Goal: Task Accomplishment & Management: Use online tool/utility

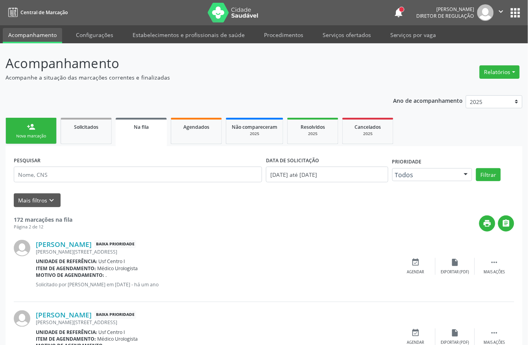
click at [54, 135] on div "Sucesso × O paciente foi agendado. Imprimir comprovante Cancel" at bounding box center [264, 172] width 528 height 345
click at [51, 135] on div "Sucesso × O paciente foi agendado. Imprimir comprovante Cancel" at bounding box center [264, 172] width 528 height 345
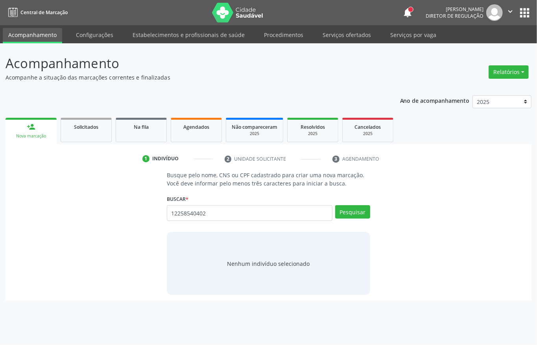
type input "12258540402"
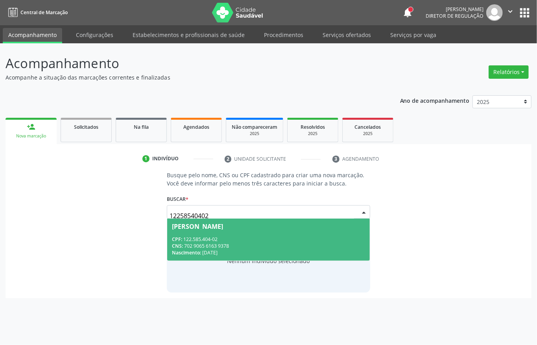
click at [222, 242] on div "CNS: 702 9065 6163 9378" at bounding box center [268, 245] width 193 height 7
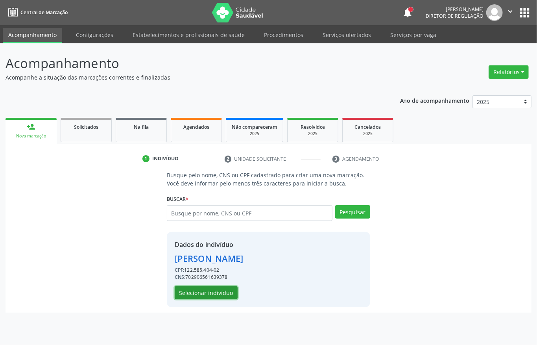
click at [215, 293] on button "Selecionar indivíduo" at bounding box center [206, 292] width 63 height 13
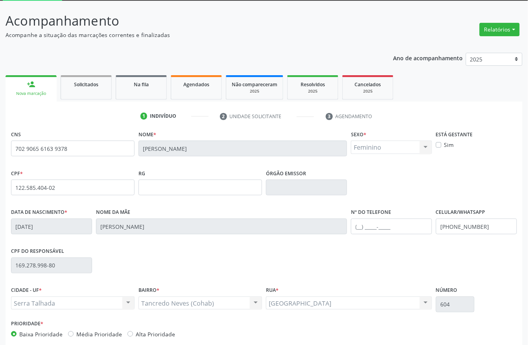
scroll to position [82, 0]
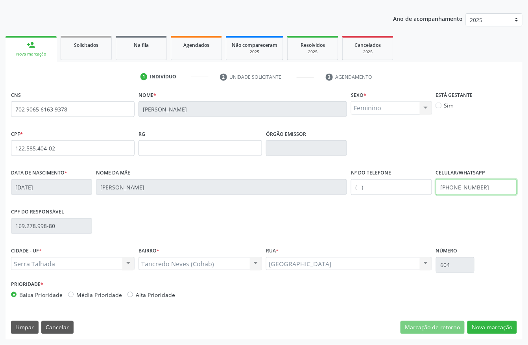
click at [460, 186] on input "(87) 9816-9933" at bounding box center [476, 187] width 81 height 16
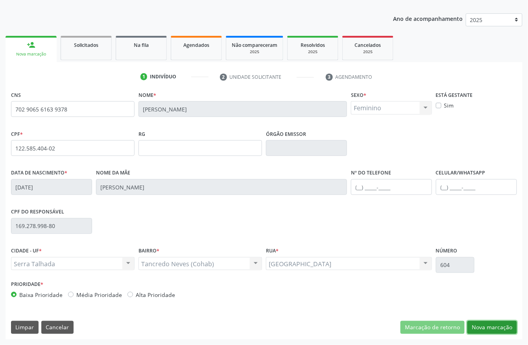
click at [485, 323] on button "Nova marcação" at bounding box center [492, 327] width 50 height 13
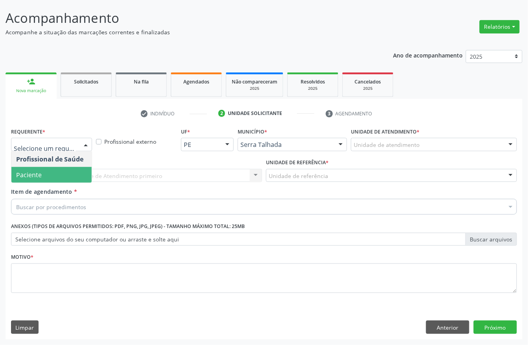
click at [50, 173] on span "Paciente" at bounding box center [51, 175] width 80 height 16
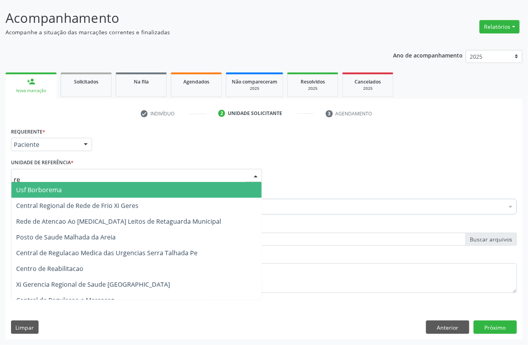
type input "rea"
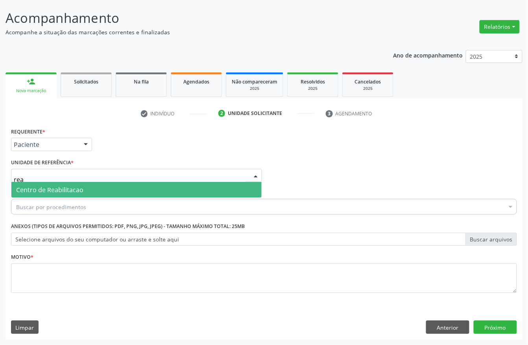
click at [50, 183] on span "Centro de Reabilitacao" at bounding box center [136, 190] width 250 height 16
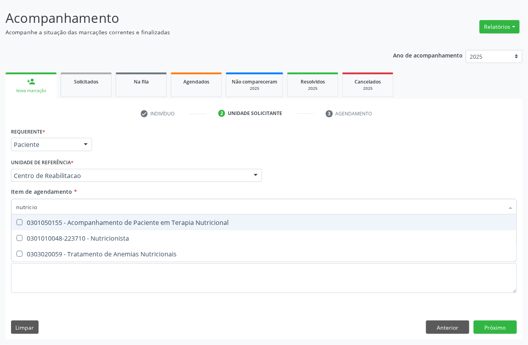
type input "nutricion"
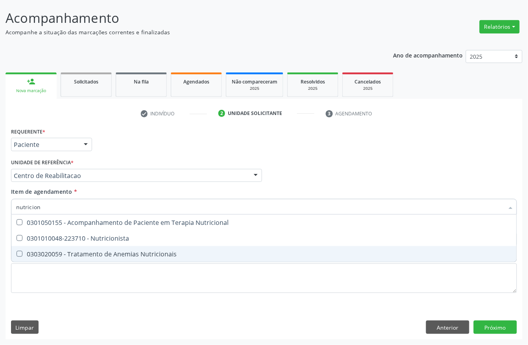
click at [78, 246] on span "0303020059 - Tratamento de Anemias Nutricionais" at bounding box center [263, 254] width 505 height 16
checkbox Nutricionais "true"
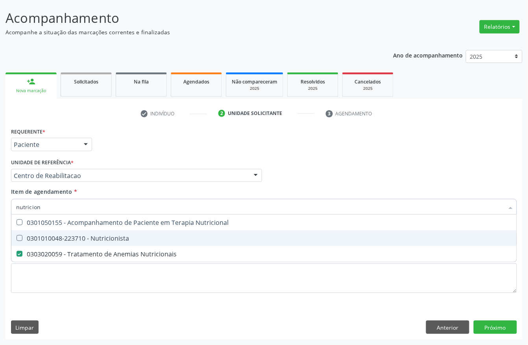
click at [78, 235] on div "0301010048-223710 - Nutricionista" at bounding box center [264, 238] width 496 height 6
checkbox Nutricionista "true"
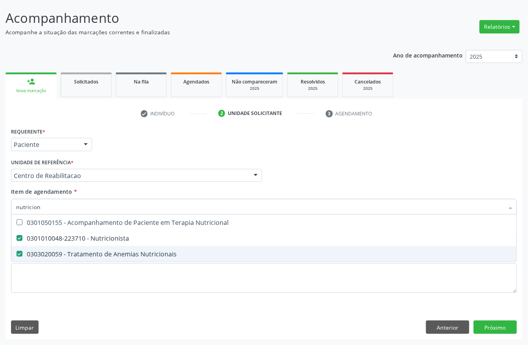
click at [75, 252] on div "0303020059 - Tratamento de Anemias Nutricionais" at bounding box center [264, 254] width 496 height 6
checkbox Nutricionais "false"
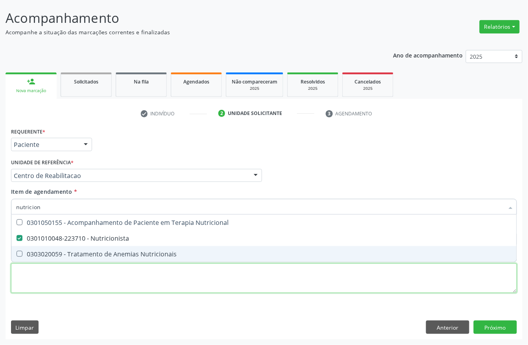
click at [63, 273] on div "Requerente * Paciente Profissional de Saúde Paciente Nenhum resultado encontrad…" at bounding box center [264, 215] width 506 height 178
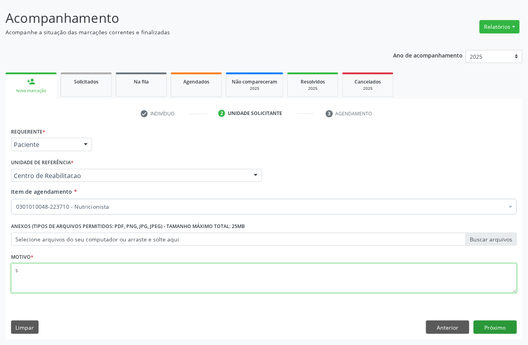
type textarea "s"
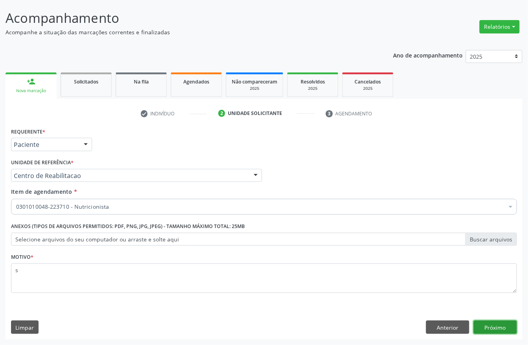
click at [485, 332] on button "Próximo" at bounding box center [495, 326] width 43 height 13
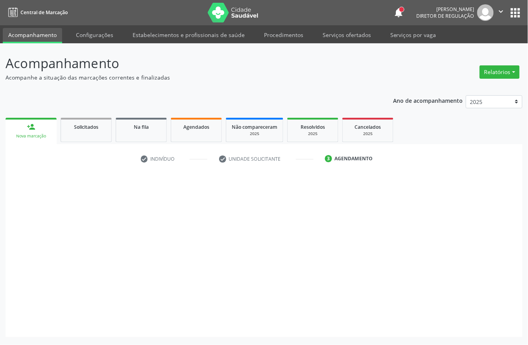
scroll to position [0, 0]
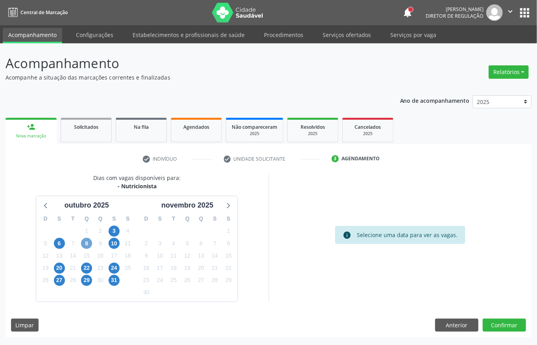
click at [84, 244] on span "8" at bounding box center [86, 243] width 11 height 11
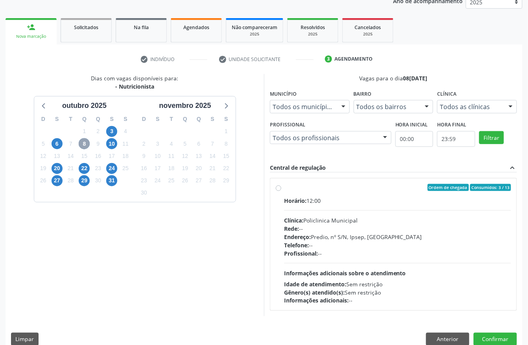
scroll to position [105, 0]
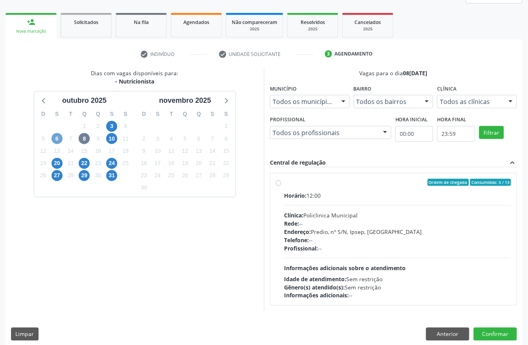
click at [52, 138] on span "6" at bounding box center [57, 138] width 11 height 11
click at [369, 229] on div "Endereço: Predio, nº S/N, Ipsep, [GEOGRAPHIC_DATA]" at bounding box center [397, 231] width 227 height 8
click at [281, 186] on input "Ordem de chegada Consumidos: 12 / 13 Horário: 12:00 Clínica: Policlinica Munici…" at bounding box center [279, 182] width 6 height 7
radio input "true"
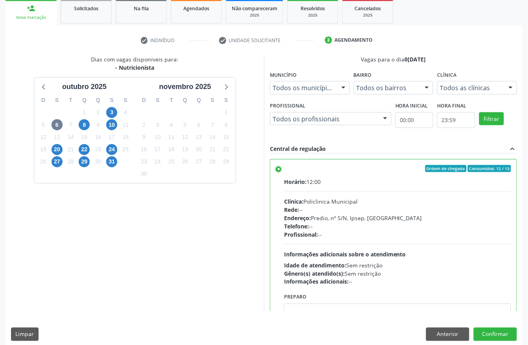
scroll to position [126, 0]
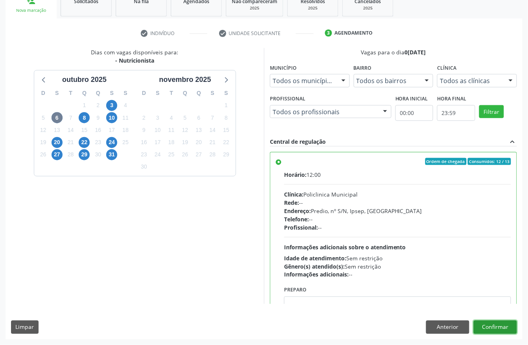
click at [498, 325] on button "Confirmar" at bounding box center [495, 326] width 43 height 13
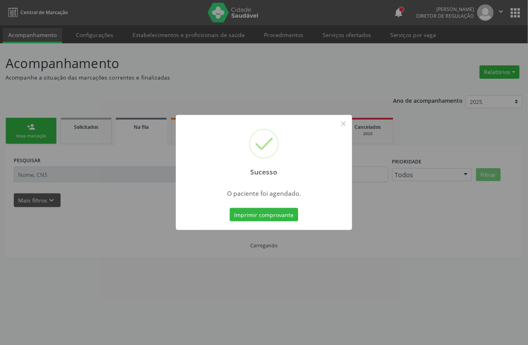
scroll to position [0, 0]
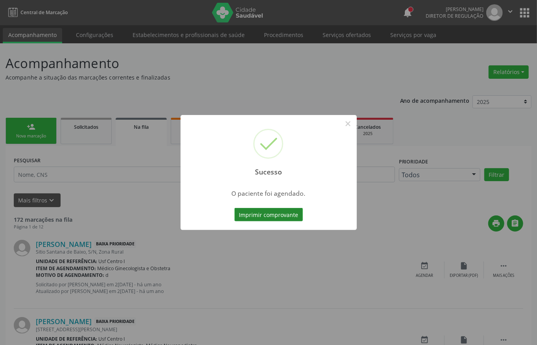
click at [270, 214] on button "Imprimir comprovante" at bounding box center [269, 214] width 68 height 13
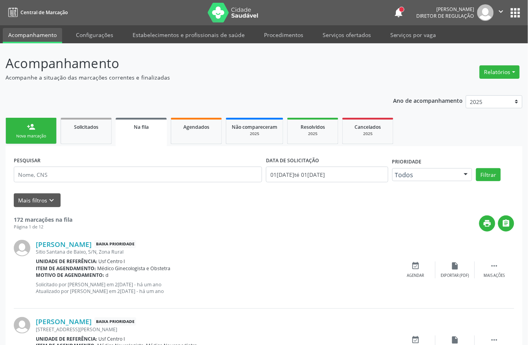
click at [39, 126] on link "person_add Nova marcação" at bounding box center [31, 131] width 51 height 26
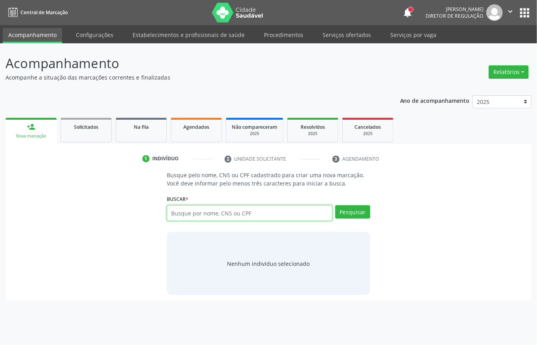
click at [191, 214] on input "text" at bounding box center [250, 213] width 166 height 16
click at [210, 216] on input "text" at bounding box center [250, 213] width 166 height 16
type input "898006319202442"
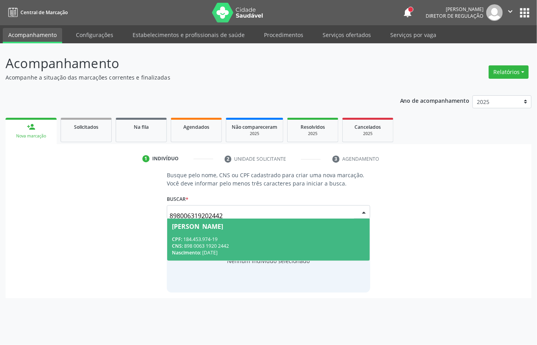
click at [270, 242] on div "CNS: 898 0063 1920 2442" at bounding box center [268, 245] width 193 height 7
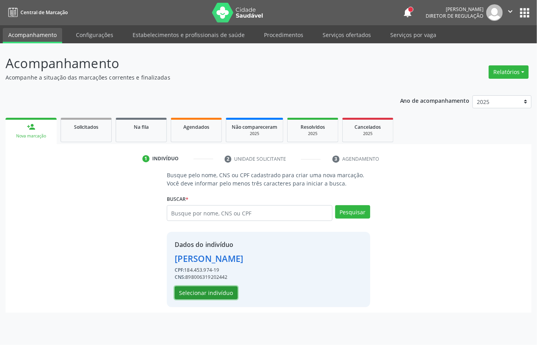
click at [221, 293] on button "Selecionar indivíduo" at bounding box center [206, 292] width 63 height 13
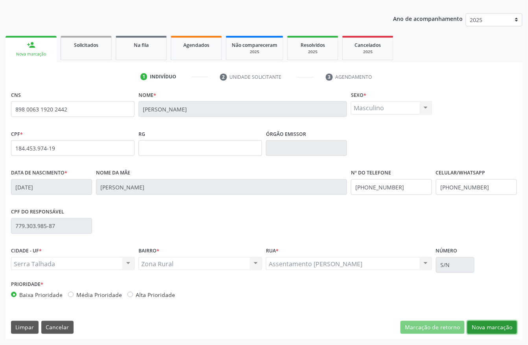
click at [477, 322] on button "Nova marcação" at bounding box center [492, 327] width 50 height 13
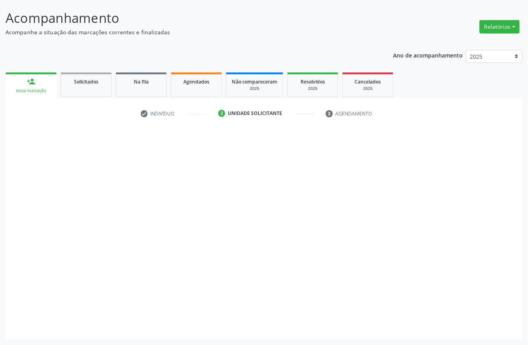
scroll to position [46, 0]
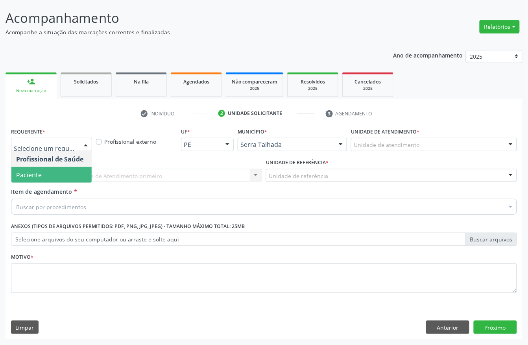
click at [50, 177] on span "Paciente" at bounding box center [51, 175] width 80 height 16
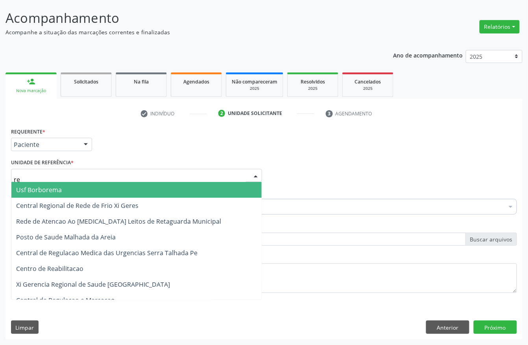
type input "rea"
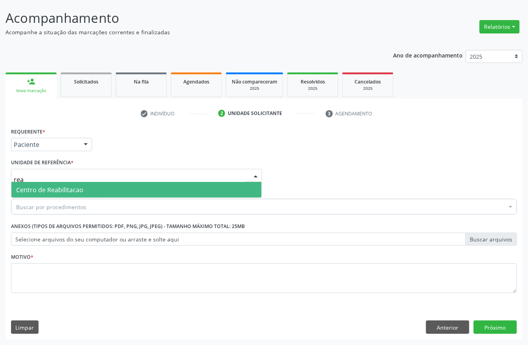
click at [44, 188] on span "Centro de Reabilitacao" at bounding box center [49, 189] width 67 height 9
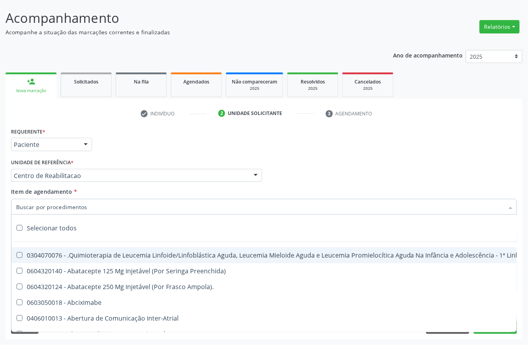
type input "g"
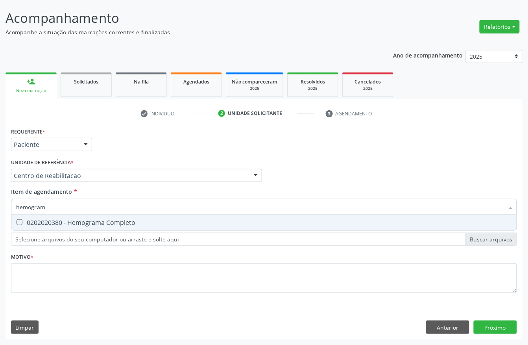
type input "hemograma"
click at [54, 220] on div "0202020380 - Hemograma Completo" at bounding box center [264, 222] width 496 height 6
checkbox Completo "true"
click at [54, 205] on input "hemograma" at bounding box center [260, 207] width 488 height 16
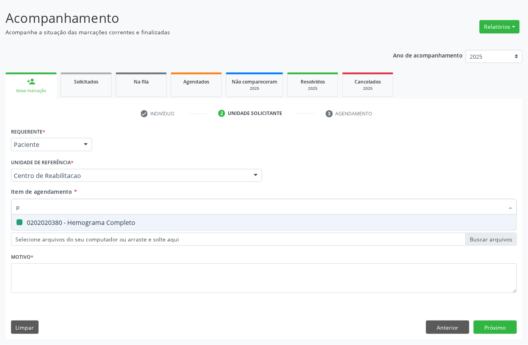
type input "pe"
checkbox Completo "false"
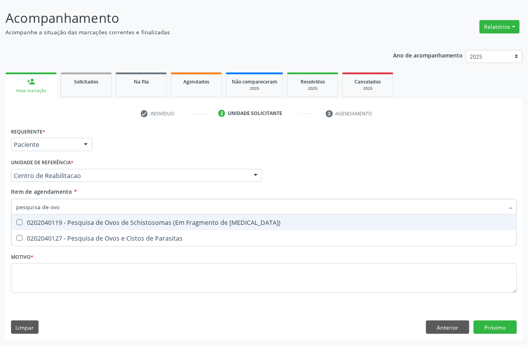
type input "pesquisa de ovos"
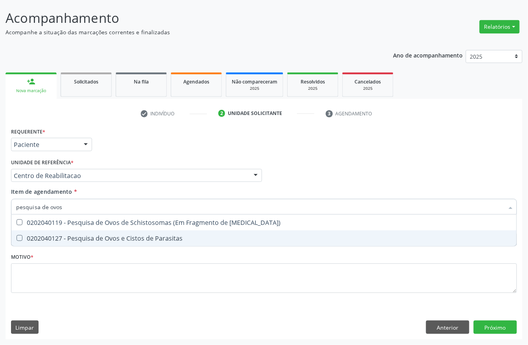
click at [65, 238] on div "0202040127 - Pesquisa de Ovos e Cistos de Parasitas" at bounding box center [264, 238] width 496 height 6
checkbox Parasitas "true"
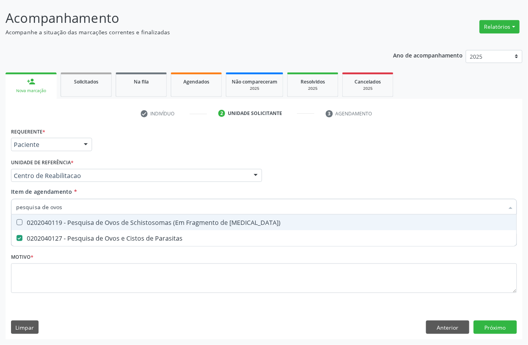
click at [67, 209] on input "pesquisa de ovos" at bounding box center [260, 207] width 488 height 16
type input "ana"
checkbox Parasitas "false"
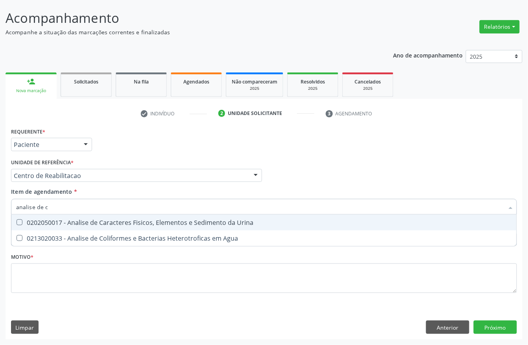
type input "analise de ca"
click at [65, 220] on div "0202050017 - Analise de Caracteres Fisicos, Elementos e Sedimento da Urina" at bounding box center [264, 222] width 496 height 6
checkbox Urina "true"
click at [125, 153] on div "Requerente * Paciente Profissional de Saúde Paciente Nenhum resultado encontrad…" at bounding box center [264, 141] width 510 height 31
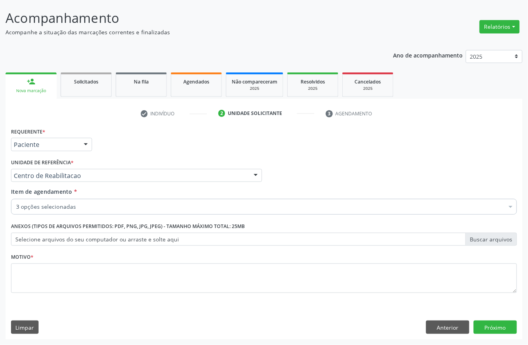
click at [98, 201] on div "3 opções selecionadas" at bounding box center [264, 207] width 506 height 16
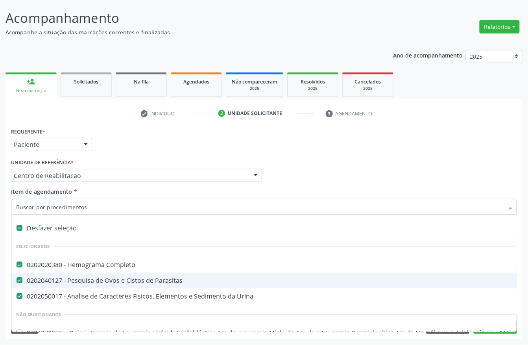
click at [116, 159] on div "Unidade de referência * Centro de Reabilitacao Usf do Mutirao Usf Cohab Usf Cai…" at bounding box center [136, 169] width 251 height 25
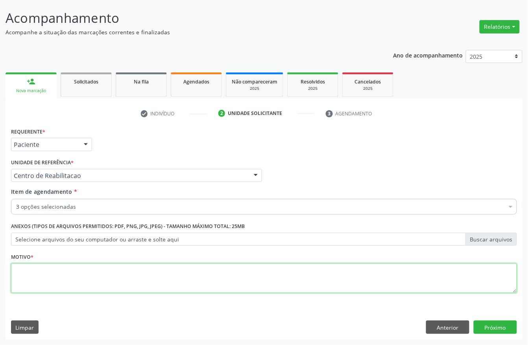
click at [57, 275] on textarea at bounding box center [264, 278] width 506 height 30
type textarea "a"
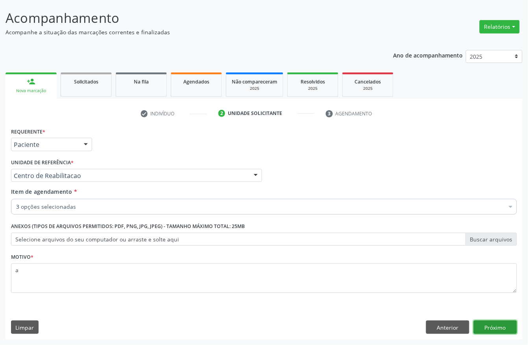
click at [496, 323] on button "Próximo" at bounding box center [495, 326] width 43 height 13
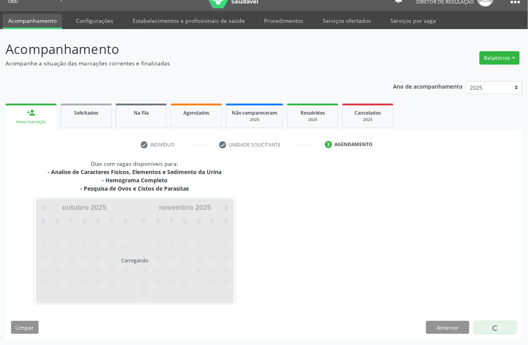
scroll to position [15, 0]
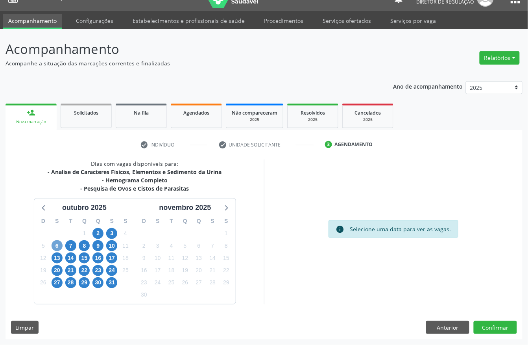
click at [56, 243] on span "6" at bounding box center [57, 245] width 11 height 11
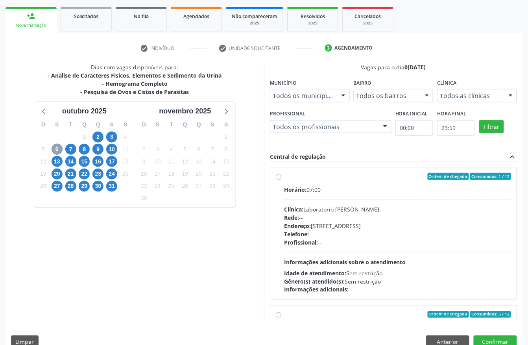
scroll to position [120, 0]
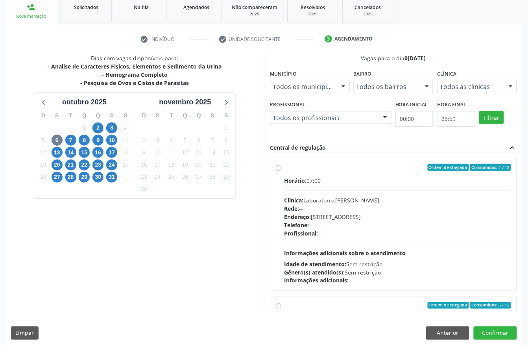
click at [307, 227] on span "Telefone:" at bounding box center [296, 224] width 25 height 7
click at [281, 171] on input "Ordem de chegada Consumidos: 1 / 12 Horário: 07:00 Clínica: Laboratorio Jose Pa…" at bounding box center [279, 167] width 6 height 7
radio input "true"
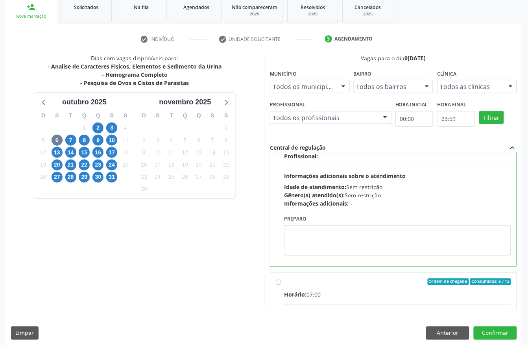
scroll to position [210, 0]
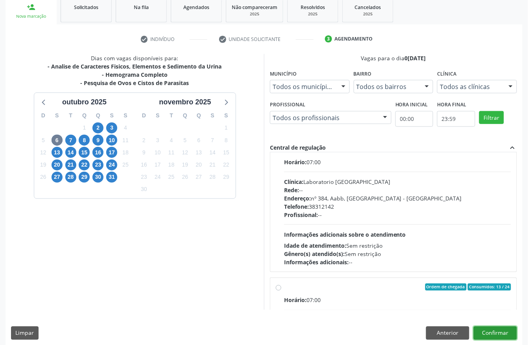
click at [493, 334] on button "Confirmar" at bounding box center [495, 332] width 43 height 13
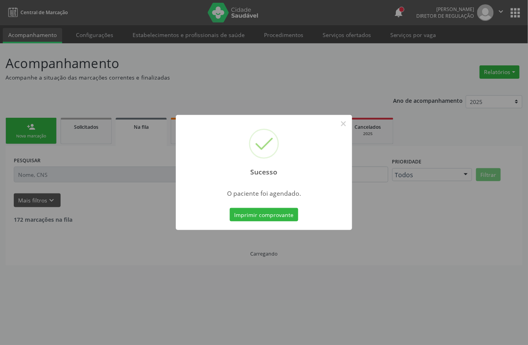
scroll to position [0, 0]
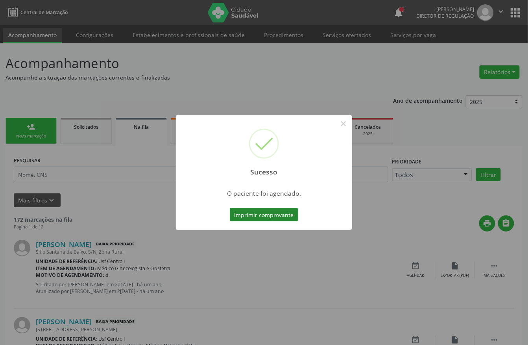
click at [287, 217] on button "Imprimir comprovante" at bounding box center [264, 214] width 68 height 13
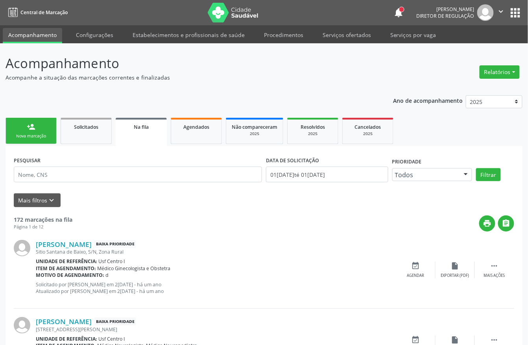
click at [32, 128] on div "person_add" at bounding box center [31, 126] width 9 height 9
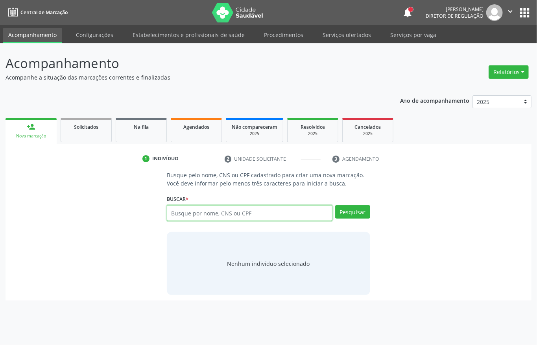
click at [201, 211] on input "text" at bounding box center [250, 213] width 166 height 16
click at [189, 134] on link "Agendados" at bounding box center [196, 130] width 51 height 24
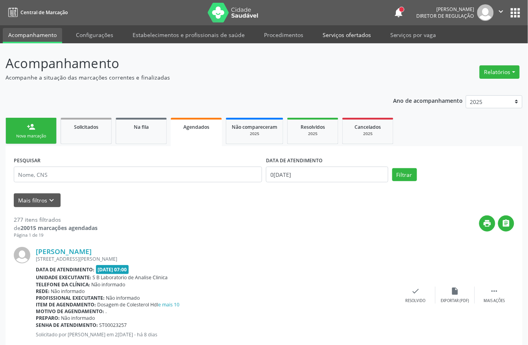
click at [345, 32] on link "Serviços ofertados" at bounding box center [346, 35] width 59 height 14
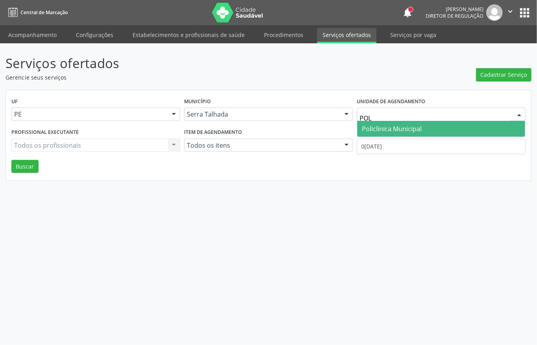
type input "POLI"
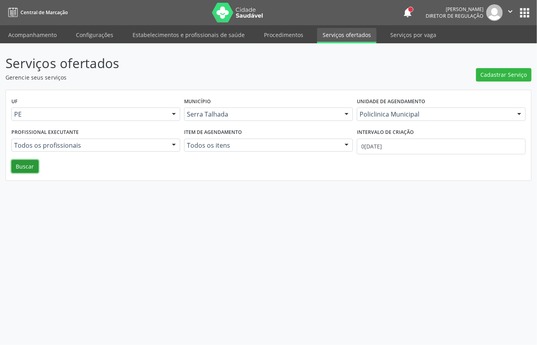
click at [26, 166] on button "Buscar" at bounding box center [24, 166] width 27 height 13
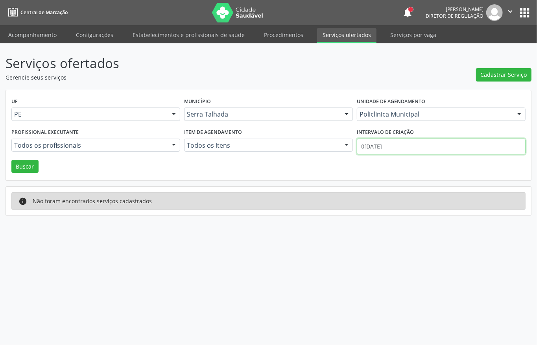
click at [390, 150] on input "01/10/2025" at bounding box center [441, 146] width 169 height 16
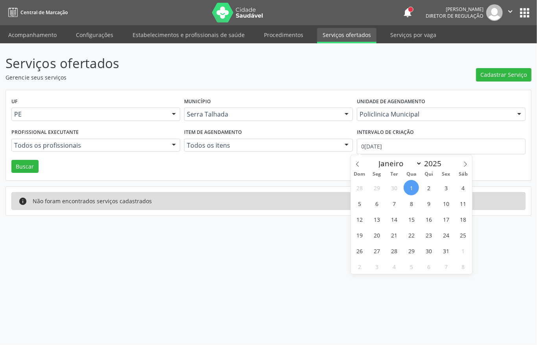
click at [408, 183] on span "1" at bounding box center [411, 187] width 15 height 15
type input "01/10/2025"
click at [410, 188] on span "1" at bounding box center [411, 187] width 15 height 15
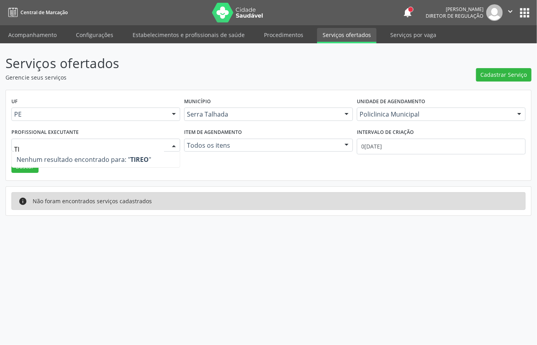
type input "T"
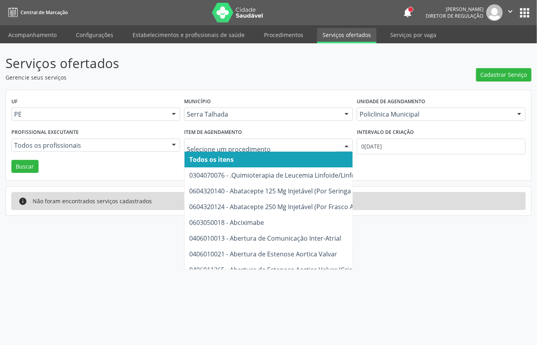
click at [230, 82] on div "Serviços ofertados Gerencie seus serviços Cadastrar Serviço UF PE PE Nenhum res…" at bounding box center [269, 135] width 526 height 162
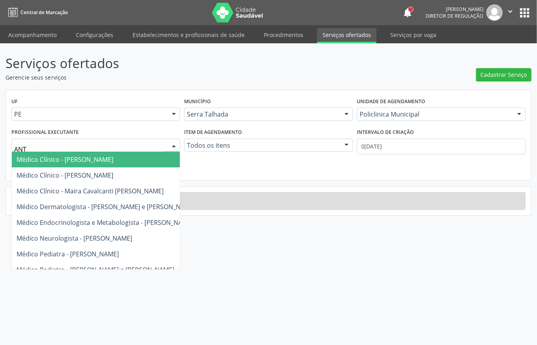
type input "ANTO"
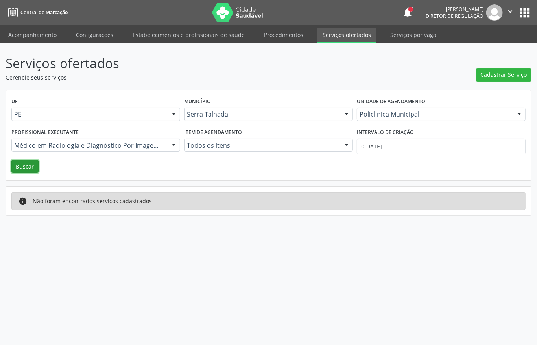
click at [22, 164] on button "Buscar" at bounding box center [24, 166] width 27 height 13
click at [28, 170] on button "Buscar" at bounding box center [24, 166] width 27 height 13
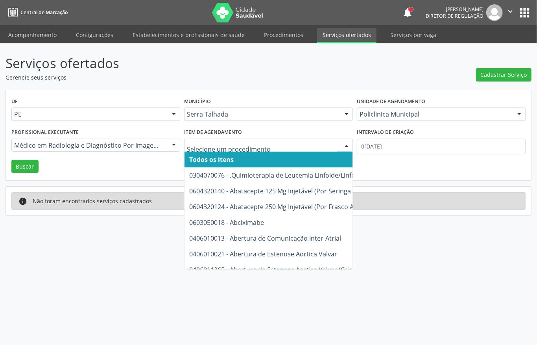
click at [109, 164] on div "UF PE PE Nenhum resultado encontrado para: " " Não há nenhuma opção para ser ex…" at bounding box center [268, 135] width 525 height 90
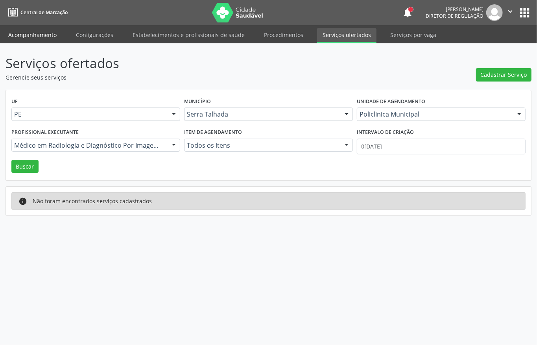
click at [24, 35] on link "Acompanhamento" at bounding box center [32, 35] width 59 height 14
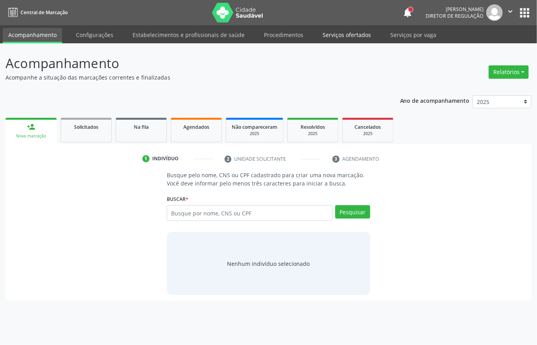
click at [340, 28] on link "Serviços ofertados" at bounding box center [346, 35] width 59 height 14
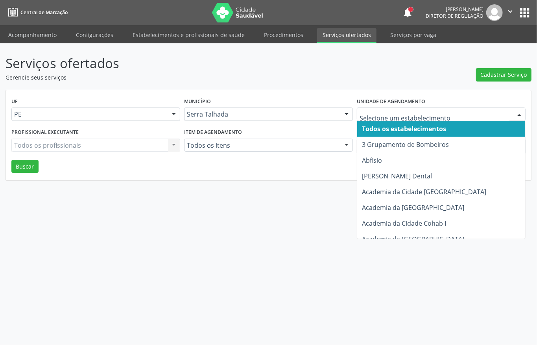
type input "P"
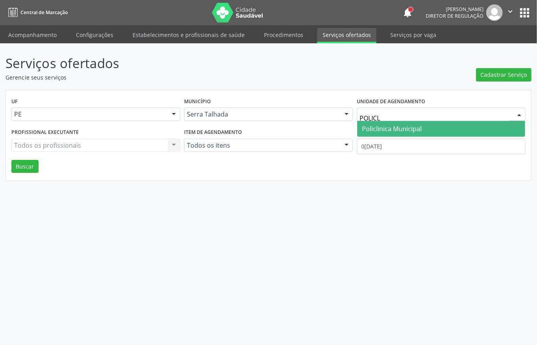
type input "POLICLI"
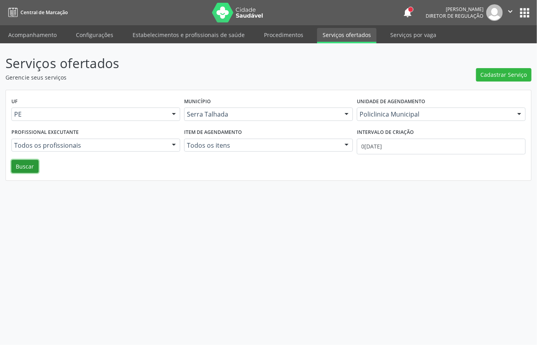
click at [20, 164] on button "Buscar" at bounding box center [24, 166] width 27 height 13
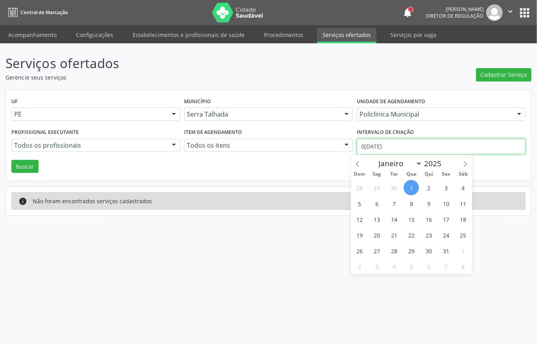
click at [370, 150] on input "01/10/2025" at bounding box center [441, 146] width 169 height 16
click at [356, 159] on span at bounding box center [357, 161] width 13 height 13
select select "8"
click at [375, 186] on span "1" at bounding box center [376, 187] width 15 height 15
type input "01/09/2025"
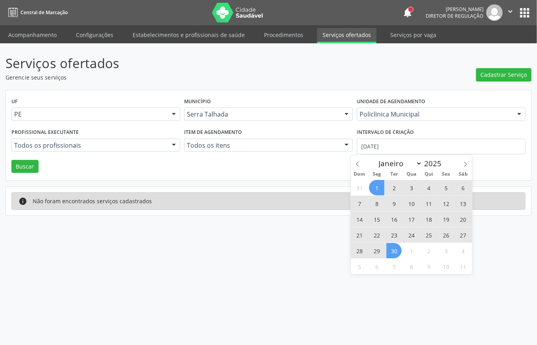
click at [393, 246] on span "30" at bounding box center [393, 250] width 15 height 15
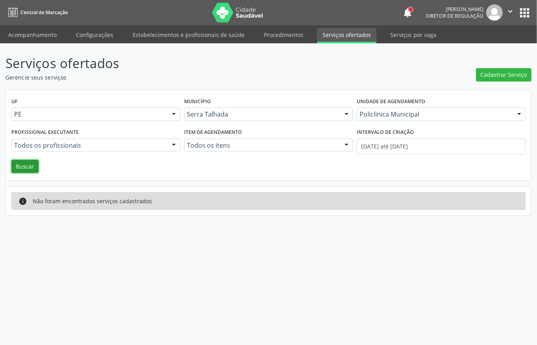
click at [22, 161] on button "Buscar" at bounding box center [24, 166] width 27 height 13
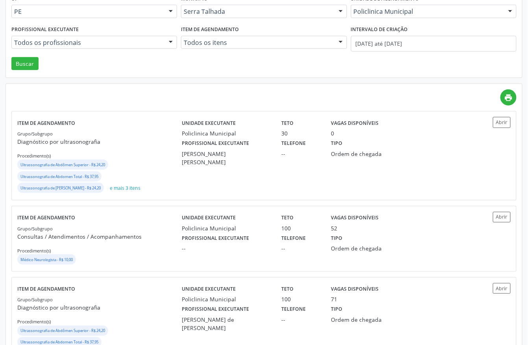
scroll to position [105, 0]
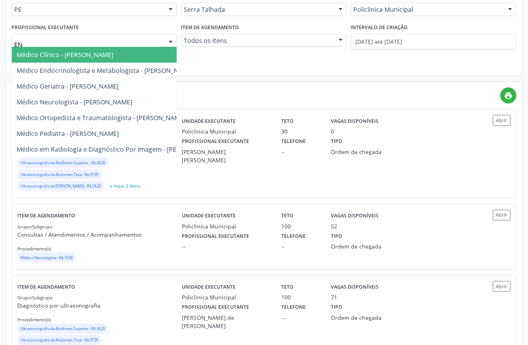
type input "E"
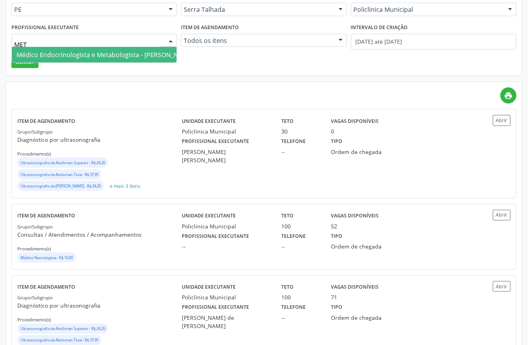
type input "META"
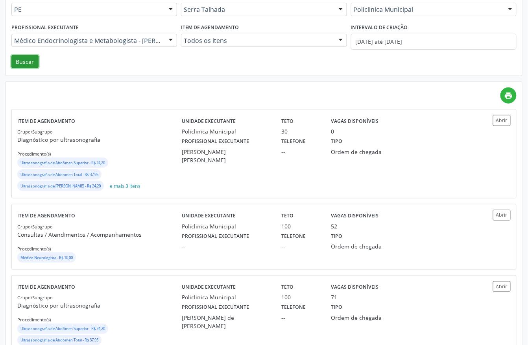
click at [24, 61] on button "Buscar" at bounding box center [24, 61] width 27 height 13
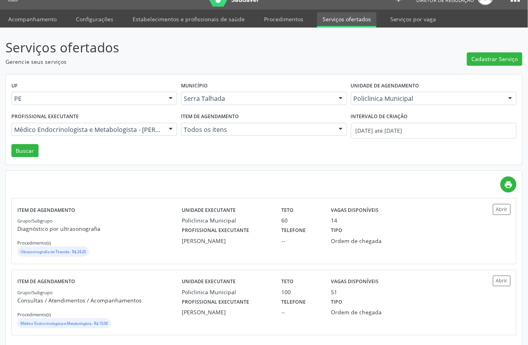
scroll to position [24, 0]
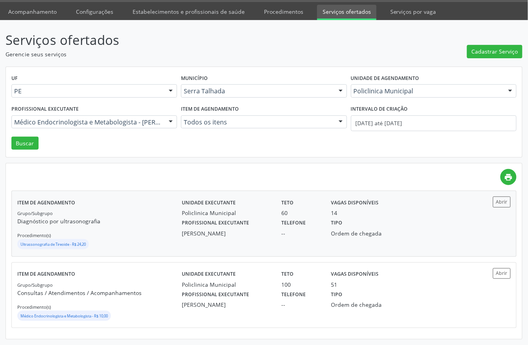
click at [271, 212] on div "Unidade executante Policlinica Municipal" at bounding box center [226, 206] width 100 height 20
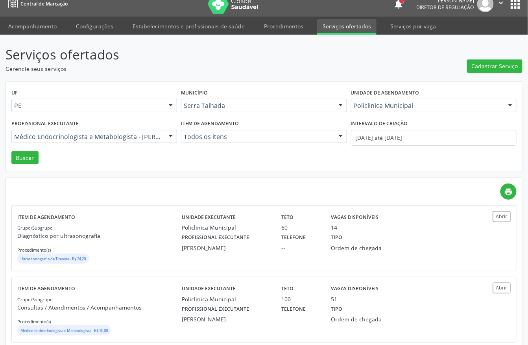
scroll to position [0, 0]
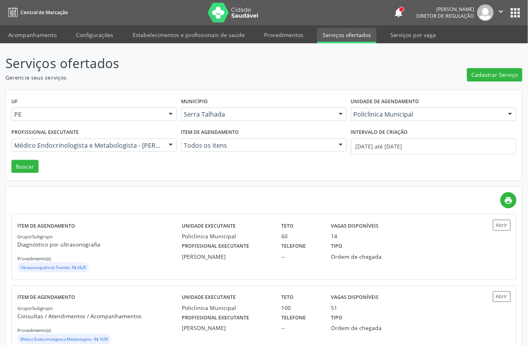
click at [21, 42] on li "Acompanhamento" at bounding box center [32, 35] width 59 height 15
click at [23, 36] on link "Acompanhamento" at bounding box center [32, 35] width 59 height 14
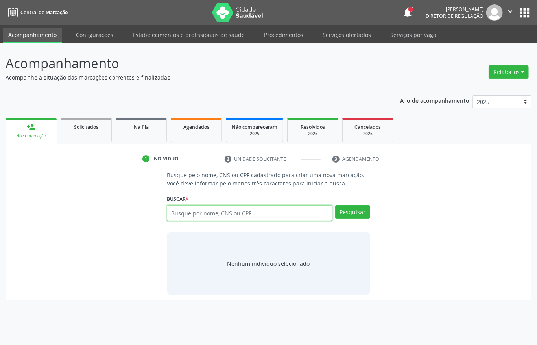
click at [246, 207] on input "text" at bounding box center [250, 213] width 166 height 16
type input "FABIANA PAULINO DA S"
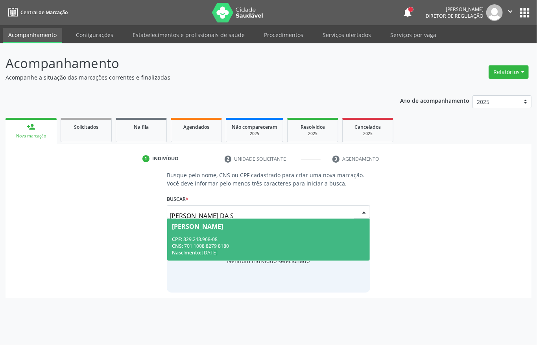
click at [211, 251] on div "Nascimento: 23/08/1982" at bounding box center [268, 252] width 193 height 7
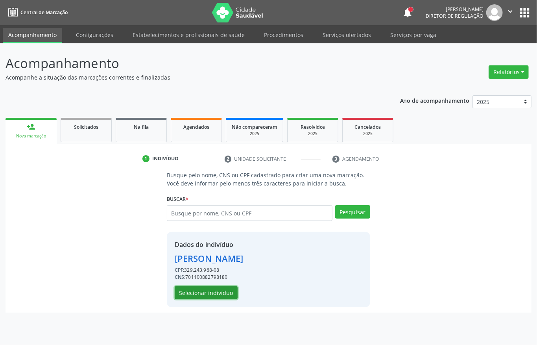
click at [201, 295] on button "Selecionar indivíduo" at bounding box center [206, 292] width 63 height 13
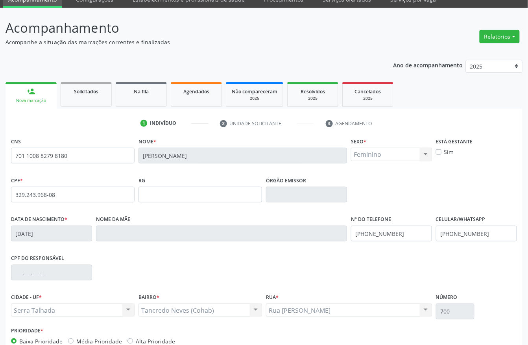
scroll to position [82, 0]
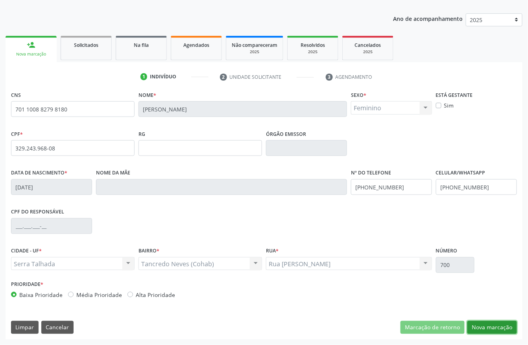
click at [487, 331] on button "Nova marcação" at bounding box center [492, 327] width 50 height 13
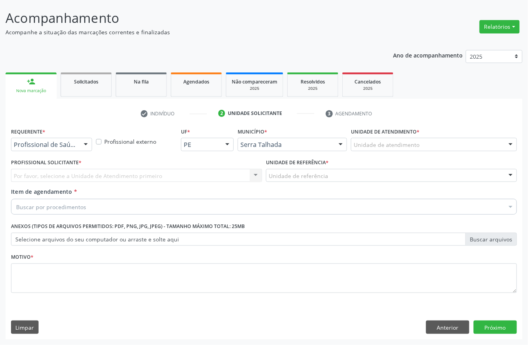
scroll to position [46, 0]
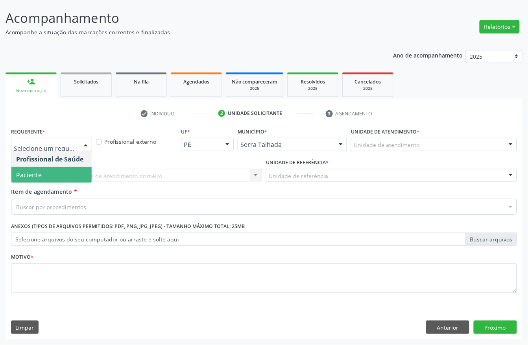
click at [43, 177] on span "Paciente" at bounding box center [51, 175] width 80 height 16
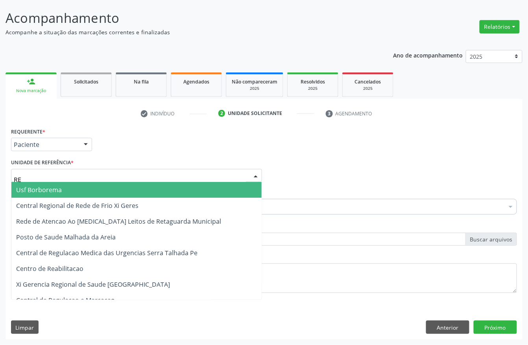
type input "REA"
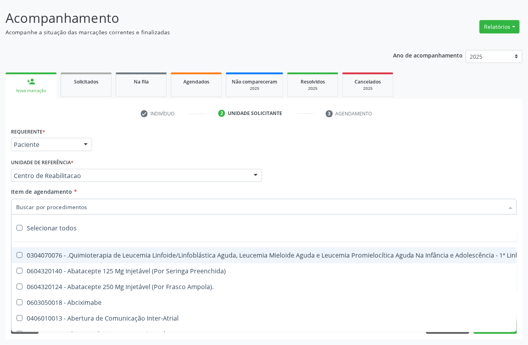
type input "G"
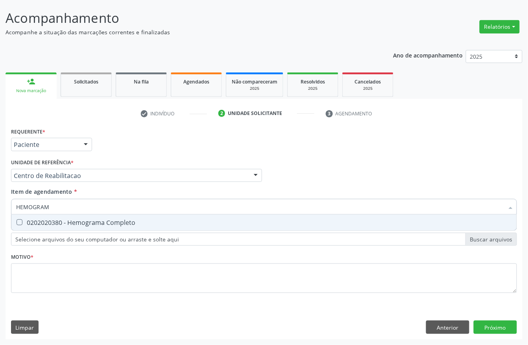
type input "HEMOGRAMA"
click at [54, 221] on div "0202020380 - Hemograma Completo" at bounding box center [264, 222] width 496 height 6
checkbox Completo "true"
click at [52, 207] on input "HEMOGRAMA" at bounding box center [260, 207] width 488 height 16
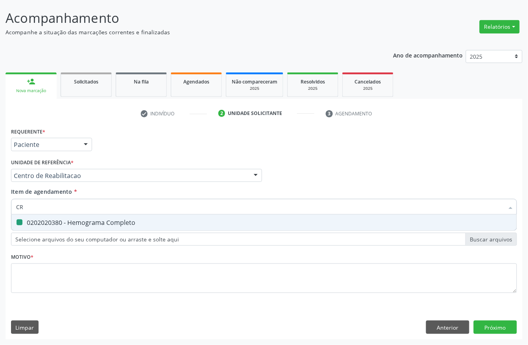
type input "CRE"
checkbox Completo "false"
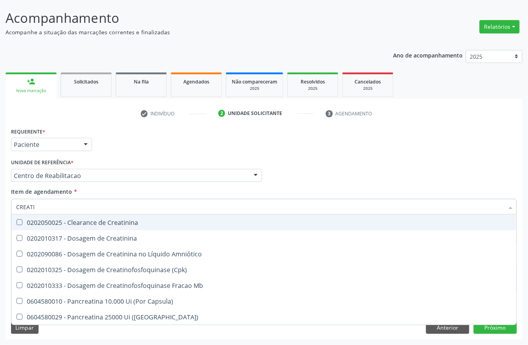
type input "CREATIN"
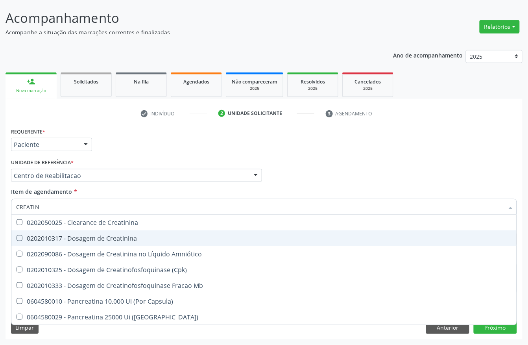
click at [77, 238] on div "0202010317 - Dosagem de Creatinina" at bounding box center [264, 238] width 496 height 6
checkbox Creatinina "true"
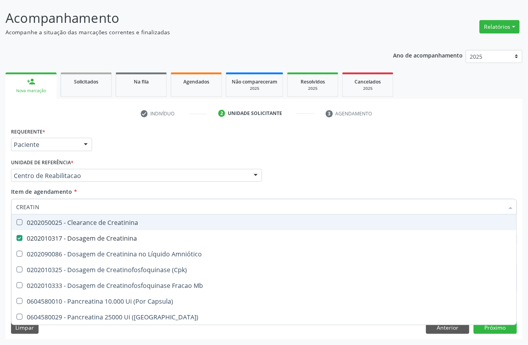
click at [68, 202] on input "CREATIN" at bounding box center [260, 207] width 488 height 16
type input "UREI"
checkbox Creatinina "false"
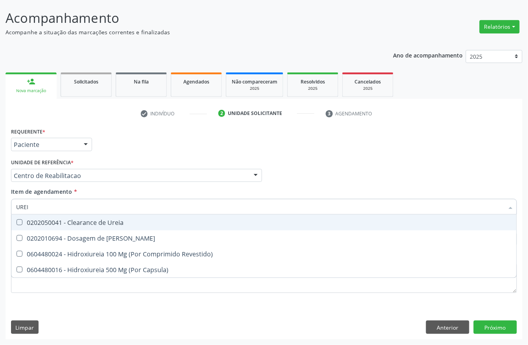
type input "UREIA"
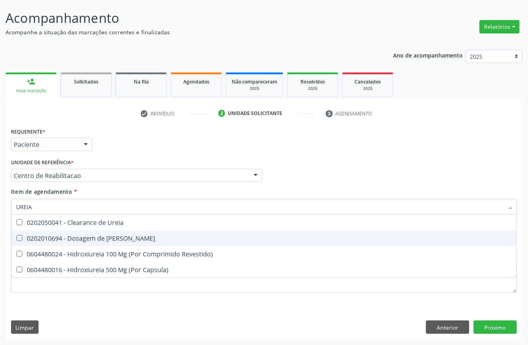
click at [63, 236] on div "0202010694 - Dosagem de Ureia" at bounding box center [264, 238] width 496 height 6
checkbox Ureia "true"
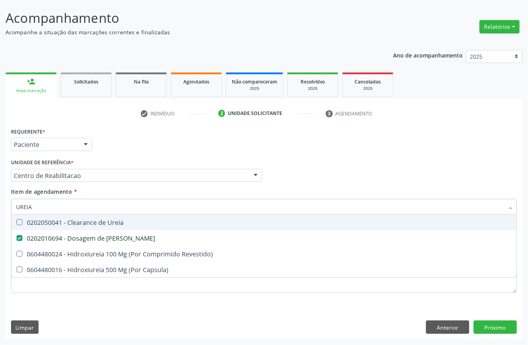
click at [120, 157] on div "Unidade de referência * Centro de Reabilitacao Usf do Mutirao Usf Cohab Usf Cai…" at bounding box center [136, 169] width 251 height 25
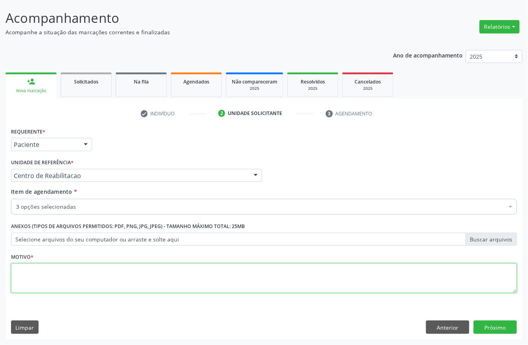
click at [61, 284] on textarea at bounding box center [264, 278] width 506 height 30
type textarea "A"
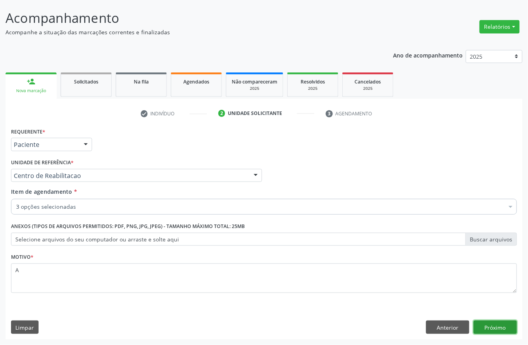
click at [499, 326] on button "Próximo" at bounding box center [495, 326] width 43 height 13
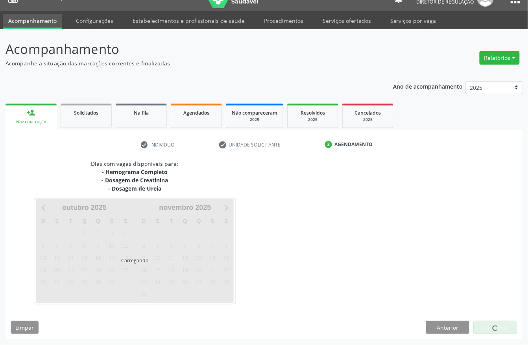
scroll to position [15, 0]
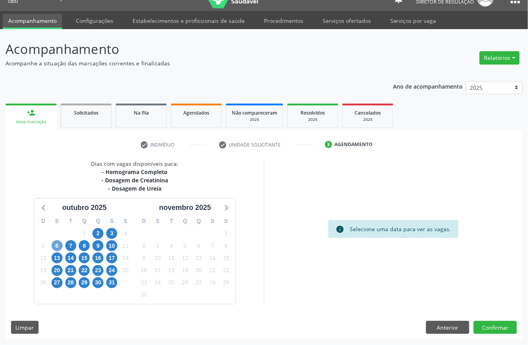
click at [59, 245] on span "6" at bounding box center [57, 245] width 11 height 11
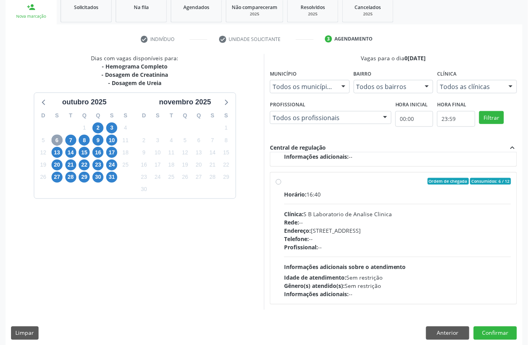
scroll to position [402, 0]
click at [378, 224] on div "Rede: --" at bounding box center [397, 222] width 227 height 8
click at [281, 185] on input "Ordem de chegada Consumidos: 6 / 12 Horário: 16:40 Clínica: S B Laboratorio de …" at bounding box center [279, 181] width 6 height 7
radio input "true"
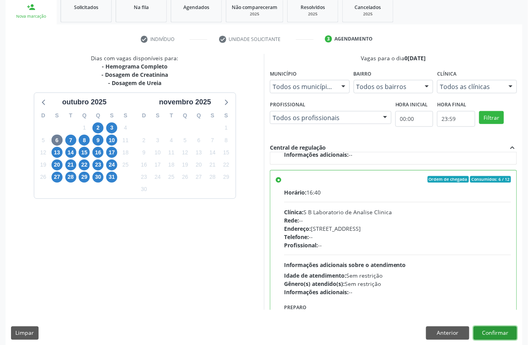
click at [502, 328] on button "Confirmar" at bounding box center [495, 332] width 43 height 13
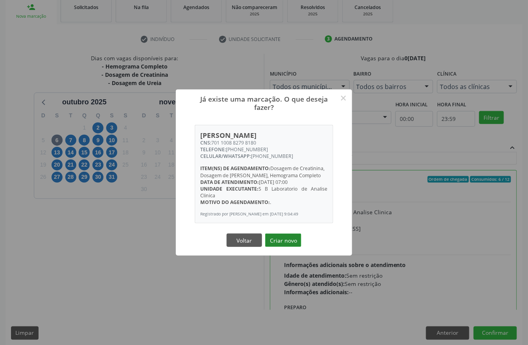
click at [290, 243] on button "Criar novo" at bounding box center [283, 239] width 36 height 13
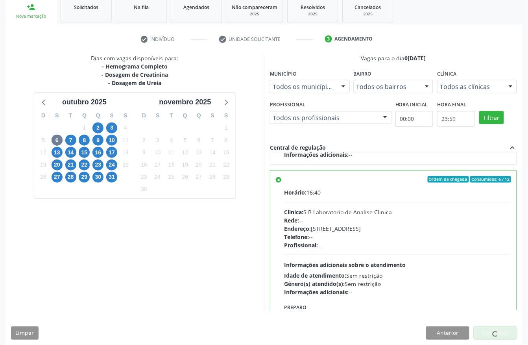
scroll to position [0, 0]
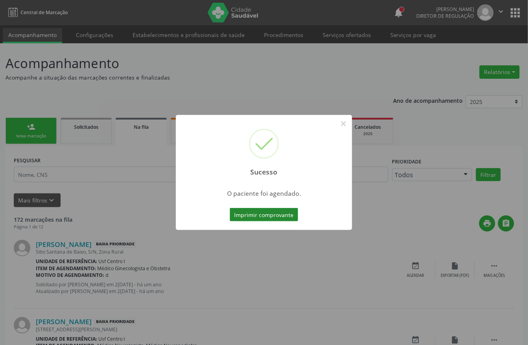
click at [273, 213] on button "Imprimir comprovante" at bounding box center [264, 214] width 68 height 13
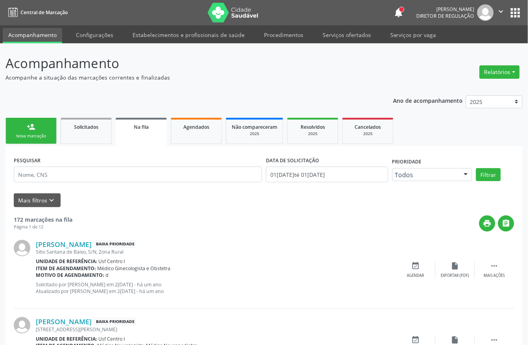
click at [42, 135] on div "Nova marcação" at bounding box center [30, 136] width 39 height 6
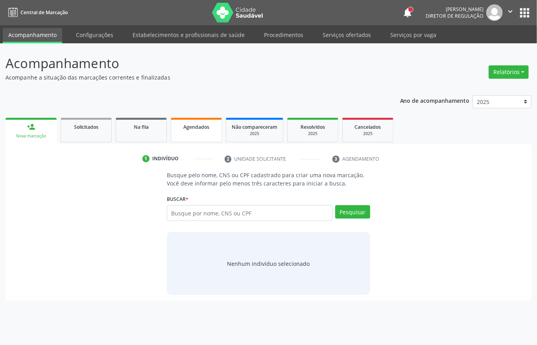
click at [198, 128] on span "Agendados" at bounding box center [196, 127] width 26 height 7
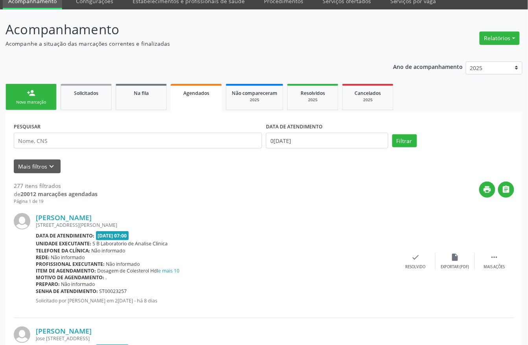
scroll to position [52, 0]
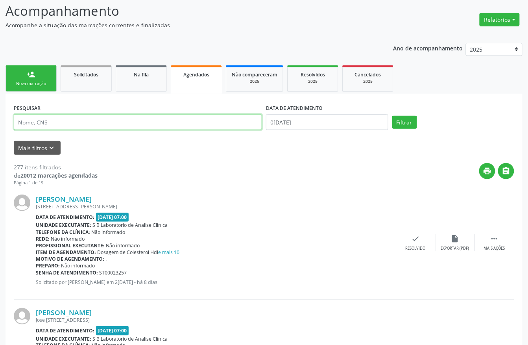
click at [76, 124] on input "text" at bounding box center [138, 122] width 248 height 16
type input "JOAO MIGUEL"
click at [392, 116] on button "Filtrar" at bounding box center [404, 122] width 25 height 13
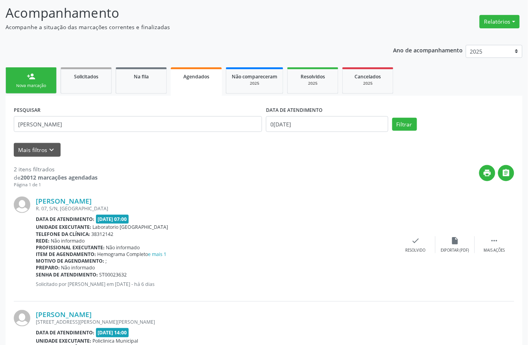
scroll to position [29, 0]
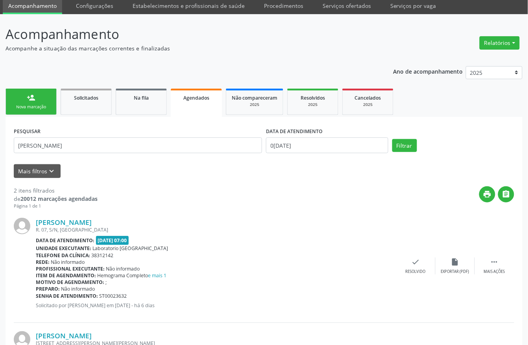
click at [209, 102] on link "Agendados" at bounding box center [196, 103] width 51 height 28
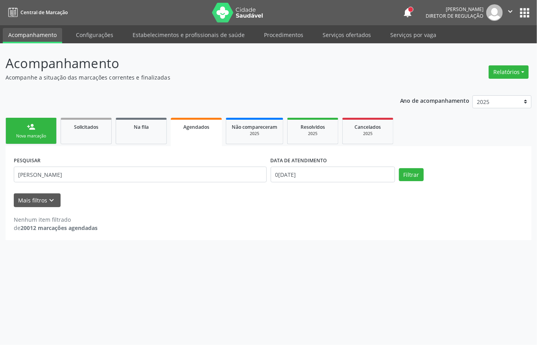
click at [202, 131] on link "Agendados" at bounding box center [196, 132] width 51 height 28
click at [332, 175] on input "01/10/2025" at bounding box center [333, 174] width 124 height 16
click at [328, 213] on span "1" at bounding box center [326, 215] width 15 height 15
type input "01/10/2025"
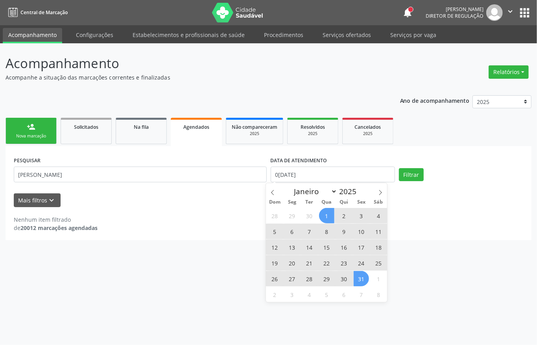
click at [356, 280] on span "31" at bounding box center [361, 278] width 15 height 15
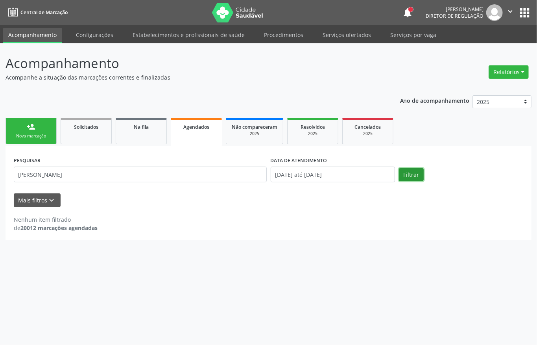
click at [410, 174] on button "Filtrar" at bounding box center [411, 174] width 25 height 13
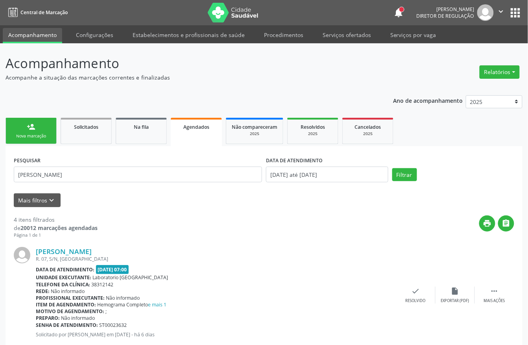
click at [46, 141] on link "person_add Nova marcação" at bounding box center [31, 131] width 51 height 26
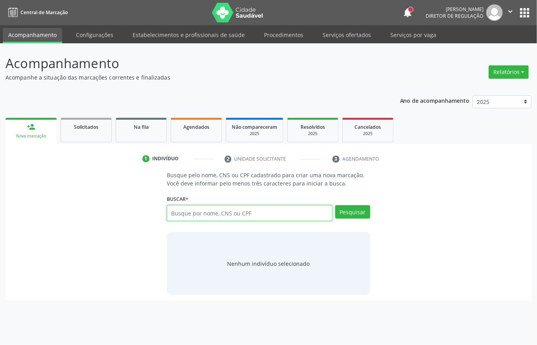
click at [202, 216] on input "text" at bounding box center [250, 213] width 166 height 16
click at [178, 205] on input "text" at bounding box center [250, 213] width 166 height 16
click at [193, 124] on span "Agendados" at bounding box center [196, 127] width 26 height 7
select select "9"
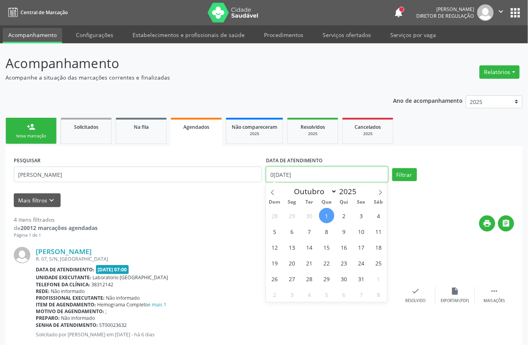
click at [294, 173] on input "01/10/2025" at bounding box center [327, 174] width 122 height 16
click at [325, 214] on span "1" at bounding box center [326, 215] width 15 height 15
type input "01/10/2025"
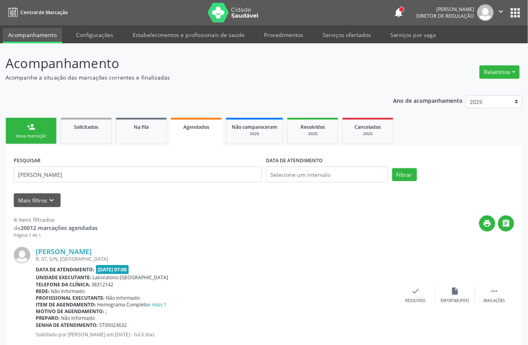
click at [24, 134] on div "Nova marcação" at bounding box center [30, 136] width 39 height 6
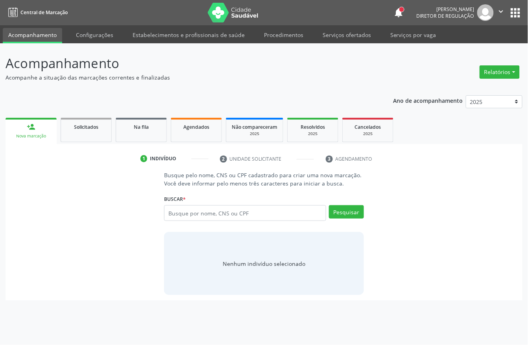
click at [35, 134] on div "Nova marcação" at bounding box center [31, 136] width 40 height 6
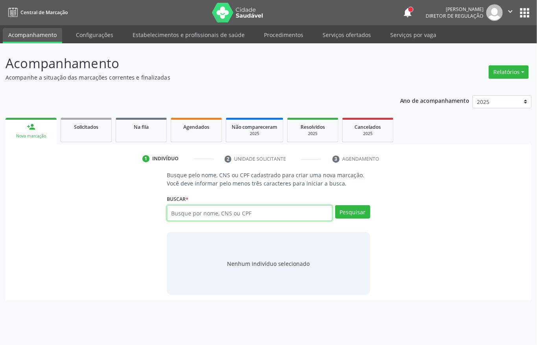
click at [178, 216] on input "text" at bounding box center [250, 213] width 166 height 16
type input "JOAO MIGUEL DE SOUZA"
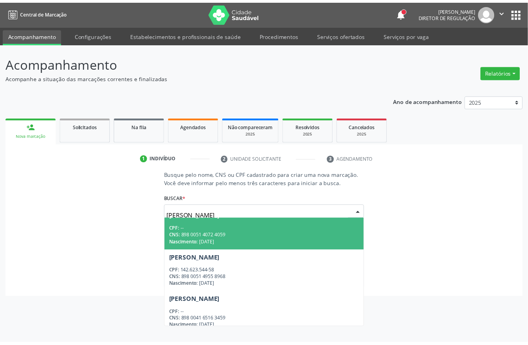
scroll to position [59, 0]
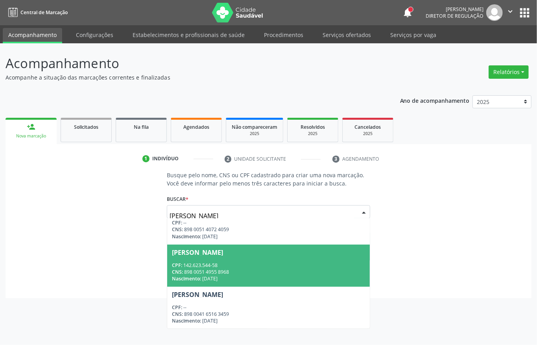
click at [287, 266] on div "CPF: 142.623.544-58" at bounding box center [268, 265] width 193 height 7
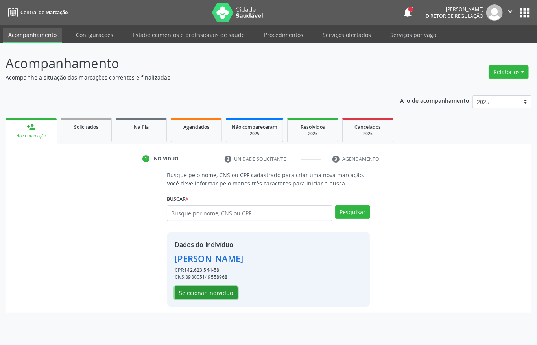
click at [202, 292] on button "Selecionar indivíduo" at bounding box center [206, 292] width 63 height 13
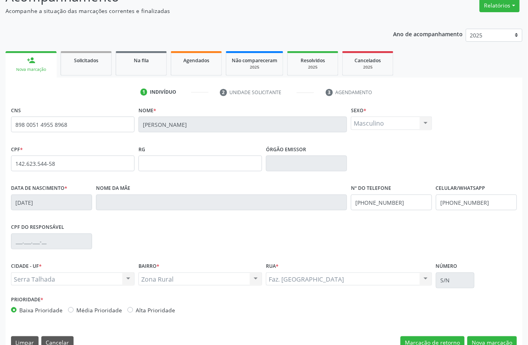
scroll to position [82, 0]
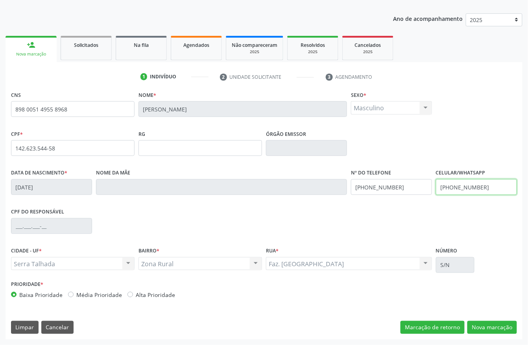
click at [465, 189] on input "(87) 99911-3460" at bounding box center [476, 187] width 81 height 16
click at [369, 189] on input "(87) 99911-3460" at bounding box center [391, 187] width 81 height 16
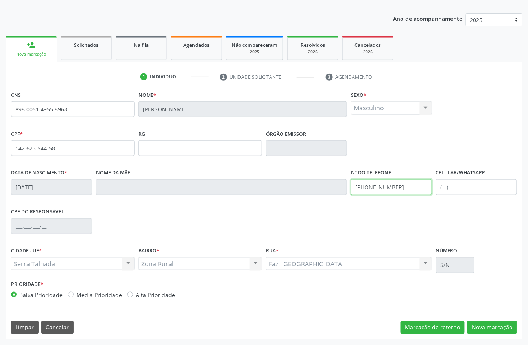
click at [369, 189] on input "(87) 99911-3460" at bounding box center [391, 187] width 81 height 16
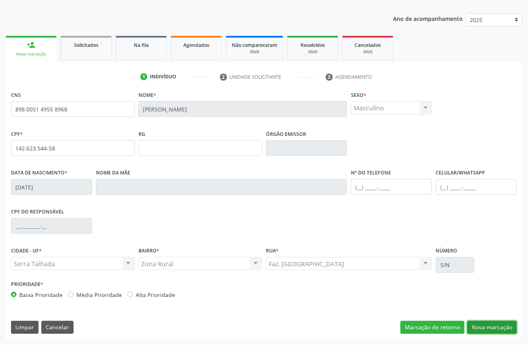
click at [489, 329] on button "Nova marcação" at bounding box center [492, 327] width 50 height 13
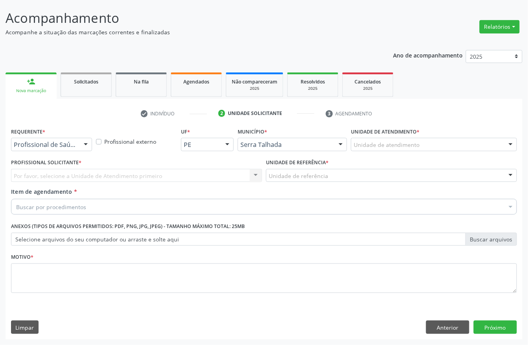
click at [64, 138] on div "Profissional de Saúde" at bounding box center [51, 144] width 81 height 13
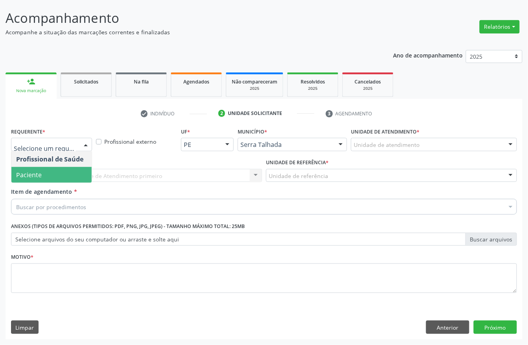
click at [57, 167] on span "Paciente" at bounding box center [51, 175] width 80 height 16
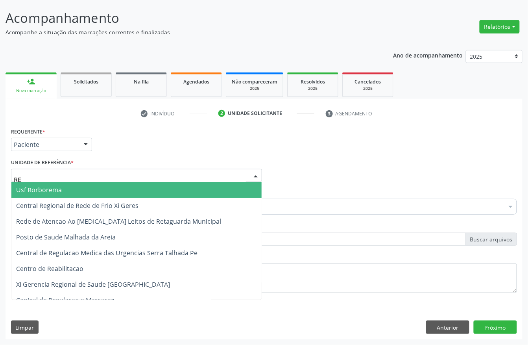
type input "REA"
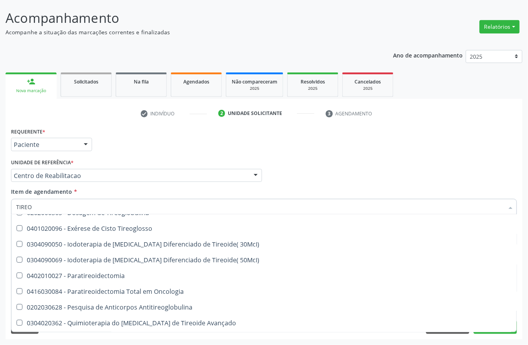
scroll to position [105, 0]
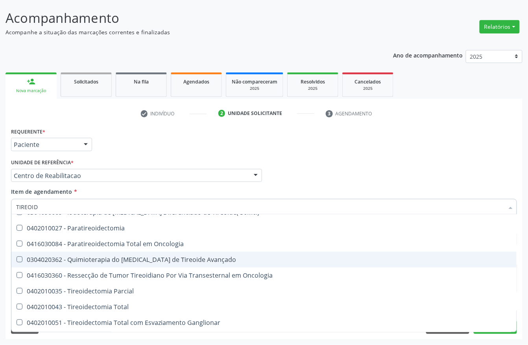
type input "TIREOIDE"
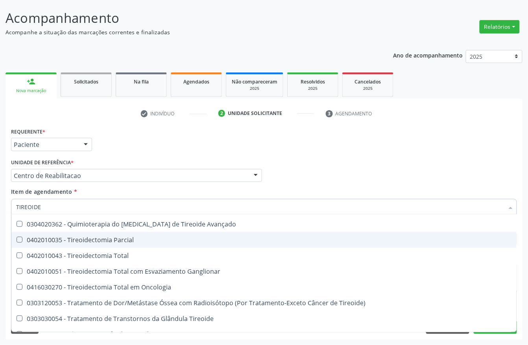
scroll to position [135, 0]
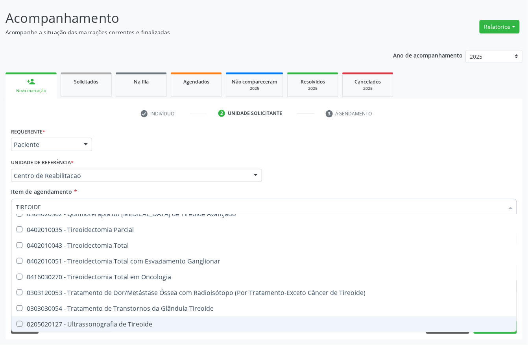
click at [101, 321] on div "0205020127 - Ultrassonografia de Tireoide" at bounding box center [264, 324] width 496 height 6
checkbox Tireoide "true"
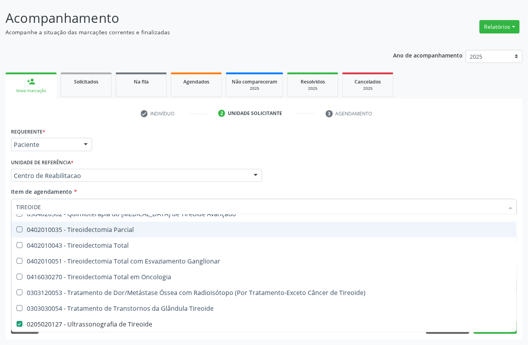
click at [159, 153] on div "Requerente * Paciente Profissional de Saúde Paciente Nenhum resultado encontrad…" at bounding box center [264, 141] width 510 height 31
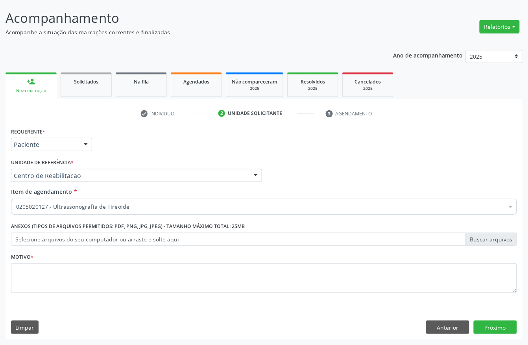
scroll to position [0, 0]
click at [46, 297] on fieldset "Motivo *" at bounding box center [264, 274] width 506 height 47
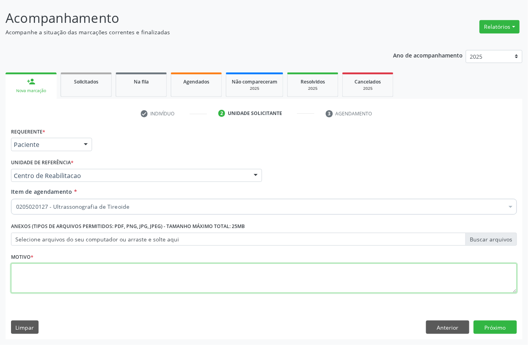
click at [46, 280] on textarea at bounding box center [264, 278] width 506 height 30
type textarea "D"
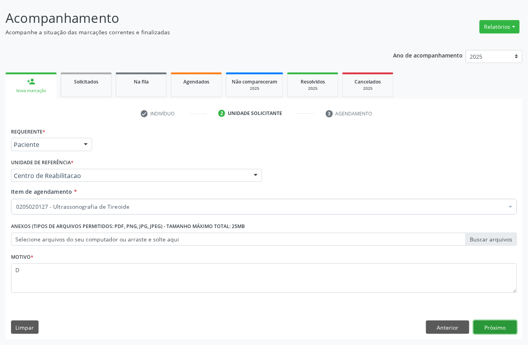
click at [488, 325] on button "Próximo" at bounding box center [495, 326] width 43 height 13
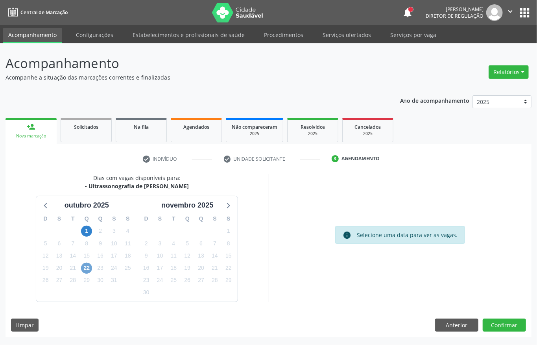
click at [87, 266] on span "22" at bounding box center [86, 267] width 11 height 11
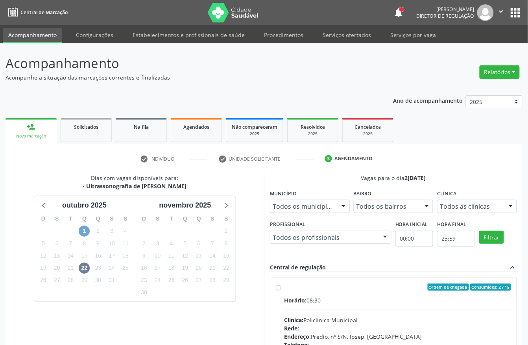
click at [83, 231] on span "1" at bounding box center [84, 230] width 11 height 11
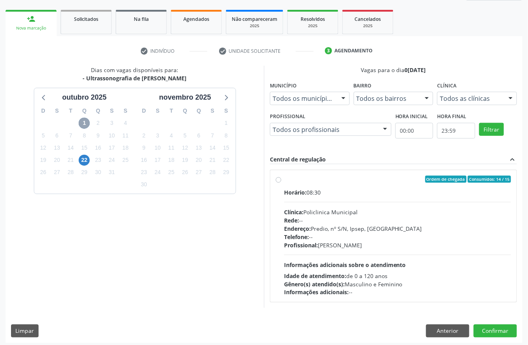
scroll to position [113, 0]
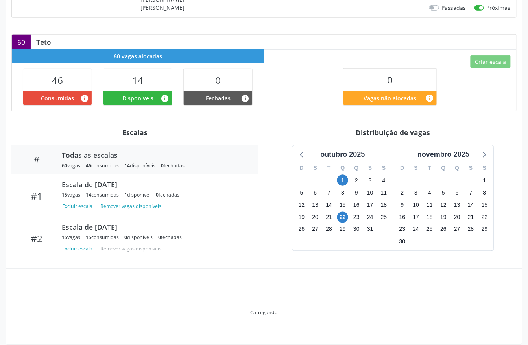
scroll to position [172, 0]
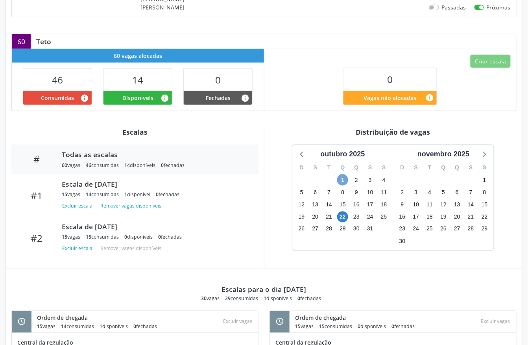
click at [339, 174] on span "1" at bounding box center [342, 179] width 11 height 11
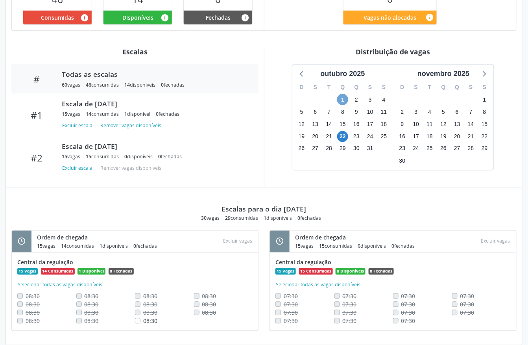
scroll to position [253, 0]
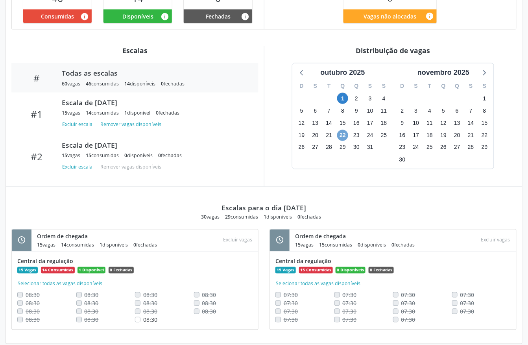
click at [342, 130] on span "22" at bounding box center [342, 135] width 11 height 11
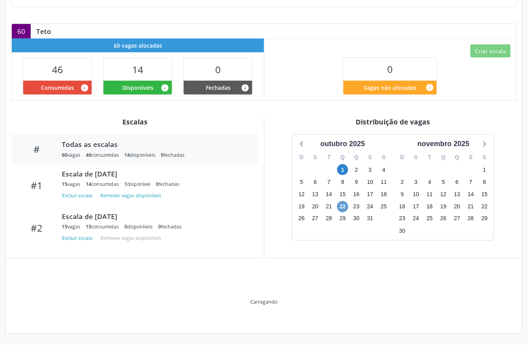
scroll to position [172, 0]
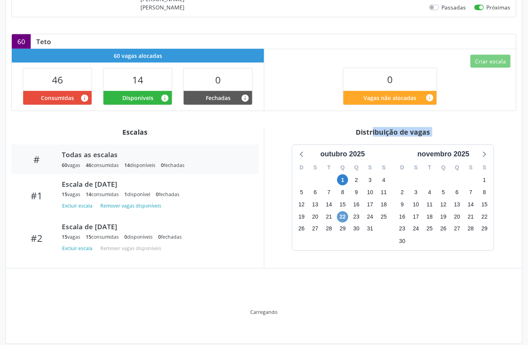
click at [342, 127] on div "Distribuição de vagas" at bounding box center [393, 131] width 247 height 9
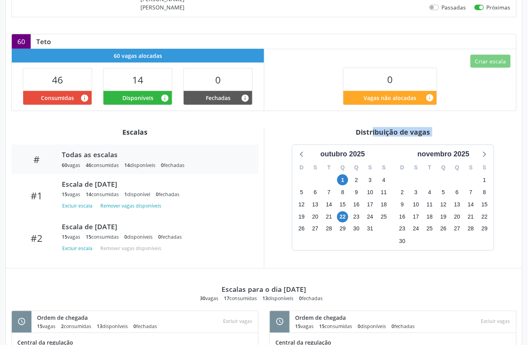
scroll to position [253, 0]
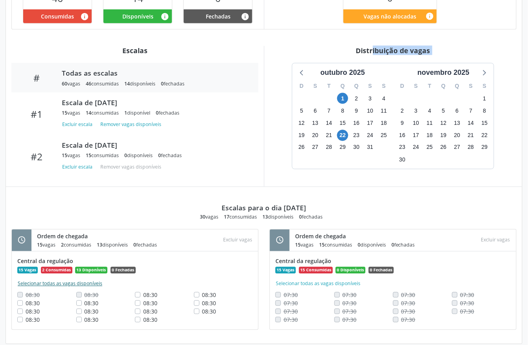
click at [90, 280] on button "Selecionar todas as vagas disponíveis" at bounding box center [59, 284] width 85 height 8
checkbox input "true"
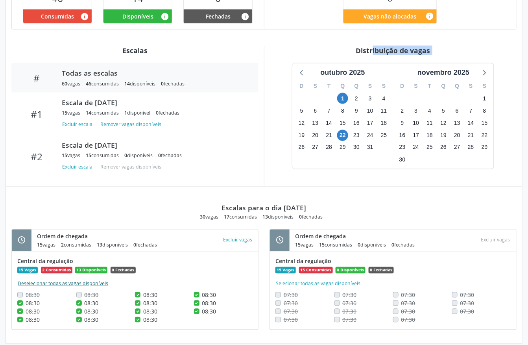
checkbox input "true"
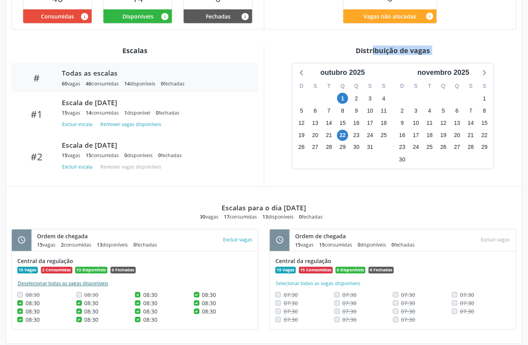
checkbox input "true"
click at [26, 299] on label "08:30" at bounding box center [33, 303] width 14 height 8
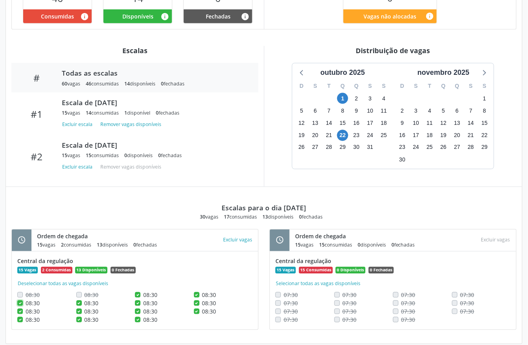
click at [20, 299] on input "08:30" at bounding box center [20, 302] width 6 height 7
checkbox input "false"
click at [20, 307] on div "08:30" at bounding box center [46, 311] width 59 height 8
click at [26, 307] on label "08:30" at bounding box center [33, 311] width 14 height 8
click at [19, 307] on input "08:30" at bounding box center [20, 310] width 6 height 7
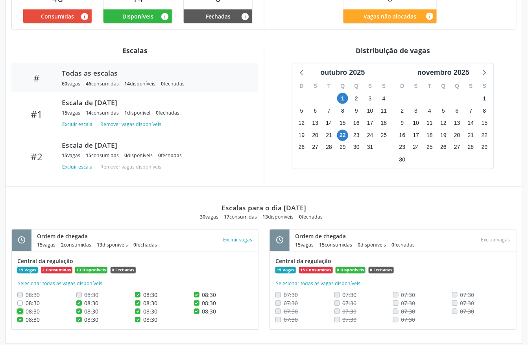
checkbox input "false"
click at [26, 316] on label "08:30" at bounding box center [33, 320] width 14 height 8
click at [19, 316] on input "08:30" at bounding box center [20, 319] width 6 height 7
checkbox input "false"
click at [85, 299] on label "08:30" at bounding box center [92, 303] width 14 height 8
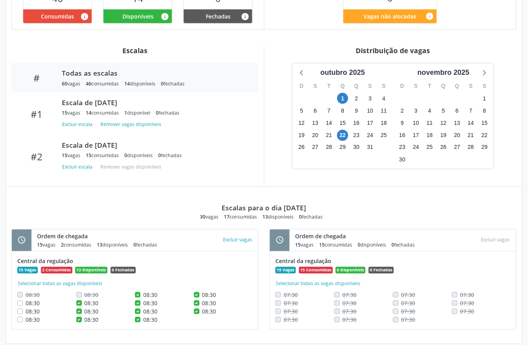
click at [79, 299] on input "08:30" at bounding box center [79, 302] width 6 height 7
checkbox input "false"
click at [85, 307] on label "08:30" at bounding box center [92, 311] width 14 height 8
click at [77, 307] on input "08:30" at bounding box center [79, 310] width 6 height 7
checkbox input "false"
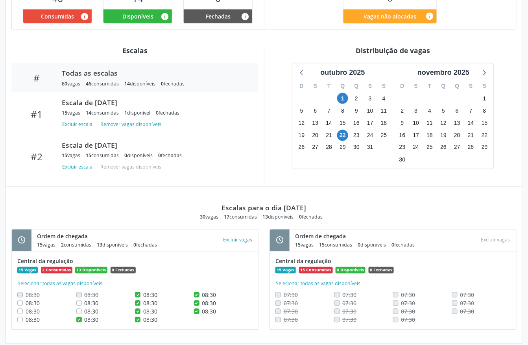
click at [85, 316] on label "08:30" at bounding box center [92, 320] width 14 height 8
click at [78, 316] on input "08:30" at bounding box center [79, 319] width 6 height 7
checkbox input "false"
click at [143, 291] on label "08:30" at bounding box center [150, 295] width 14 height 8
click at [137, 291] on input "08:30" at bounding box center [138, 294] width 6 height 7
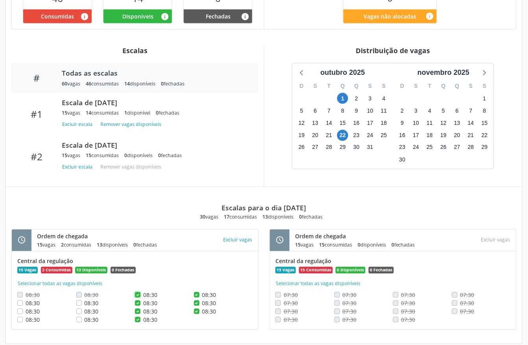
checkbox input "false"
click at [143, 299] on label "08:30" at bounding box center [150, 303] width 14 height 8
click at [137, 299] on input "08:30" at bounding box center [138, 302] width 6 height 7
checkbox input "false"
click at [143, 307] on label "08:30" at bounding box center [150, 311] width 14 height 8
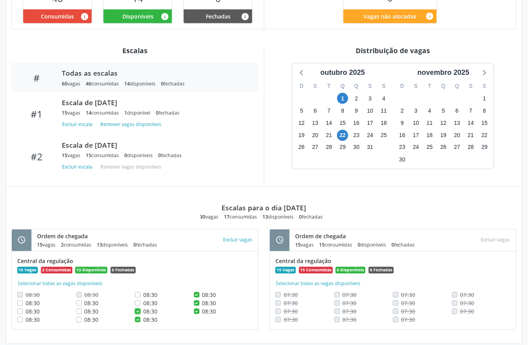
click at [138, 307] on input "08:30" at bounding box center [138, 310] width 6 height 7
checkbox input "false"
click at [143, 316] on label "08:30" at bounding box center [150, 320] width 14 height 8
click at [136, 316] on input "08:30" at bounding box center [138, 319] width 6 height 7
checkbox input "false"
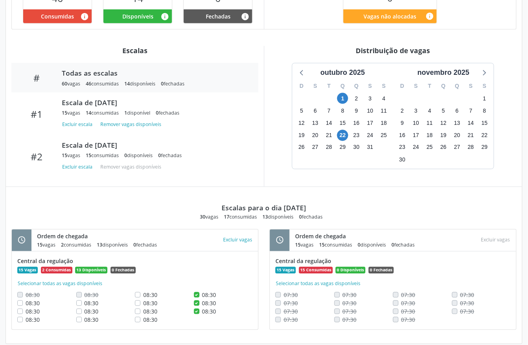
click at [202, 291] on label "08:30" at bounding box center [209, 295] width 14 height 8
click at [197, 291] on input "08:30" at bounding box center [197, 294] width 6 height 7
checkbox input "false"
click at [88, 280] on button "Selecionar todas as vagas disponíveis" at bounding box center [59, 284] width 85 height 8
checkbox input "true"
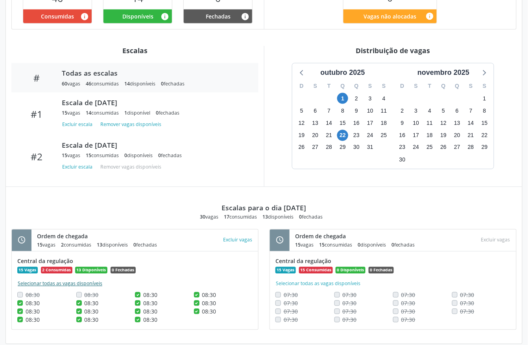
checkbox input "true"
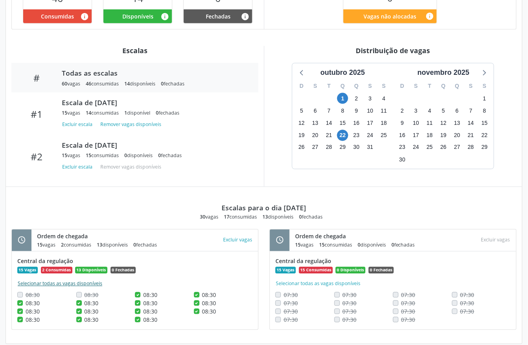
checkbox input "true"
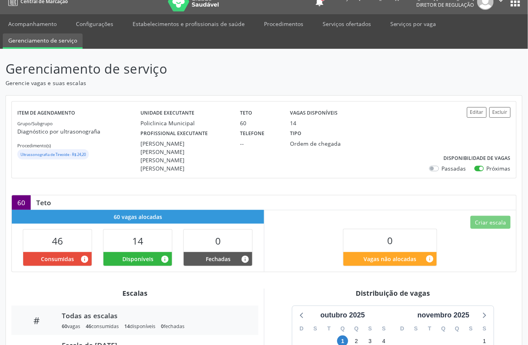
scroll to position [0, 0]
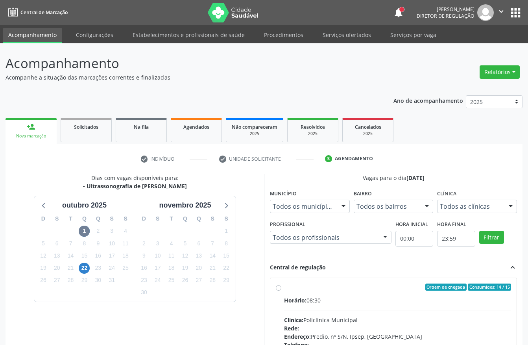
scroll to position [113, 0]
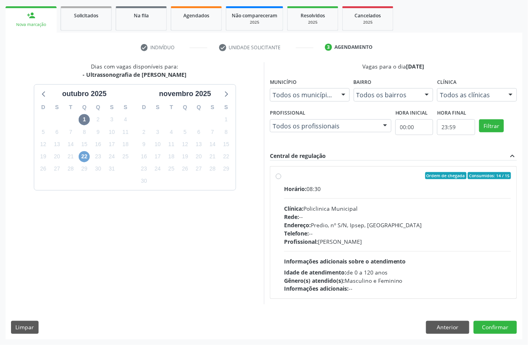
click at [83, 158] on span "22" at bounding box center [84, 156] width 11 height 11
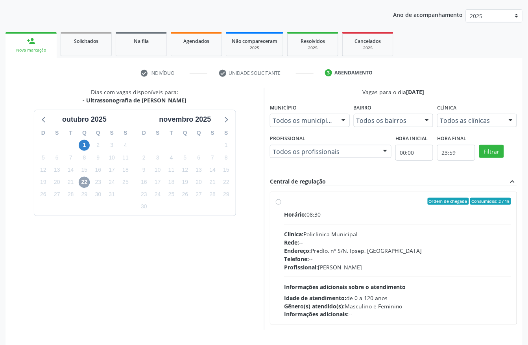
scroll to position [105, 0]
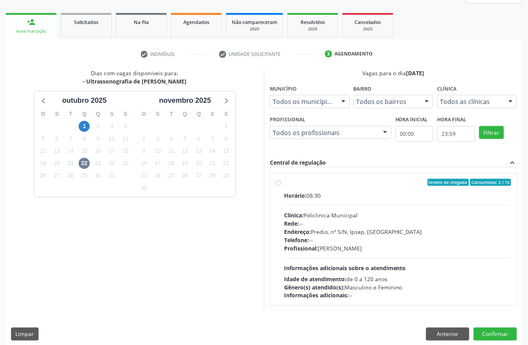
click at [342, 216] on div "Clínica: Policlinica Municipal" at bounding box center [397, 215] width 227 height 8
click at [281, 186] on input "Ordem de chegada Consumidos: 2 / 15 Horário: 08:30 Clínica: Policlinica Municip…" at bounding box center [279, 182] width 6 height 7
radio input "true"
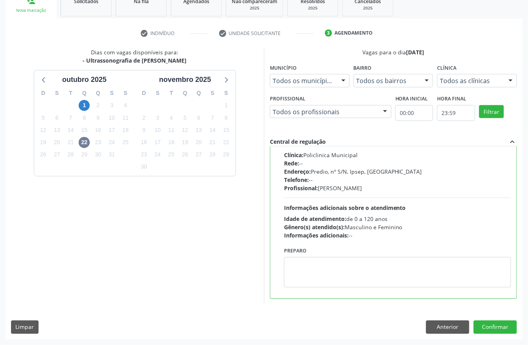
scroll to position [0, 0]
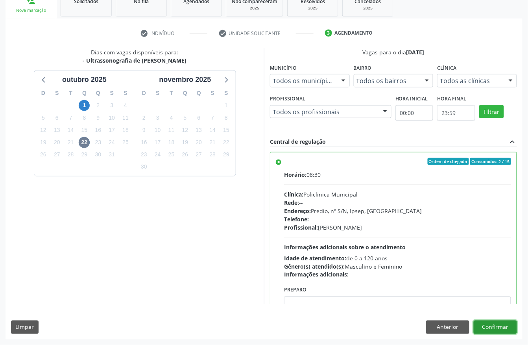
click at [493, 328] on button "Confirmar" at bounding box center [495, 326] width 43 height 13
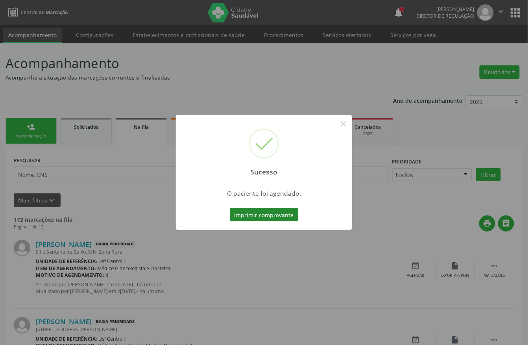
click at [275, 216] on button "Imprimir comprovante" at bounding box center [264, 214] width 68 height 13
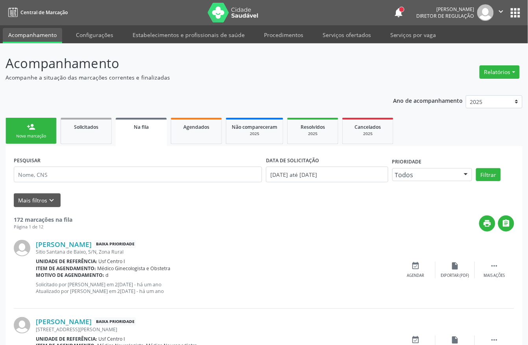
click at [29, 126] on div "person_add" at bounding box center [31, 126] width 9 height 9
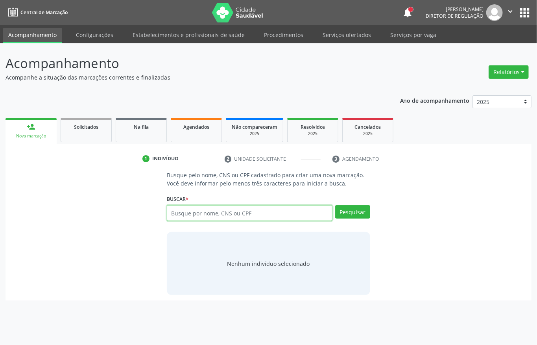
click at [210, 211] on input "text" at bounding box center [250, 213] width 166 height 16
type input "CRISTIANE GOMES DE L"
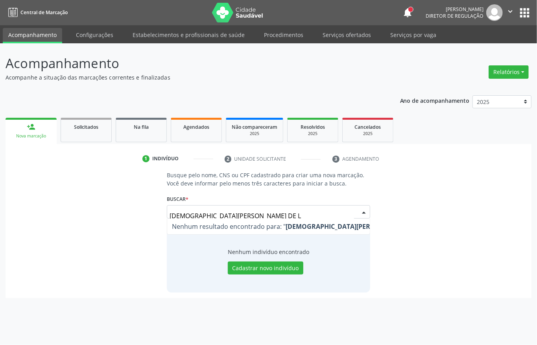
click at [257, 210] on input "CRISTIANE GOMES DE L" at bounding box center [262, 216] width 185 height 16
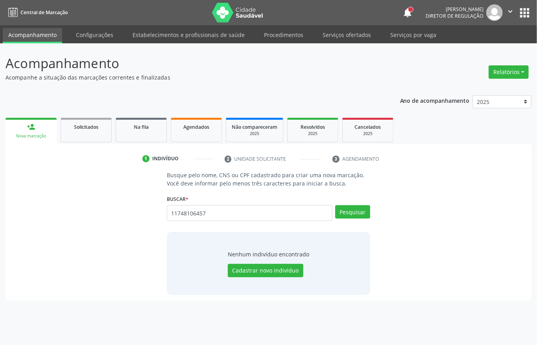
type input "11748106457"
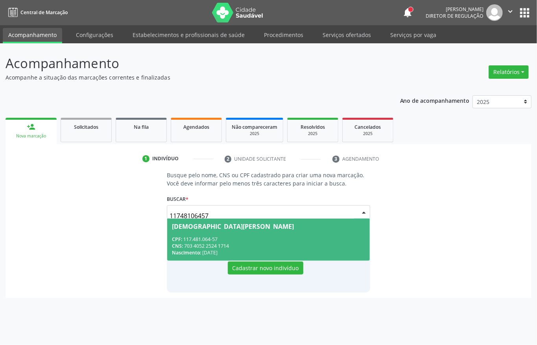
click at [256, 240] on div "CPF: 117.481.064-57" at bounding box center [268, 239] width 193 height 7
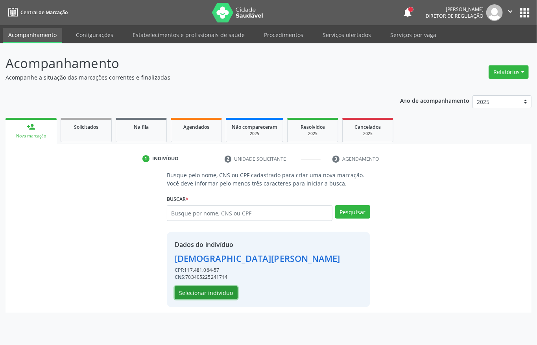
click at [221, 291] on button "Selecionar indivíduo" at bounding box center [206, 292] width 63 height 13
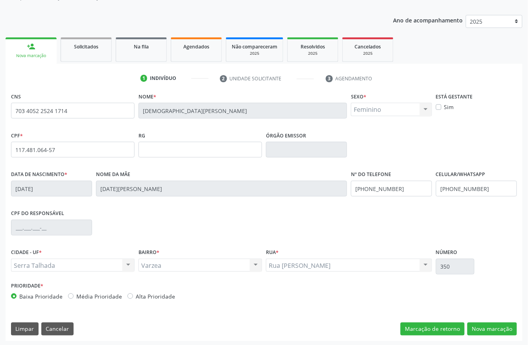
scroll to position [82, 0]
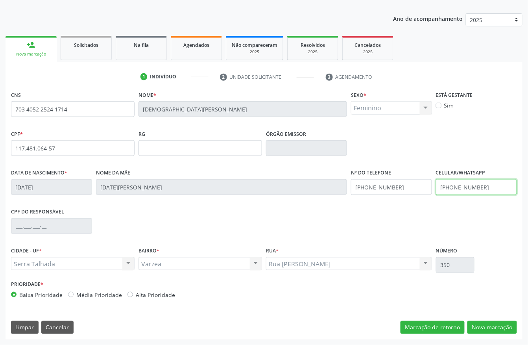
click at [482, 187] on input "(87) 99911-3460" at bounding box center [476, 187] width 81 height 16
click at [390, 185] on input "(87) 99911-3460" at bounding box center [391, 187] width 81 height 16
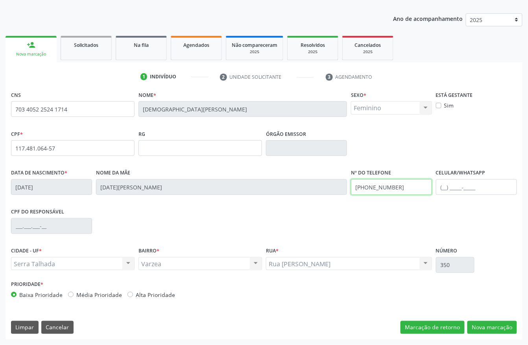
click at [390, 185] on input "(87) 99911-3460" at bounding box center [391, 187] width 81 height 16
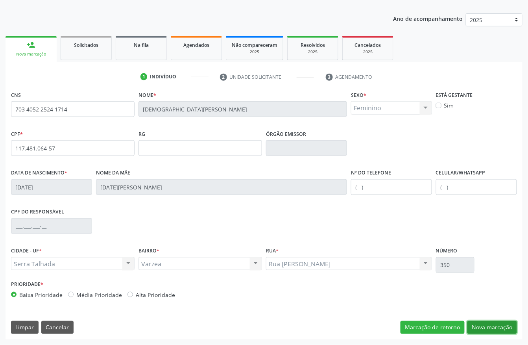
click at [487, 325] on button "Nova marcação" at bounding box center [492, 327] width 50 height 13
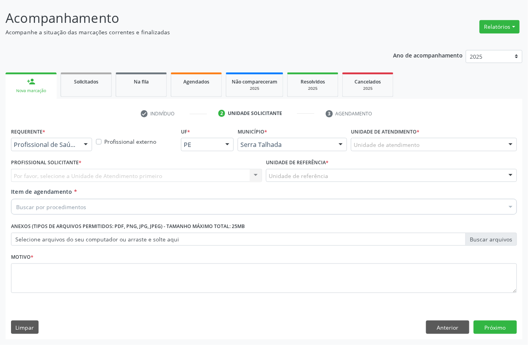
scroll to position [46, 0]
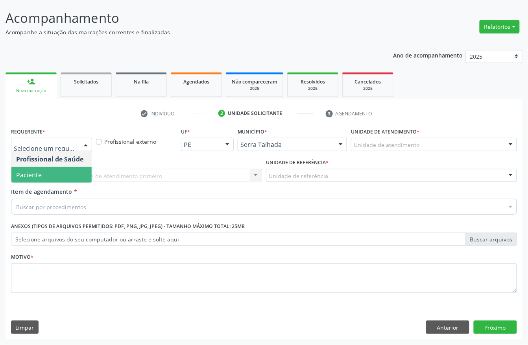
click at [40, 175] on span "Paciente" at bounding box center [29, 174] width 26 height 9
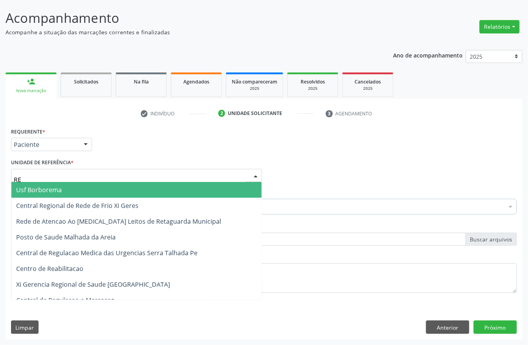
type input "REA"
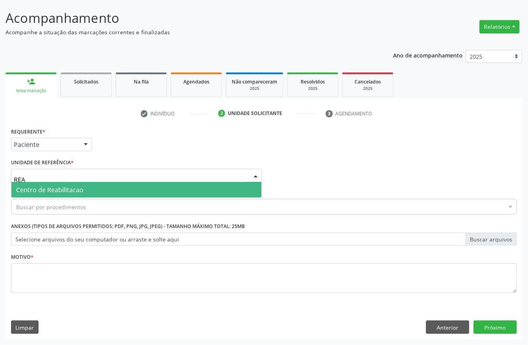
click at [41, 183] on span "Centro de Reabilitacao" at bounding box center [136, 190] width 250 height 16
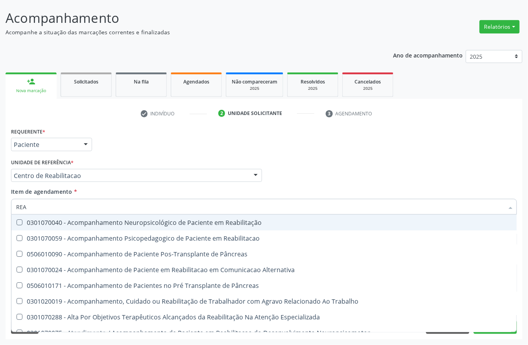
type input "REAB"
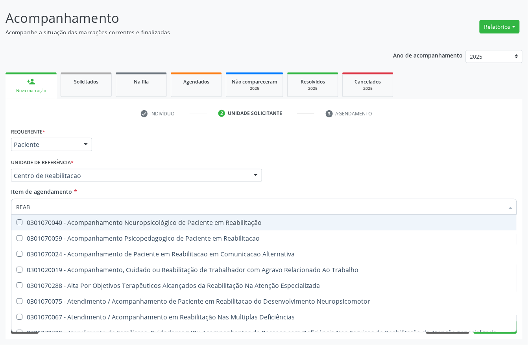
click at [47, 202] on input "REAB" at bounding box center [260, 207] width 488 height 16
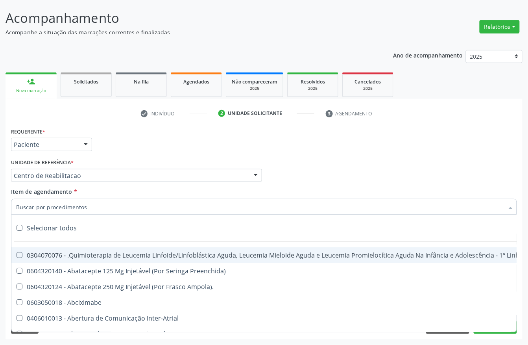
click at [130, 150] on div "Requerente * Paciente Profissional de Saúde Paciente Nenhum resultado encontrad…" at bounding box center [264, 141] width 510 height 31
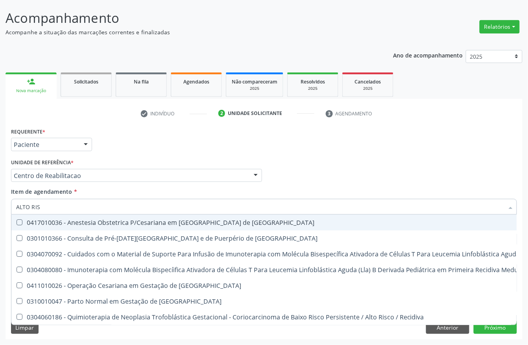
type input "ALTO RISC"
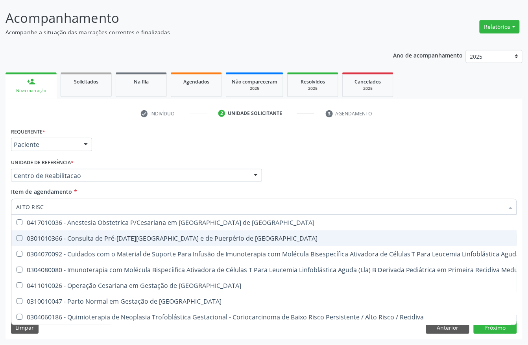
scroll to position [2, 0]
click at [172, 237] on div "0301010366 - Consulta de Pré-[DATE][GEOGRAPHIC_DATA] e de Puerpério de [GEOGRAP…" at bounding box center [420, 238] width 808 height 6
checkbox Risco "true"
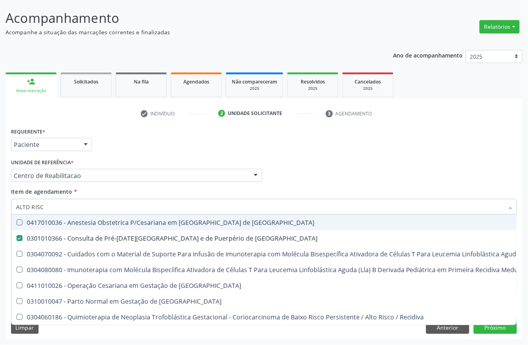
click at [218, 153] on div "Requerente * Paciente Profissional de Saúde Paciente Nenhum resultado encontrad…" at bounding box center [264, 141] width 510 height 31
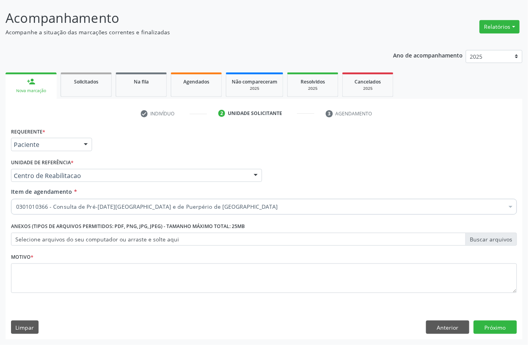
scroll to position [0, 0]
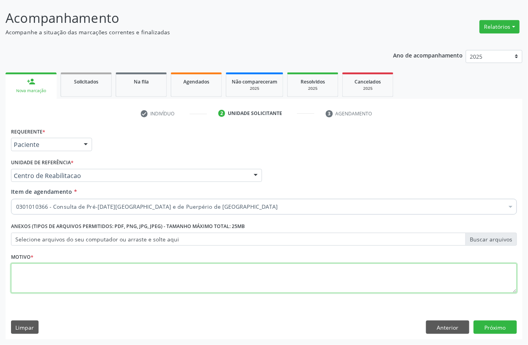
click at [48, 290] on textarea at bounding box center [264, 278] width 506 height 30
type textarea "S"
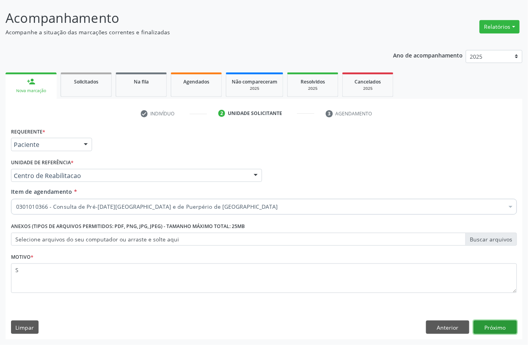
click at [506, 329] on button "Próximo" at bounding box center [495, 326] width 43 height 13
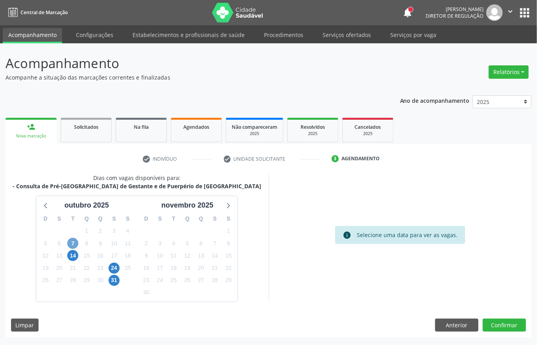
click at [73, 243] on span "7" at bounding box center [72, 243] width 11 height 11
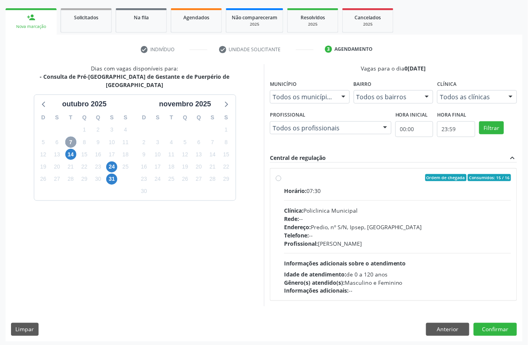
scroll to position [113, 0]
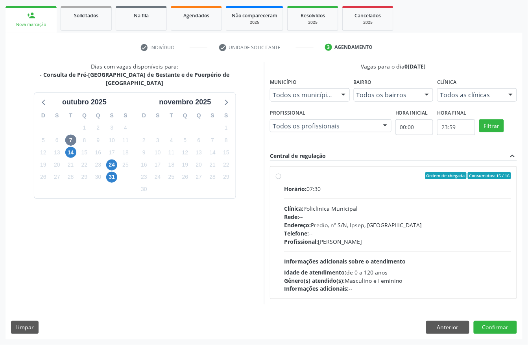
click at [339, 238] on div "Profissional: Joao Vitor Torres de Lima" at bounding box center [397, 241] width 227 height 8
click at [281, 179] on input "Ordem de chegada Consumidos: 15 / 16 Horário: 07:30 Clínica: Policlinica Munici…" at bounding box center [279, 175] width 6 height 7
radio input "true"
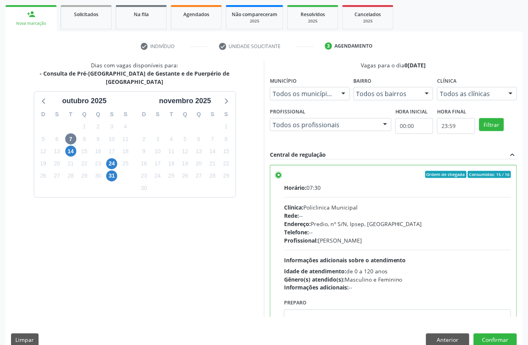
scroll to position [40, 0]
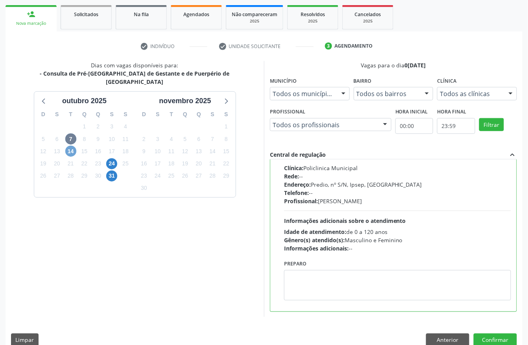
click at [69, 146] on span "14" at bounding box center [70, 151] width 11 height 11
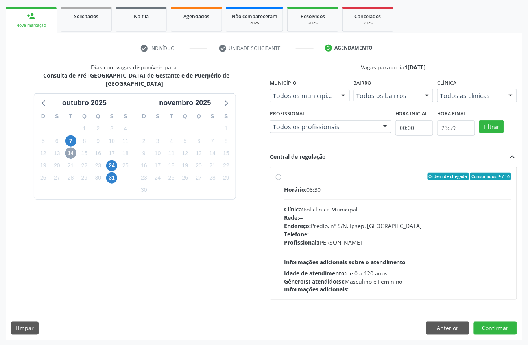
scroll to position [113, 0]
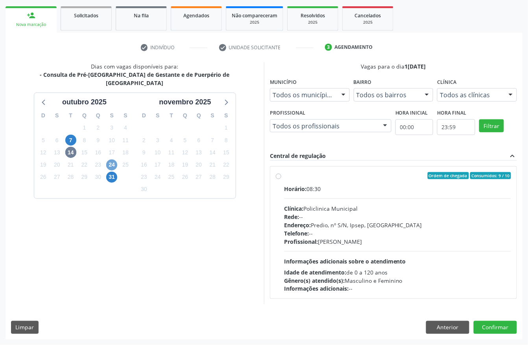
click at [112, 159] on span "24" at bounding box center [111, 164] width 11 height 11
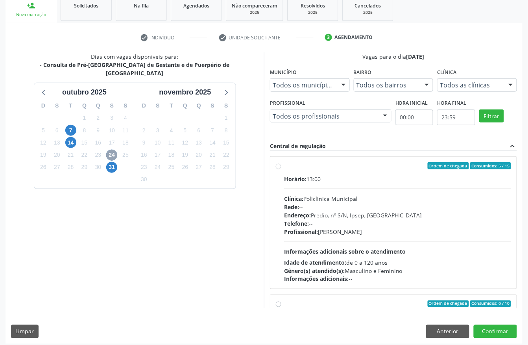
scroll to position [126, 0]
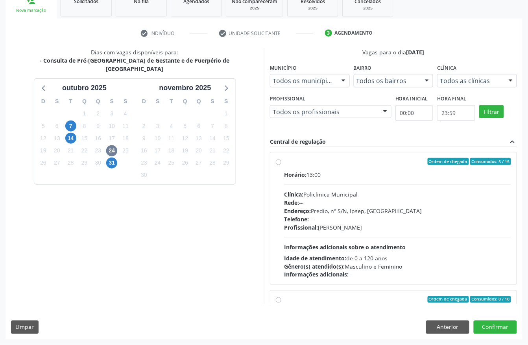
click at [391, 197] on div "Clínica: Policlinica Municipal" at bounding box center [397, 194] width 227 height 8
click at [281, 165] on input "Ordem de chegada Consumidos: 5 / 15 Horário: 13:00 Clínica: Policlinica Municip…" at bounding box center [279, 161] width 6 height 7
radio input "true"
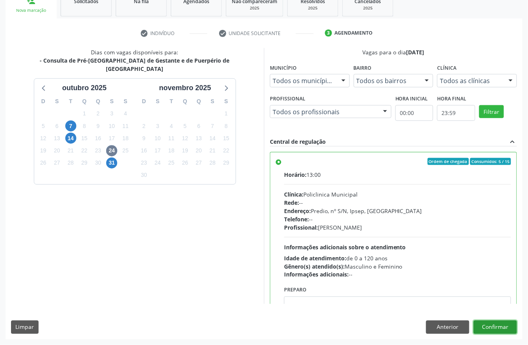
click at [502, 327] on button "Confirmar" at bounding box center [495, 326] width 43 height 13
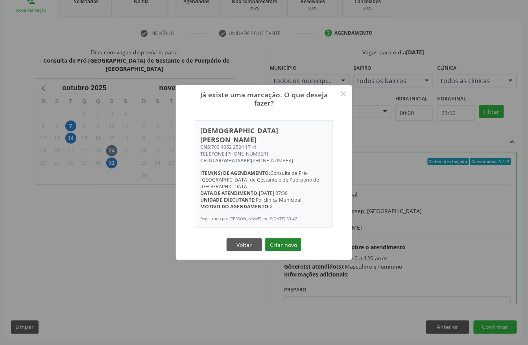
click at [287, 238] on button "Criar novo" at bounding box center [283, 244] width 36 height 13
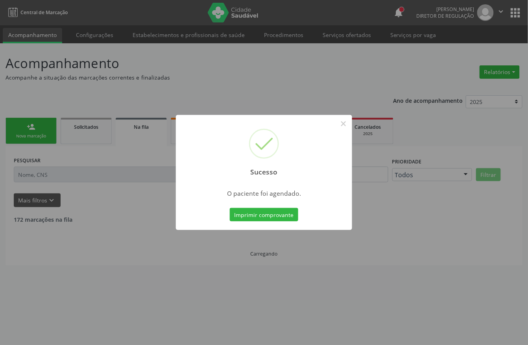
scroll to position [0, 0]
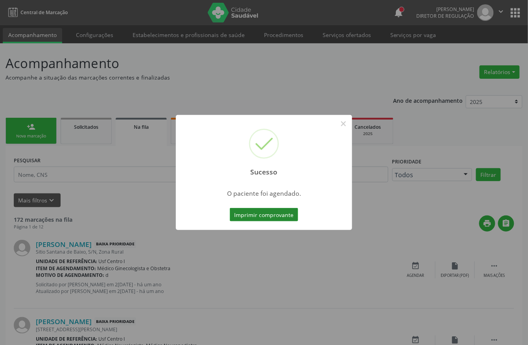
click at [279, 214] on button "Imprimir comprovante" at bounding box center [264, 214] width 68 height 13
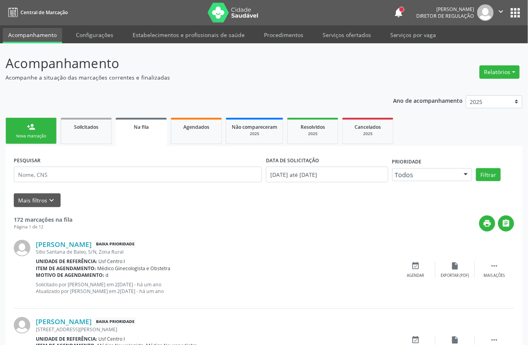
click at [41, 134] on div "Nova marcação" at bounding box center [30, 136] width 39 height 6
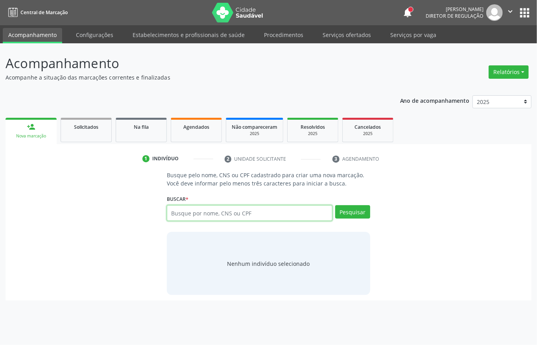
click at [185, 212] on input "text" at bounding box center [250, 213] width 166 height 16
type input "MARIA JULIA DE SOUZA L"
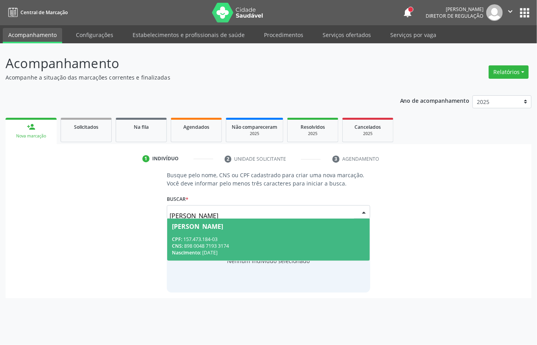
click at [241, 235] on span "Maria Julia de Souza Lenos CPF: 157.473.184-03 CNS: 898 0048 7193 3174 Nascimen…" at bounding box center [268, 239] width 203 height 42
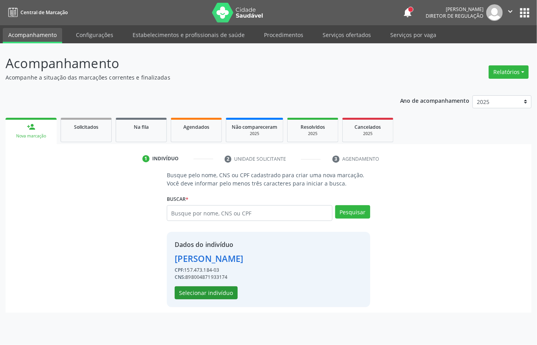
click at [210, 297] on button "Selecionar indivíduo" at bounding box center [206, 292] width 63 height 13
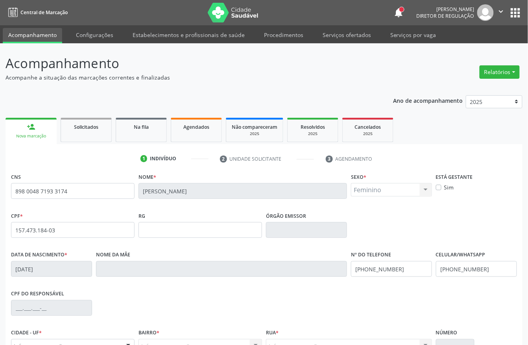
click at [210, 292] on div "CPF do responsável" at bounding box center [264, 307] width 510 height 39
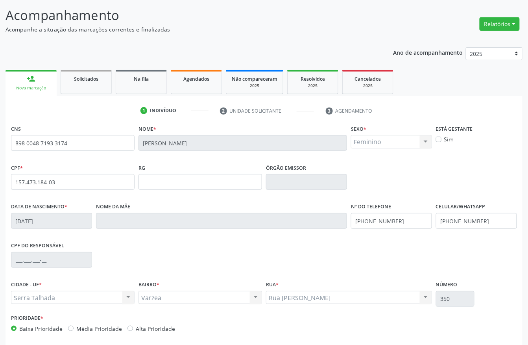
scroll to position [82, 0]
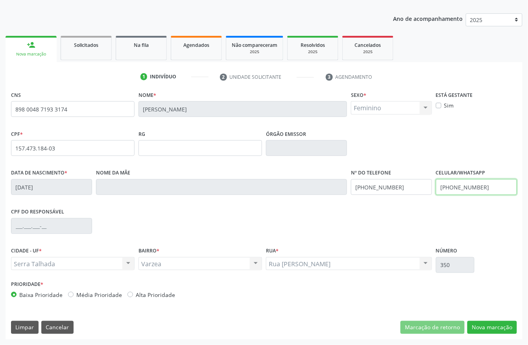
click at [476, 189] on input "(87) 99911-3460" at bounding box center [476, 187] width 81 height 16
click at [368, 186] on input "(87) 99911-3460" at bounding box center [391, 187] width 81 height 16
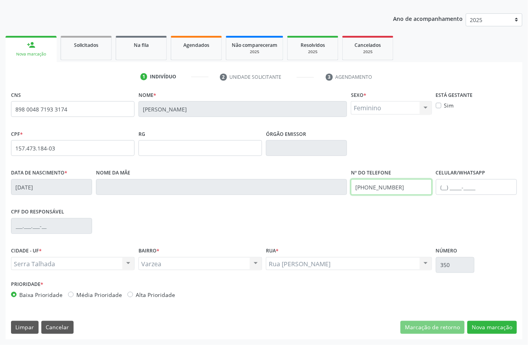
click at [368, 186] on input "(87) 99911-3460" at bounding box center [391, 187] width 81 height 16
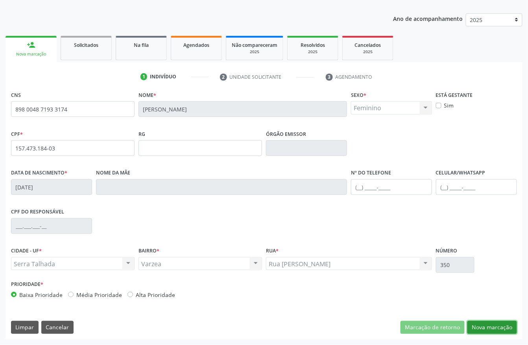
click at [494, 334] on button "Nova marcação" at bounding box center [492, 327] width 50 height 13
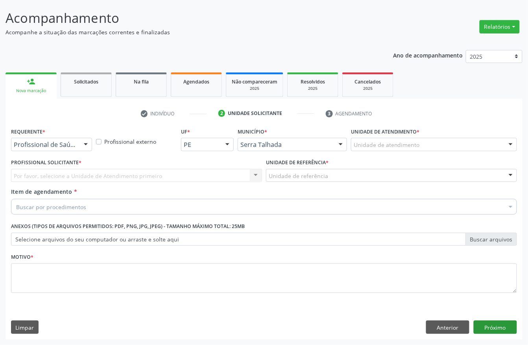
scroll to position [46, 0]
click at [494, 328] on button "Próximo" at bounding box center [495, 326] width 43 height 13
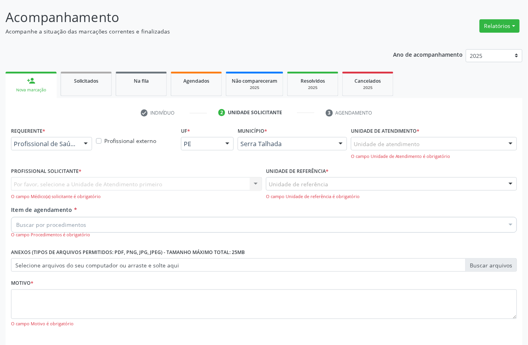
click at [48, 178] on div "Por favor, selecione a Unidade de Atendimento primeiro Nenhum resultado encontr…" at bounding box center [136, 188] width 251 height 22
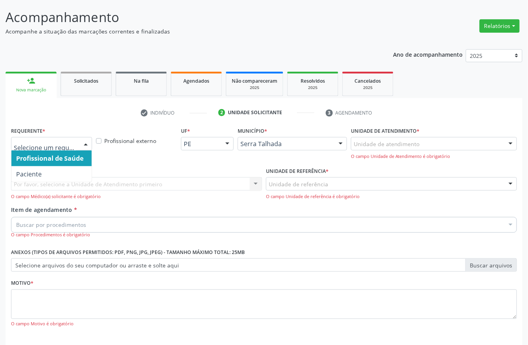
click at [49, 148] on div at bounding box center [51, 143] width 81 height 13
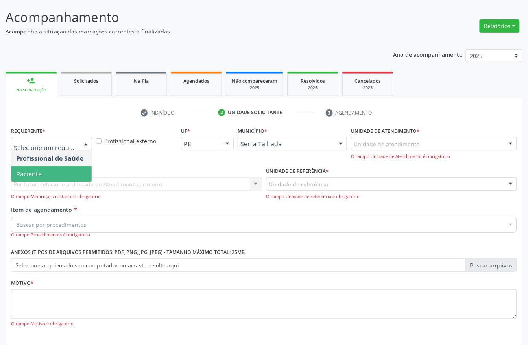
click at [41, 166] on span "Paciente" at bounding box center [51, 174] width 80 height 16
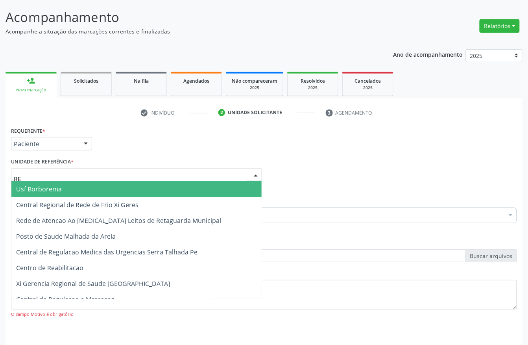
type input "REA"
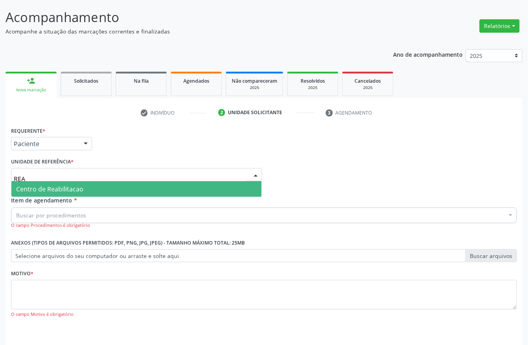
click at [40, 189] on span "Centro de Reabilitacao" at bounding box center [49, 189] width 67 height 9
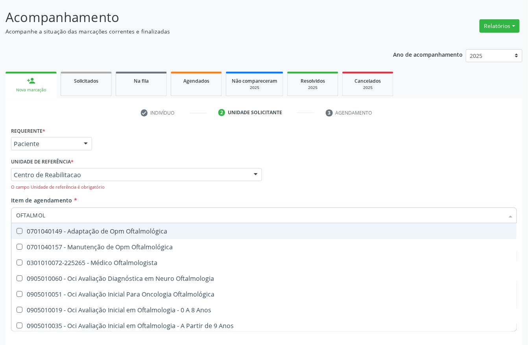
type input "OFTALMOLO"
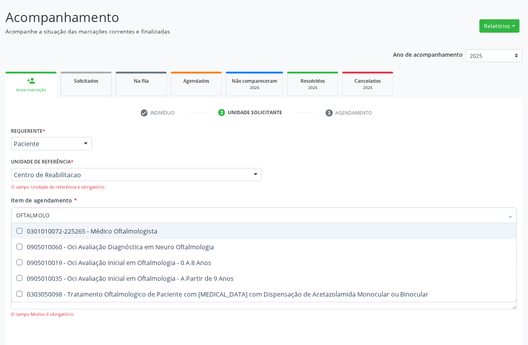
click at [52, 229] on div "0301010072-225265 - Médico Oftalmologista" at bounding box center [264, 231] width 496 height 6
checkbox Oftalmologista "true"
click at [116, 157] on div "Unidade de referência * Centro de Reabilitacao Usf do Mutirao Usf Cohab Usf Cai…" at bounding box center [136, 173] width 251 height 35
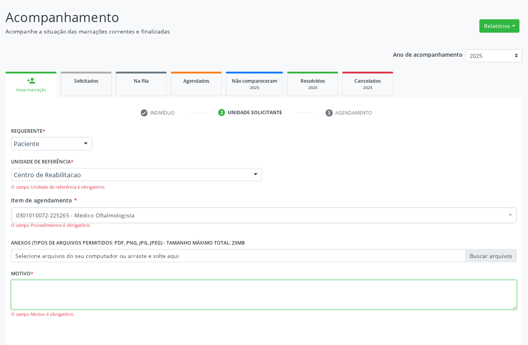
click at [37, 299] on textarea at bounding box center [264, 295] width 506 height 30
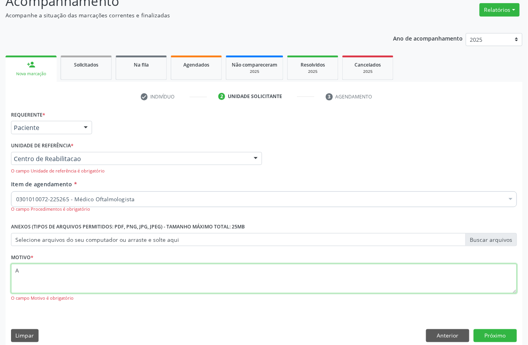
scroll to position [71, 0]
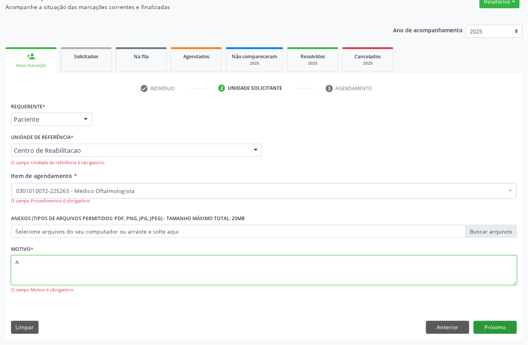
type textarea "A"
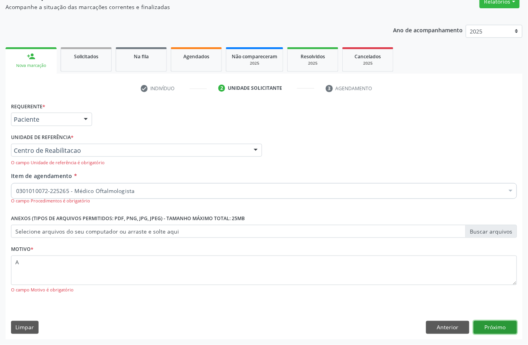
click at [491, 331] on button "Próximo" at bounding box center [495, 327] width 43 height 13
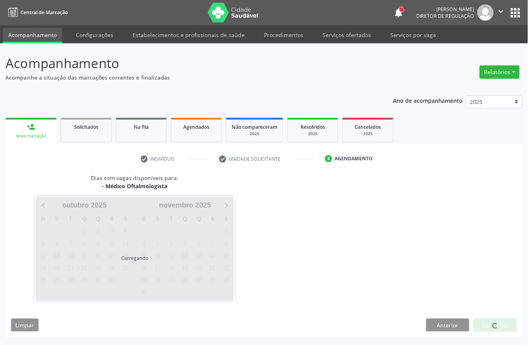
scroll to position [0, 0]
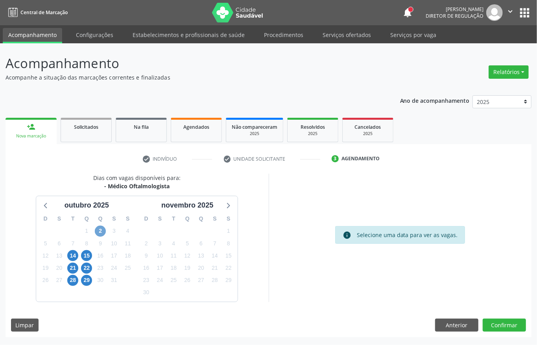
click at [98, 232] on span "2" at bounding box center [100, 230] width 11 height 11
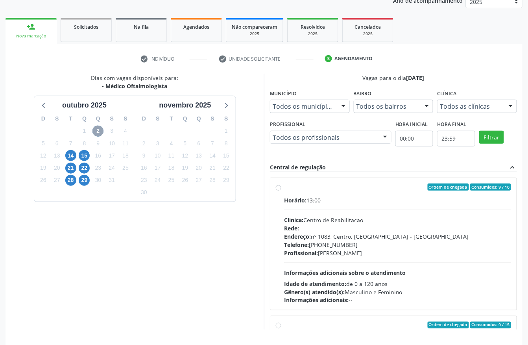
scroll to position [105, 0]
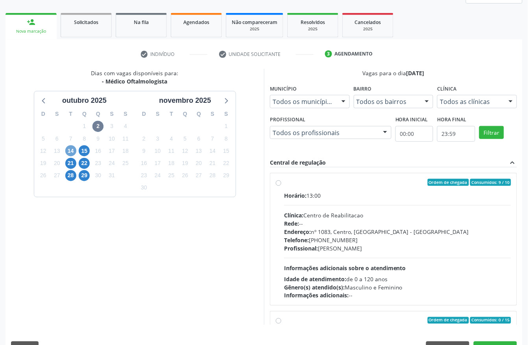
click at [74, 151] on span "14" at bounding box center [70, 150] width 11 height 11
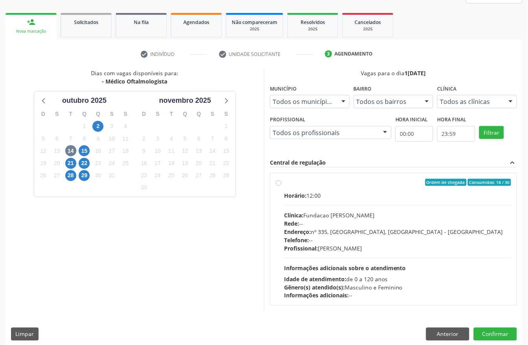
click at [345, 244] on div "Profissional: Bruna Vieira Oliveira Carvalho Ventura" at bounding box center [397, 248] width 227 height 8
click at [281, 186] on input "Ordem de chegada Consumidos: 18 / 30 Horário: 12:00 Clínica: Fundacao Altino Ve…" at bounding box center [279, 182] width 6 height 7
radio input "true"
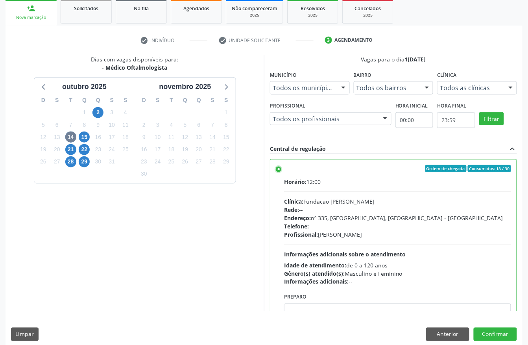
scroll to position [126, 0]
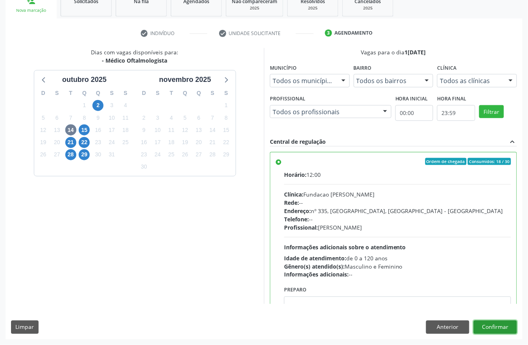
click at [506, 328] on button "Confirmar" at bounding box center [495, 326] width 43 height 13
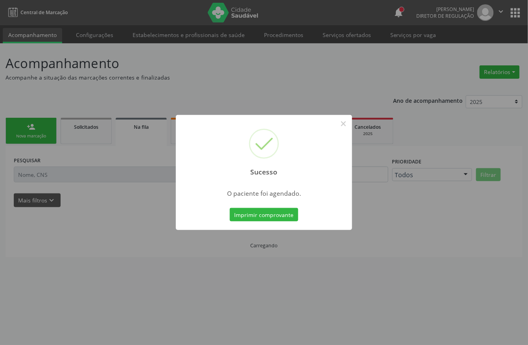
scroll to position [0, 0]
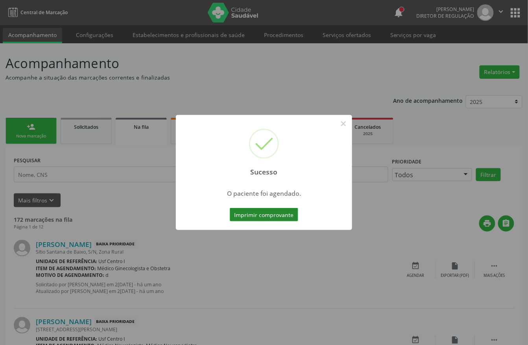
click at [276, 212] on button "Imprimir comprovante" at bounding box center [264, 214] width 68 height 13
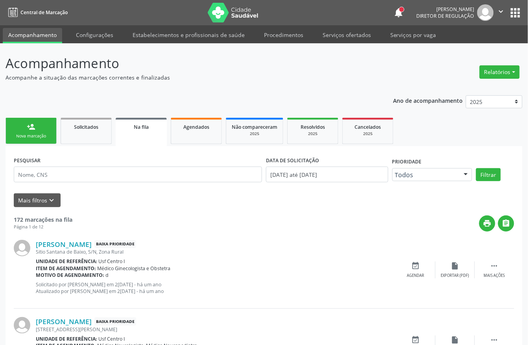
click at [37, 121] on link "person_add Nova marcação" at bounding box center [31, 131] width 51 height 26
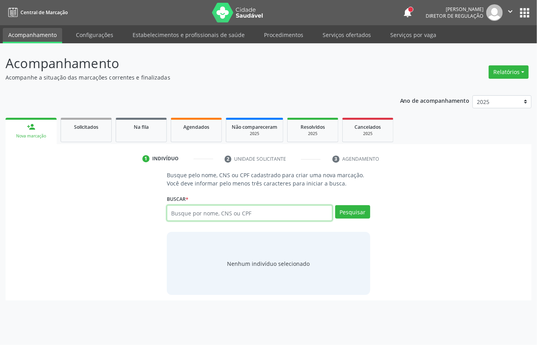
click at [213, 215] on input "text" at bounding box center [250, 213] width 166 height 16
type input "703205619370795"
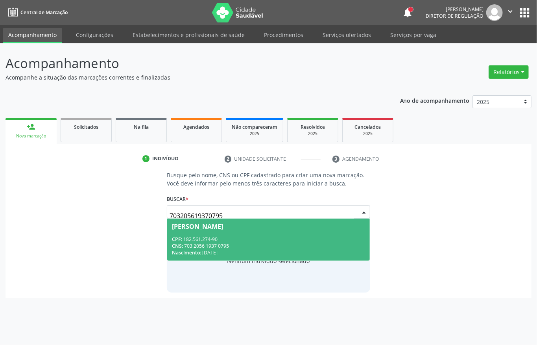
click at [230, 236] on div "CPF: 182.561.274-90" at bounding box center [268, 239] width 193 height 7
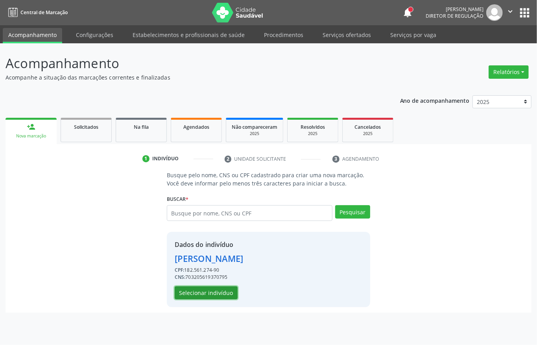
click at [202, 290] on button "Selecionar indivíduo" at bounding box center [206, 292] width 63 height 13
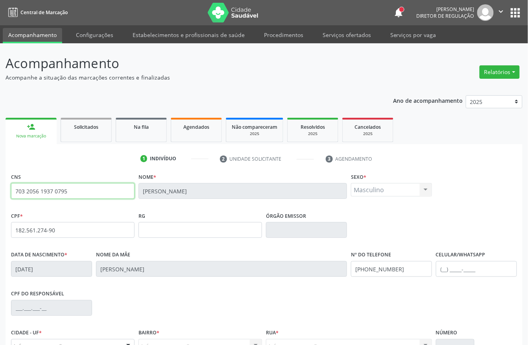
drag, startPoint x: 73, startPoint y: 189, endPoint x: 0, endPoint y: 189, distance: 73.2
click at [0, 189] on div "Acompanhamento Acompanhe a situação das marcações correntes e finalizadas Relat…" at bounding box center [264, 234] width 528 height 383
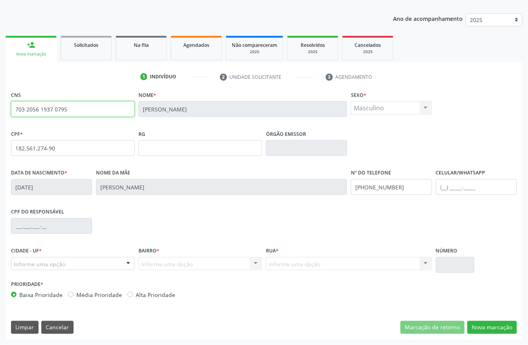
scroll to position [82, 0]
click at [483, 332] on button "Nova marcação" at bounding box center [492, 327] width 50 height 13
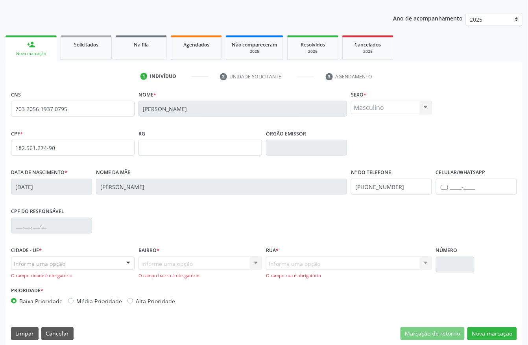
click at [72, 264] on div "Informe uma opção" at bounding box center [73, 263] width 124 height 13
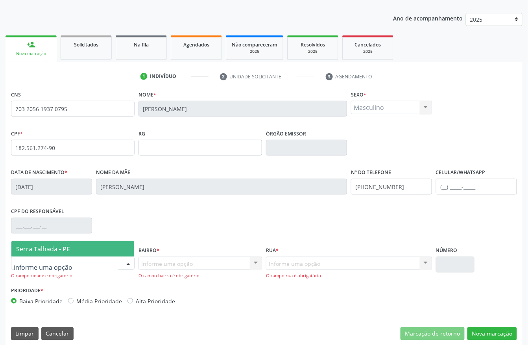
click at [80, 249] on span "Serra Talhada - PE" at bounding box center [72, 249] width 123 height 16
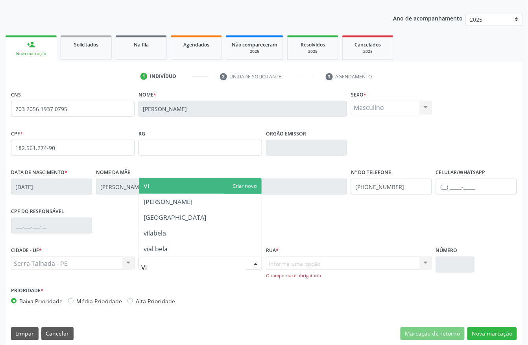
type input "VIL"
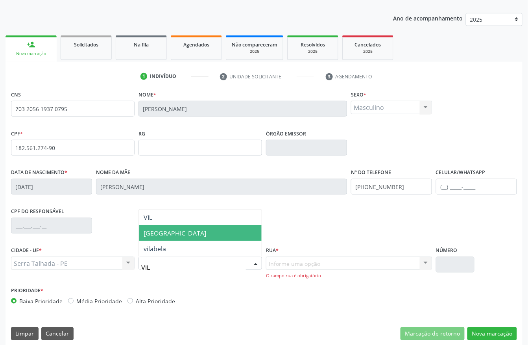
click at [183, 238] on span "Vila Bela" at bounding box center [200, 233] width 123 height 16
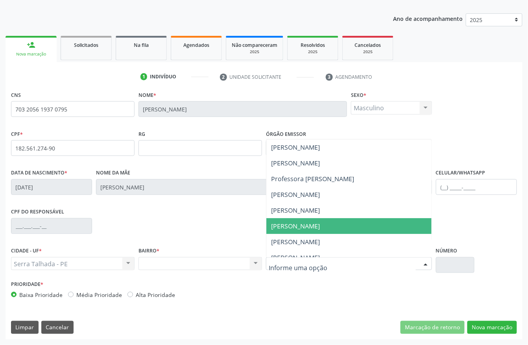
click at [298, 230] on span "João Batista de Magalhães" at bounding box center [295, 226] width 49 height 9
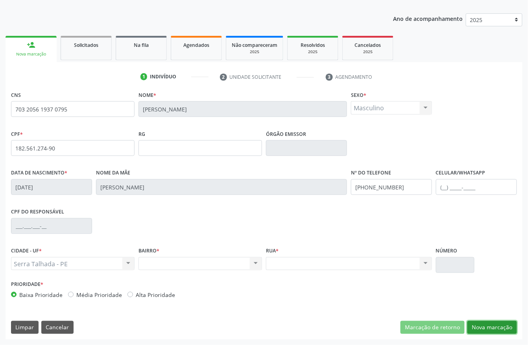
click at [499, 327] on button "Nova marcação" at bounding box center [492, 327] width 50 height 13
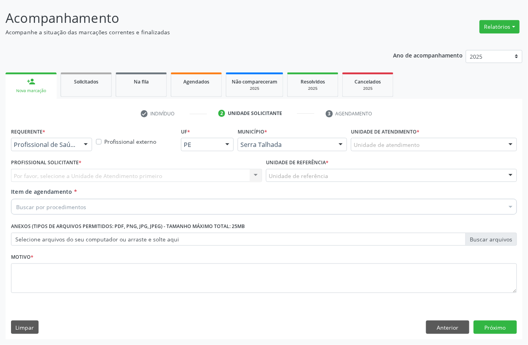
scroll to position [46, 0]
click at [76, 145] on div at bounding box center [51, 144] width 81 height 13
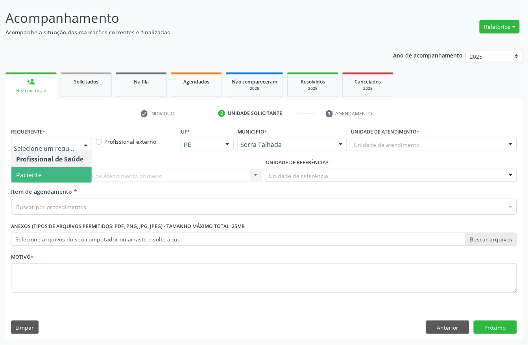
click at [74, 172] on span "Paciente" at bounding box center [51, 175] width 80 height 16
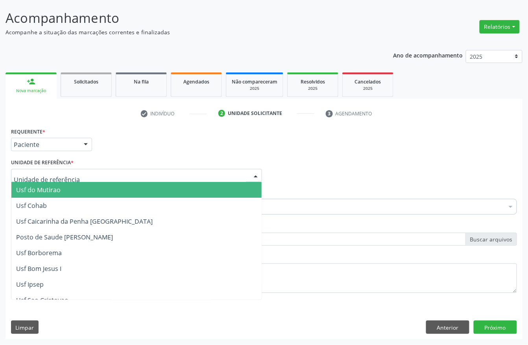
click at [96, 172] on div at bounding box center [136, 175] width 251 height 13
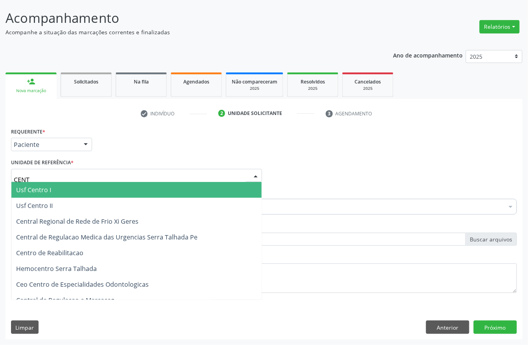
type input "CENTR"
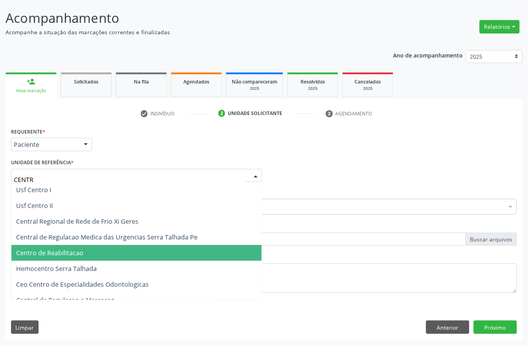
click at [93, 247] on span "Centro de Reabilitacao" at bounding box center [136, 253] width 250 height 16
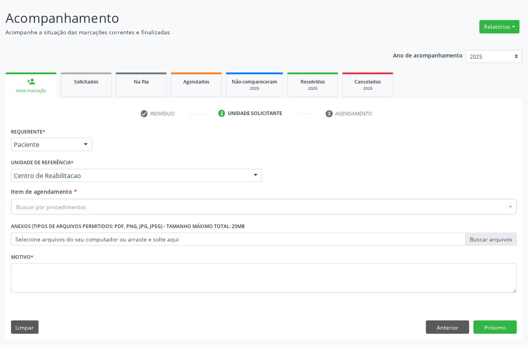
click at [89, 204] on div "Buscar por procedimentos" at bounding box center [264, 207] width 506 height 16
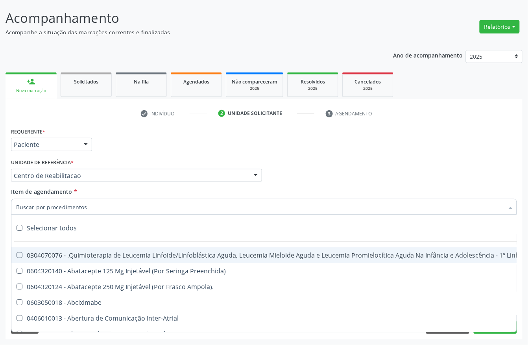
click at [89, 204] on input "Item de agendamento *" at bounding box center [260, 207] width 488 height 16
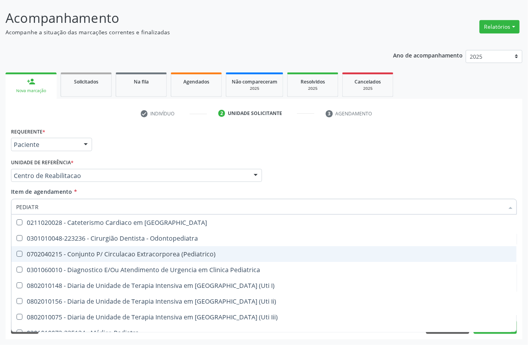
type input "PEDIATRA"
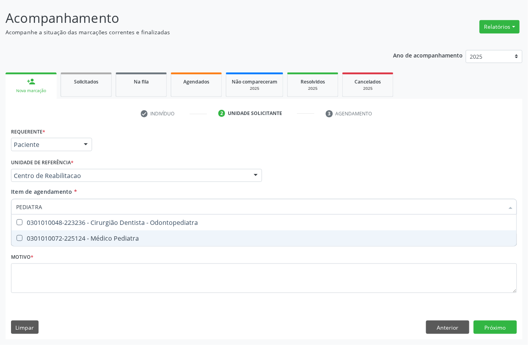
click at [169, 235] on div "0301010072-225124 - Médico Pediatra" at bounding box center [264, 238] width 496 height 6
checkbox Pediatra "true"
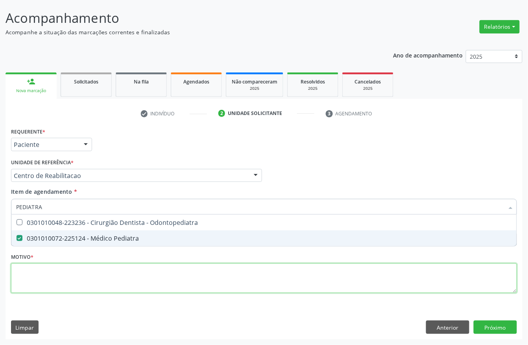
click at [165, 279] on div "Requerente * Paciente Profissional de Saúde Paciente Nenhum resultado encontrad…" at bounding box center [264, 215] width 506 height 178
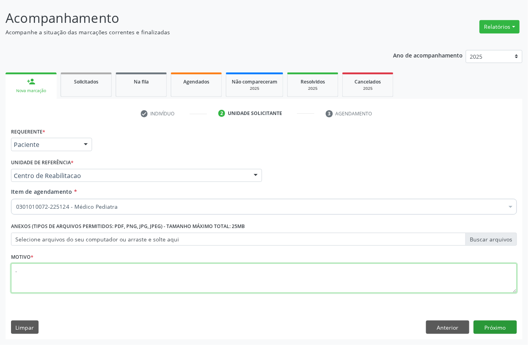
type textarea "."
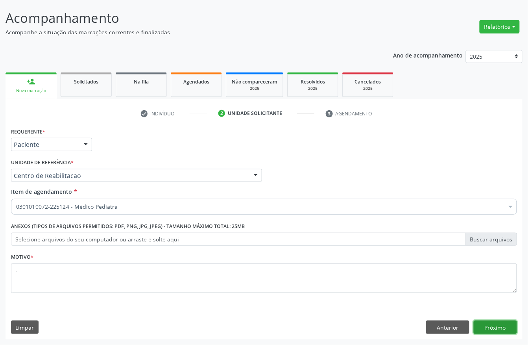
click at [504, 327] on button "Próximo" at bounding box center [495, 326] width 43 height 13
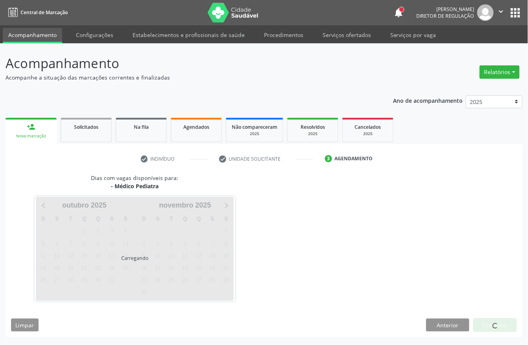
scroll to position [0, 0]
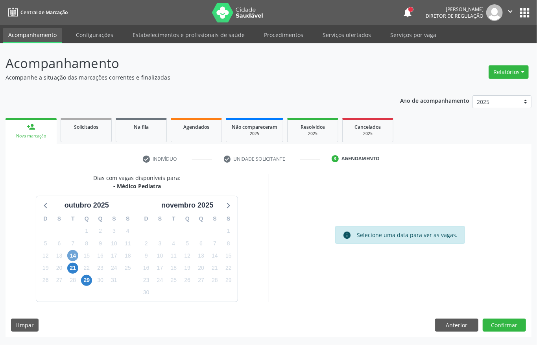
click at [72, 252] on span "14" at bounding box center [72, 255] width 11 height 11
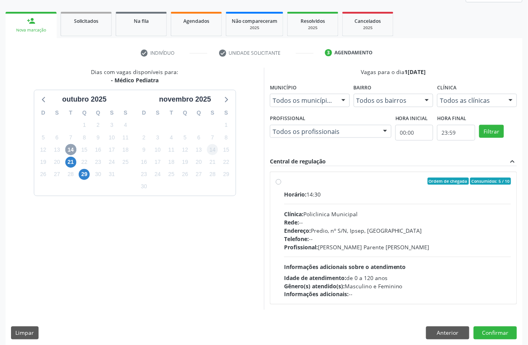
scroll to position [113, 0]
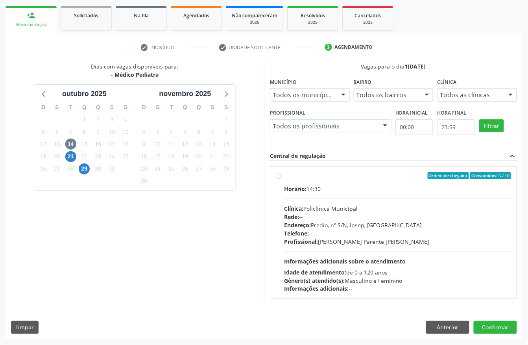
click at [288, 233] on span "Telefone:" at bounding box center [296, 232] width 25 height 7
click at [281, 179] on input "Ordem de chegada Consumidos: 5 / 10 Horário: 14:30 Clínica: Policlinica Municip…" at bounding box center [279, 175] width 6 height 7
radio input "true"
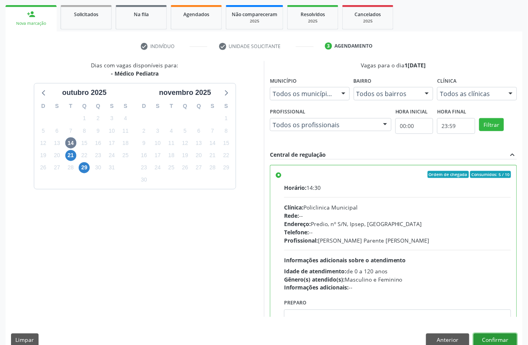
click at [482, 336] on button "Confirmar" at bounding box center [495, 339] width 43 height 13
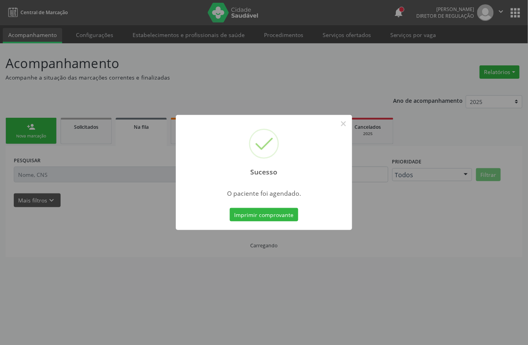
scroll to position [0, 0]
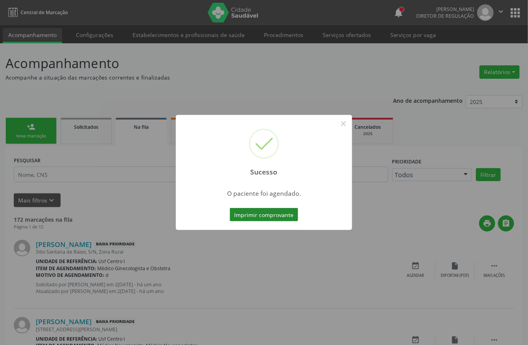
click at [281, 213] on button "Imprimir comprovante" at bounding box center [264, 214] width 68 height 13
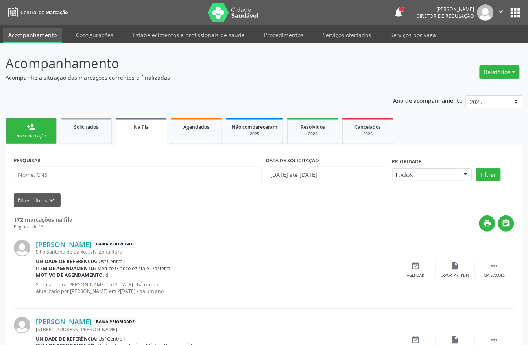
click at [42, 129] on link "person_add Nova marcação" at bounding box center [31, 131] width 51 height 26
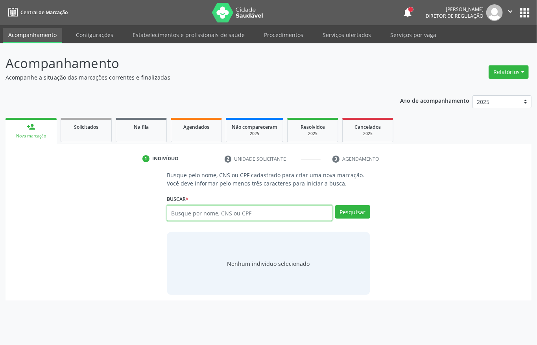
click at [188, 214] on input "text" at bounding box center [250, 213] width 166 height 16
paste input "703 2056 1937 0795"
type input "703 2056 1937 0795"
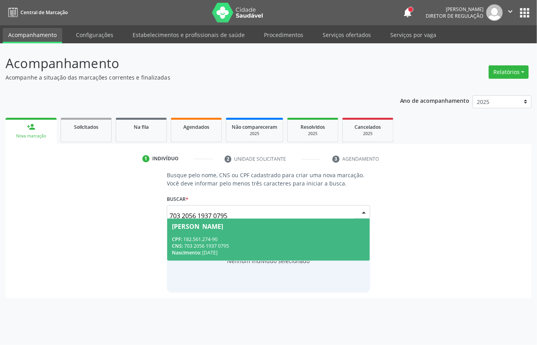
click at [221, 246] on div "CNS: 703 2056 1937 0795" at bounding box center [268, 245] width 193 height 7
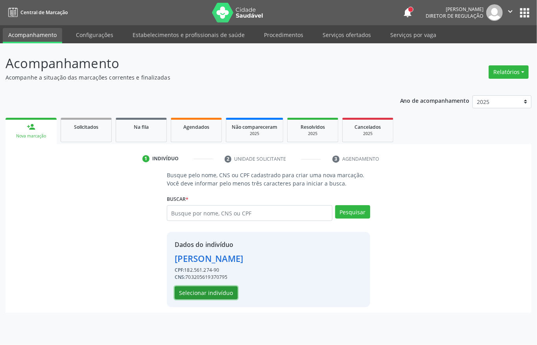
click at [205, 287] on button "Selecionar indivíduo" at bounding box center [206, 292] width 63 height 13
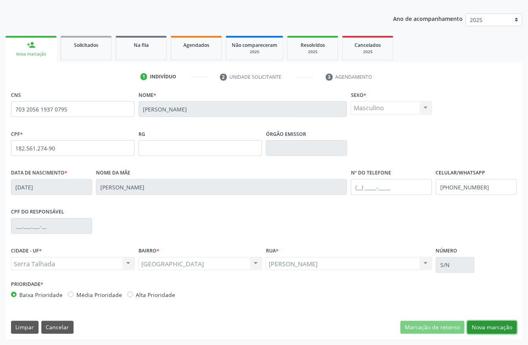
click at [480, 331] on button "Nova marcação" at bounding box center [492, 327] width 50 height 13
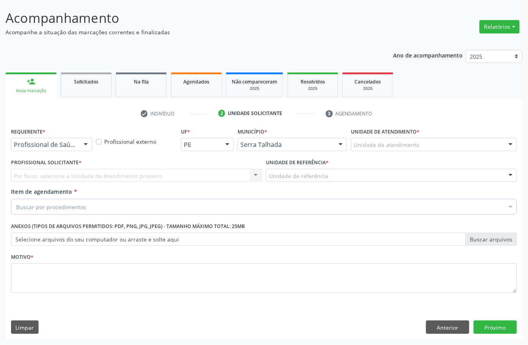
click at [78, 140] on div "Profissional de Saúde Profissional de Saúde Paciente Nenhum resultado encontrad…" at bounding box center [51, 144] width 81 height 13
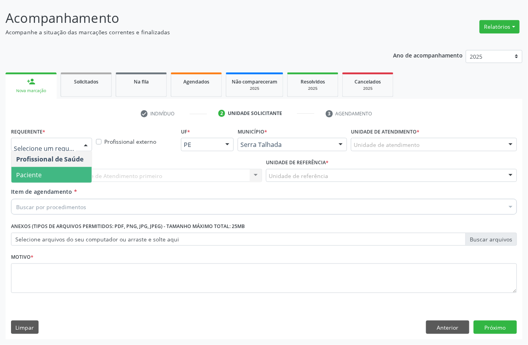
click at [62, 171] on span "Paciente" at bounding box center [51, 175] width 80 height 16
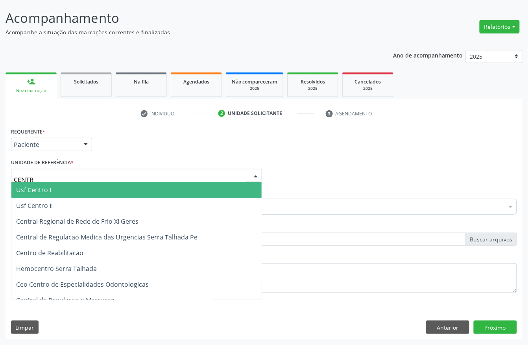
type input "CENTRO"
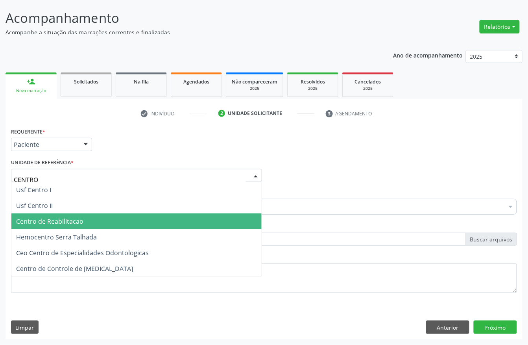
click at [68, 214] on span "Centro de Reabilitacao" at bounding box center [136, 221] width 250 height 16
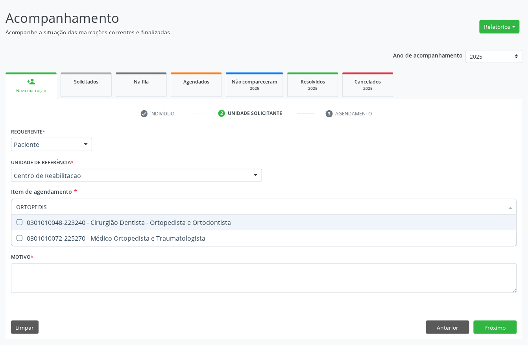
type input "ORTOPEDIST"
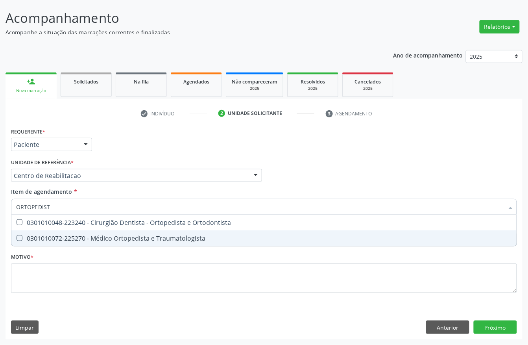
click at [92, 238] on div "0301010072-225270 - Médico Ortopedista e Traumatologista" at bounding box center [264, 238] width 496 height 6
checkbox Traumatologista "true"
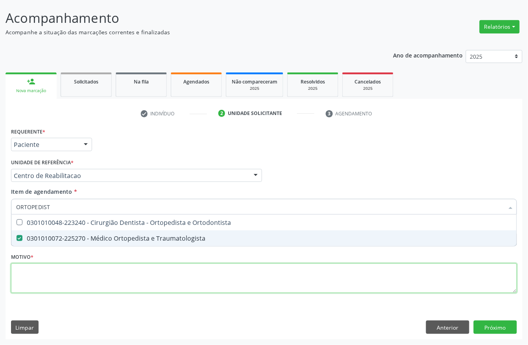
click at [92, 282] on div "Requerente * Paciente Profissional de Saúde Paciente Nenhum resultado encontrad…" at bounding box center [264, 215] width 506 height 178
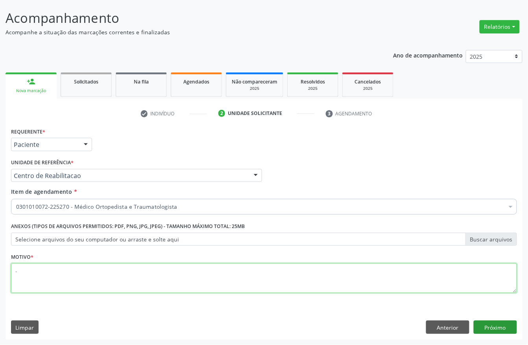
type textarea "."
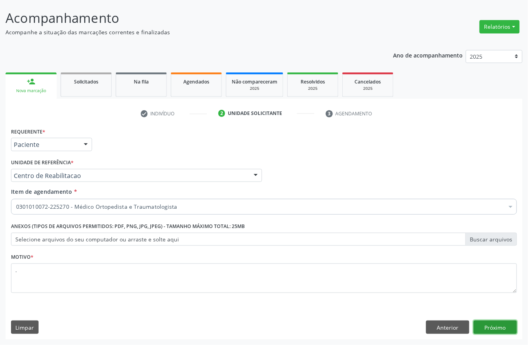
click at [483, 321] on button "Próximo" at bounding box center [495, 326] width 43 height 13
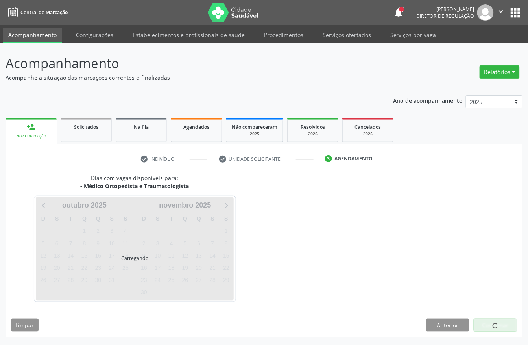
scroll to position [0, 0]
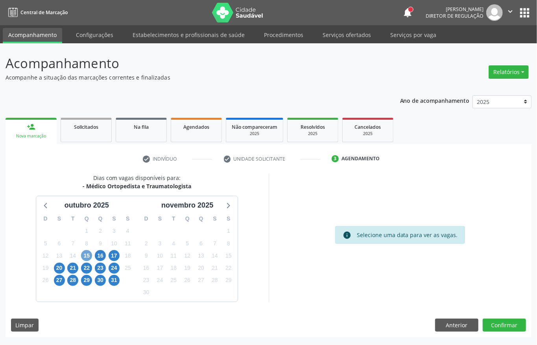
click at [85, 251] on span "15" at bounding box center [86, 255] width 11 height 11
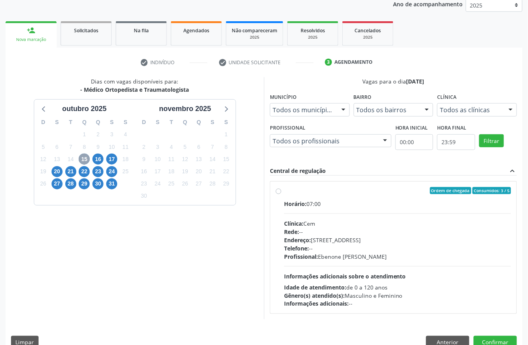
scroll to position [113, 0]
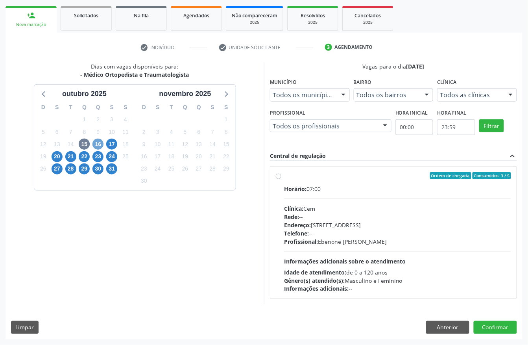
click at [99, 142] on span "16" at bounding box center [97, 143] width 11 height 11
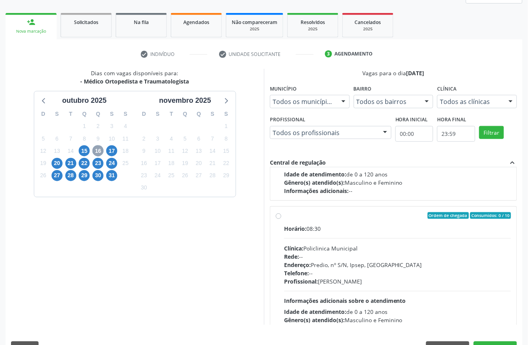
scroll to position [125, 0]
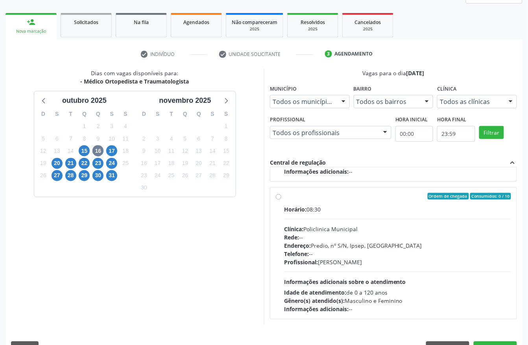
click at [327, 254] on div "Telefone: --" at bounding box center [397, 253] width 227 height 8
click at [281, 200] on input "Ordem de chegada Consumidos: 0 / 10 Horário: 08:30 Clínica: Policlinica Municip…" at bounding box center [279, 196] width 6 height 7
radio input "true"
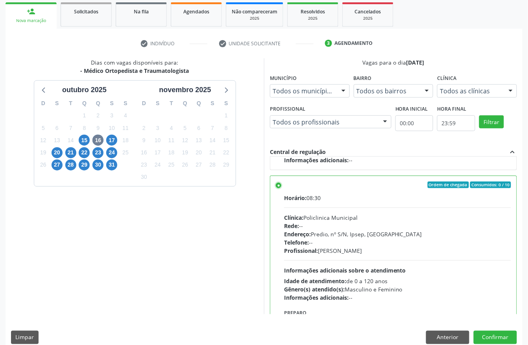
scroll to position [126, 0]
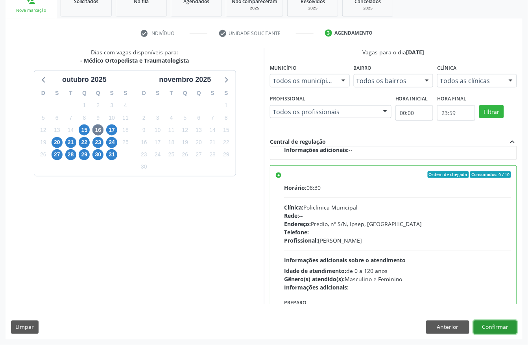
click at [480, 321] on button "Confirmar" at bounding box center [495, 326] width 43 height 13
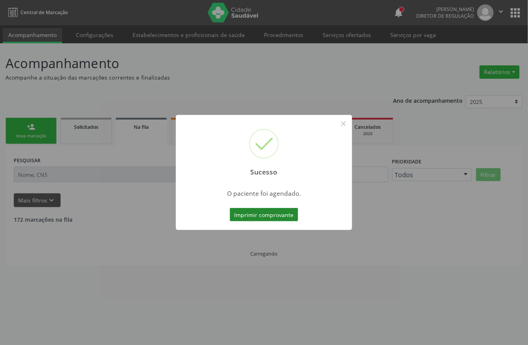
scroll to position [0, 0]
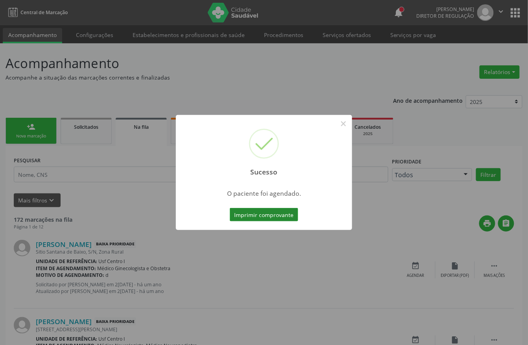
click at [275, 210] on button "Imprimir comprovante" at bounding box center [264, 214] width 68 height 13
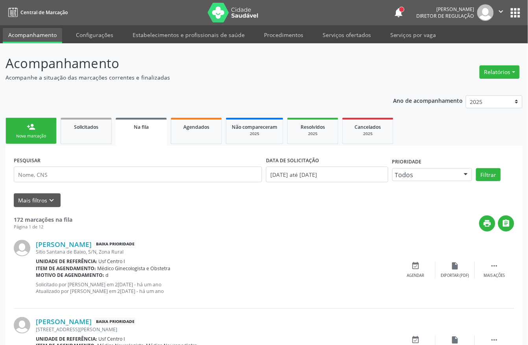
click at [43, 135] on div "Nova marcação" at bounding box center [30, 136] width 39 height 6
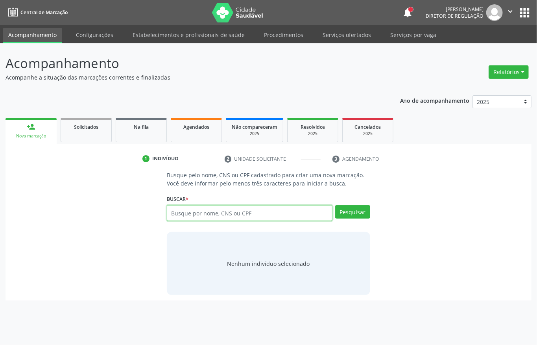
click at [196, 214] on input "text" at bounding box center [250, 213] width 166 height 16
type input "THAYN"
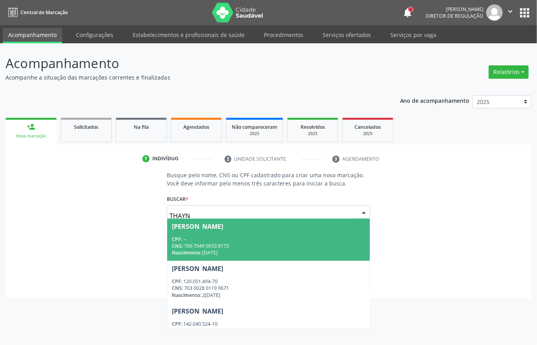
click at [195, 234] on span "Anny Thayna da Silva CPF: -- CNS: 700 7049 0053 8173 Nascimento: 25/10/2008" at bounding box center [268, 239] width 203 height 42
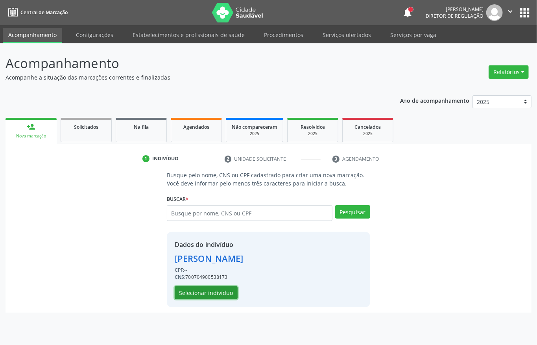
click at [200, 290] on button "Selecionar indivíduo" at bounding box center [206, 292] width 63 height 13
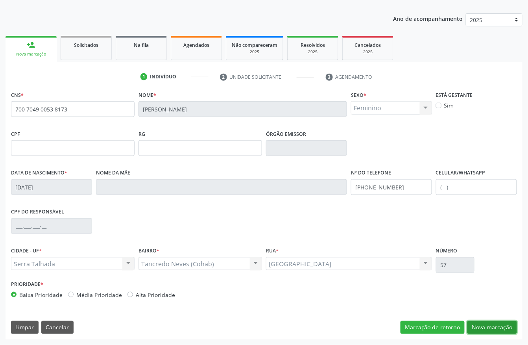
click at [484, 327] on button "Nova marcação" at bounding box center [492, 327] width 50 height 13
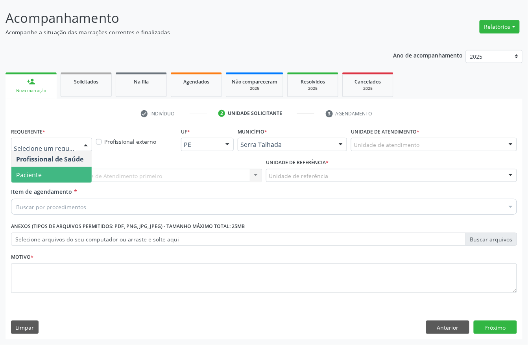
click at [46, 172] on span "Paciente" at bounding box center [51, 175] width 80 height 16
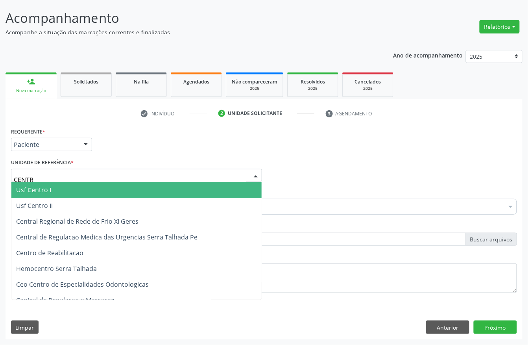
type input "CENTRO"
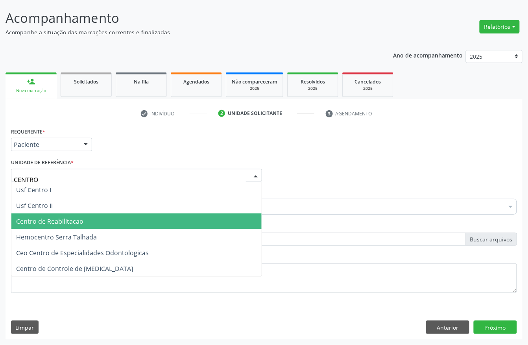
click at [38, 219] on span "Centro de Reabilitacao" at bounding box center [49, 221] width 67 height 9
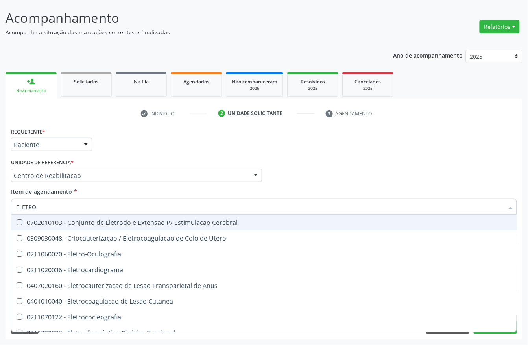
type input "ELETROC"
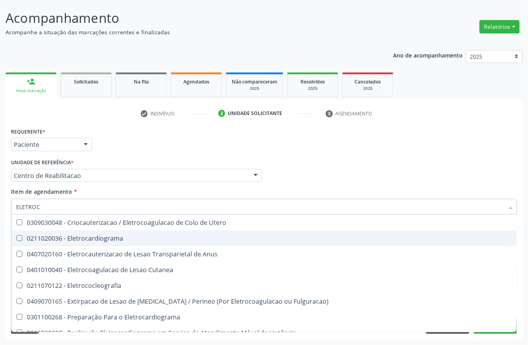
drag, startPoint x: 45, startPoint y: 237, endPoint x: 0, endPoint y: 242, distance: 45.1
click at [45, 238] on div "0211020036 - Eletrocardiograma" at bounding box center [264, 238] width 496 height 6
checkbox Eletrocardiograma "true"
click at [0, 244] on div "Acompanhamento Acompanhe a situação das marcações correntes e finalizadas Relat…" at bounding box center [264, 171] width 528 height 347
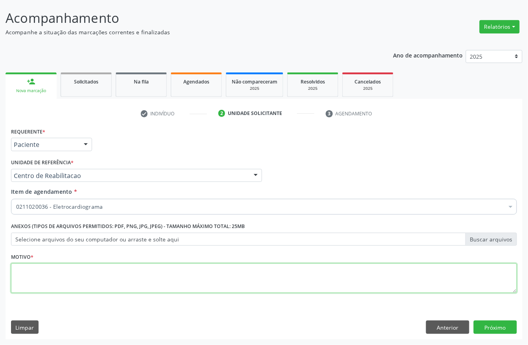
click at [62, 284] on textarea at bounding box center [264, 278] width 506 height 30
type textarea "."
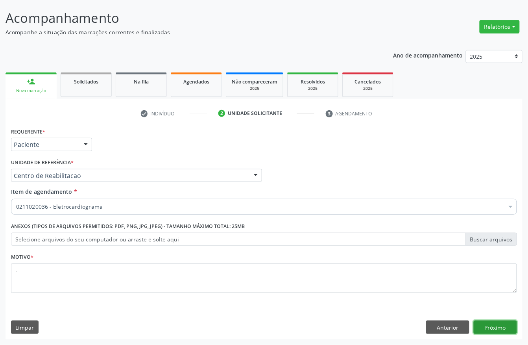
click at [498, 323] on button "Próximo" at bounding box center [495, 326] width 43 height 13
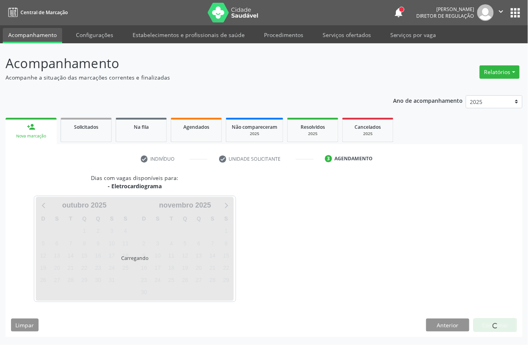
scroll to position [0, 0]
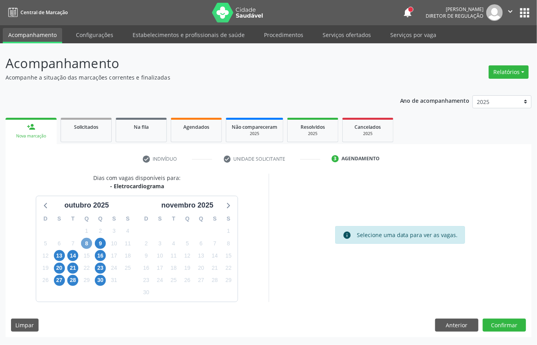
click at [87, 242] on span "8" at bounding box center [86, 243] width 11 height 11
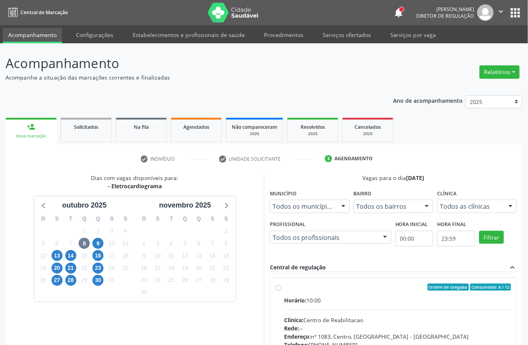
click at [32, 120] on link "person_add Nova marcação" at bounding box center [31, 131] width 51 height 26
drag, startPoint x: 170, startPoint y: 36, endPoint x: 33, endPoint y: 31, distance: 136.6
click at [170, 37] on link "Estabelecimentos e profissionais de saúde" at bounding box center [188, 35] width 123 height 14
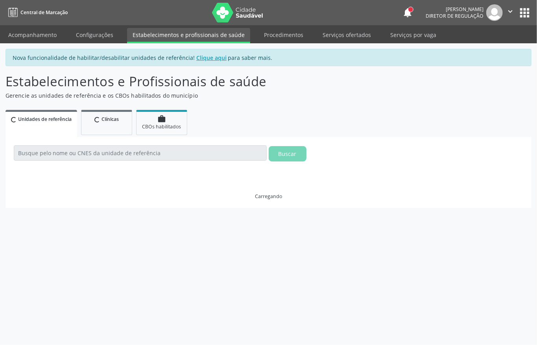
click at [33, 31] on link "Acompanhamento" at bounding box center [32, 35] width 59 height 14
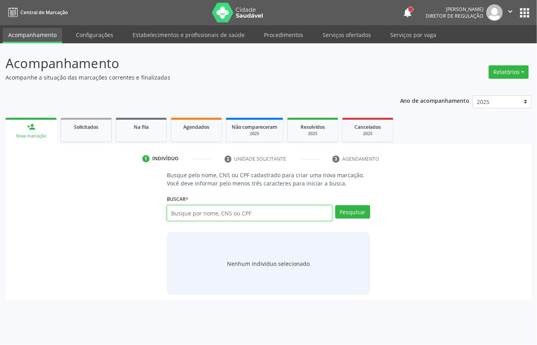
click at [216, 211] on input "text" at bounding box center [250, 213] width 166 height 16
type input "706000323248849"
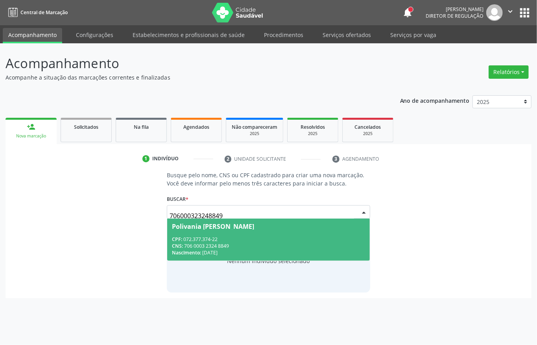
click at [244, 235] on span "Polivania [PERSON_NAME] CPF: 072.377.374-22 CNS: 706 0003 2324 8849 Nascimento:…" at bounding box center [268, 239] width 203 height 42
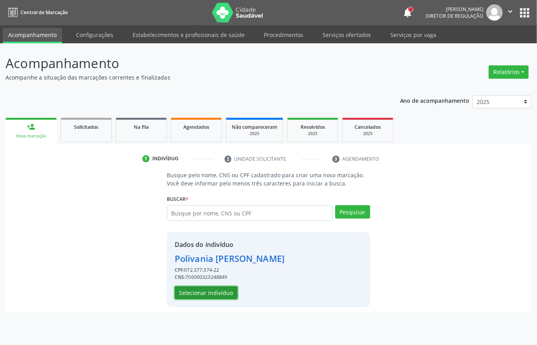
click at [219, 293] on button "Selecionar indivíduo" at bounding box center [206, 292] width 63 height 13
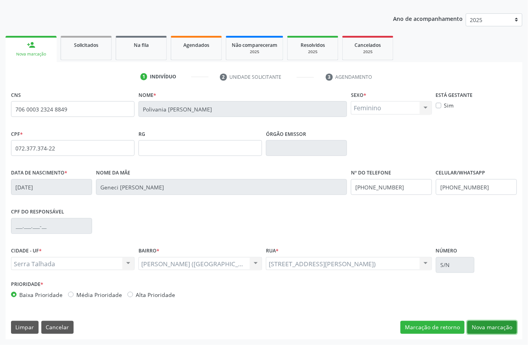
click at [477, 323] on button "Nova marcação" at bounding box center [492, 327] width 50 height 13
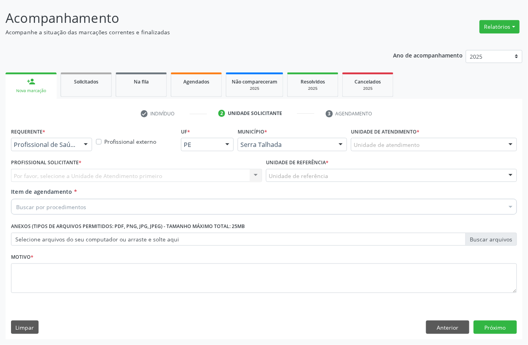
scroll to position [46, 0]
click at [83, 145] on div at bounding box center [86, 144] width 12 height 13
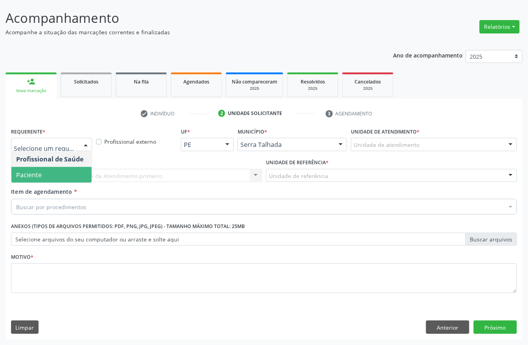
click at [79, 172] on span "Paciente" at bounding box center [51, 175] width 80 height 16
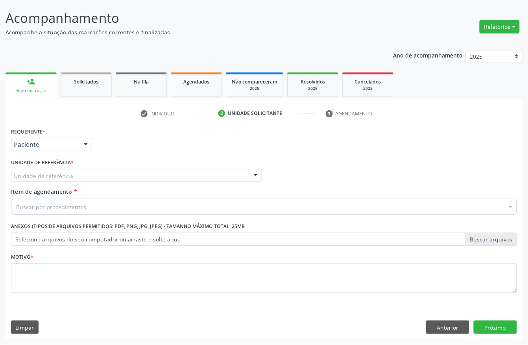
click at [82, 174] on div "Unidade de referência" at bounding box center [136, 175] width 251 height 13
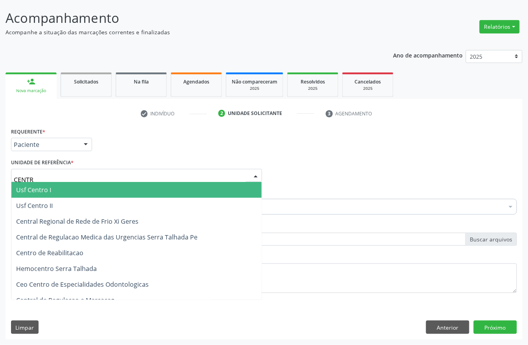
type input "CENTRO"
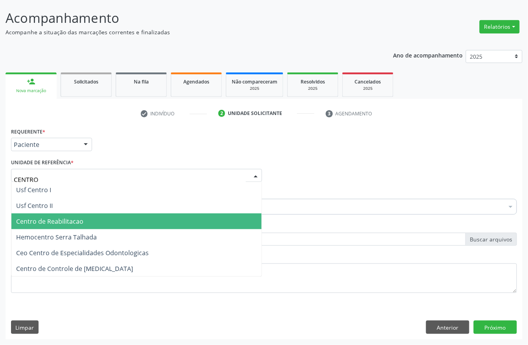
click at [84, 218] on span "Centro de Reabilitacao" at bounding box center [136, 221] width 250 height 16
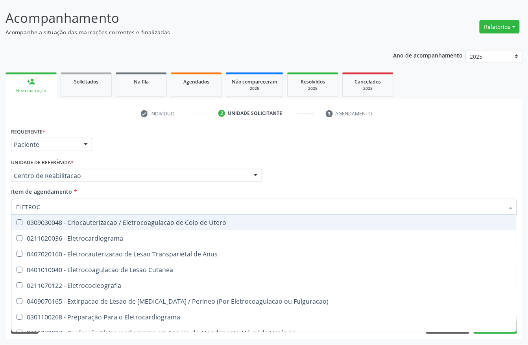
type input "ELETROCA"
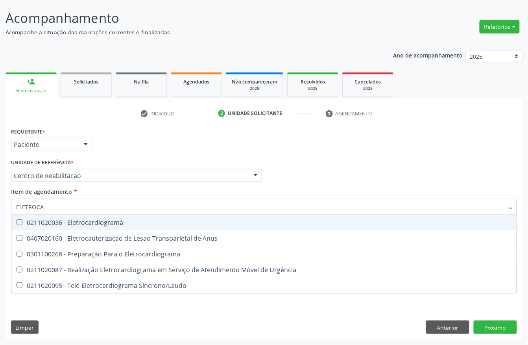
drag, startPoint x: 73, startPoint y: 219, endPoint x: 0, endPoint y: 216, distance: 73.2
click at [73, 220] on div "0211020036 - Eletrocardiograma" at bounding box center [264, 222] width 496 height 6
checkbox Eletrocardiograma "true"
click at [0, 211] on div "Acompanhamento Acompanhe a situação das marcações correntes e finalizadas Relat…" at bounding box center [264, 171] width 528 height 347
checkbox Anus "true"
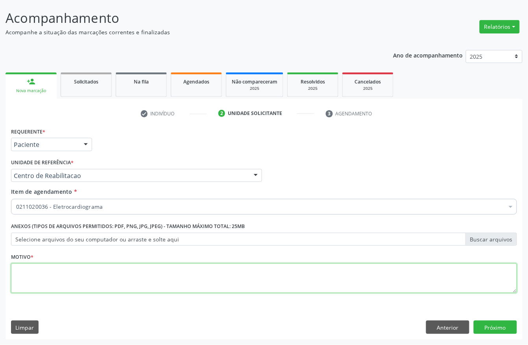
click at [71, 275] on textarea at bounding box center [264, 278] width 506 height 30
type textarea "."
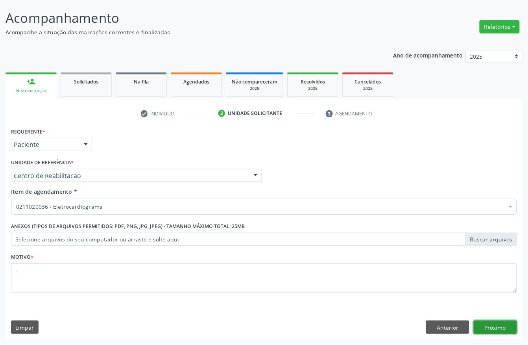
click at [499, 326] on button "Próximo" at bounding box center [495, 326] width 43 height 13
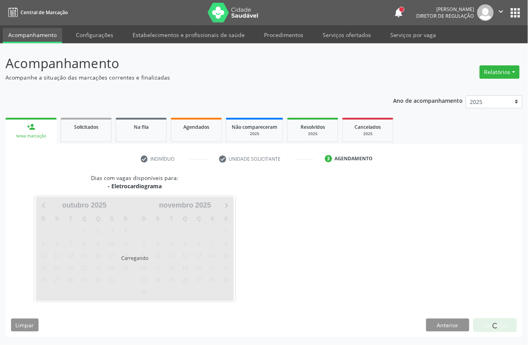
scroll to position [0, 0]
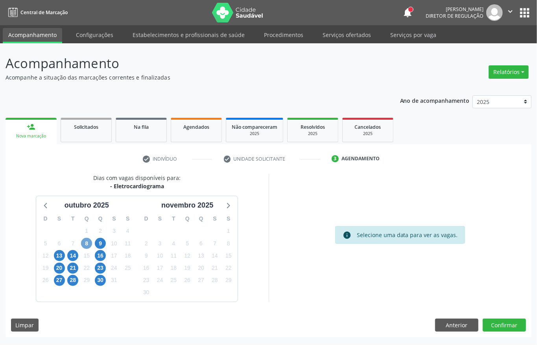
click at [87, 240] on span "8" at bounding box center [86, 243] width 11 height 11
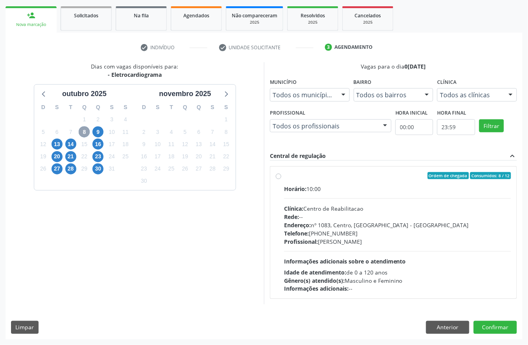
scroll to position [113, 0]
drag, startPoint x: 375, startPoint y: 266, endPoint x: 414, endPoint y: 288, distance: 44.8
click at [377, 266] on div "Horário: 10:00 Clínica: Centro de Reabilitacao Rede: -- Endereço: [STREET_ADDRE…" at bounding box center [397, 239] width 227 height 108
click at [281, 179] on input "Ordem de chegada Consumidos: 8 / 12 Horário: 10:00 Clínica: Centro de Reabilita…" at bounding box center [279, 175] width 6 height 7
radio input "true"
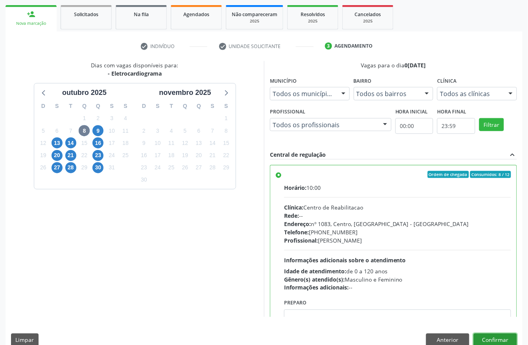
click at [488, 338] on button "Confirmar" at bounding box center [495, 339] width 43 height 13
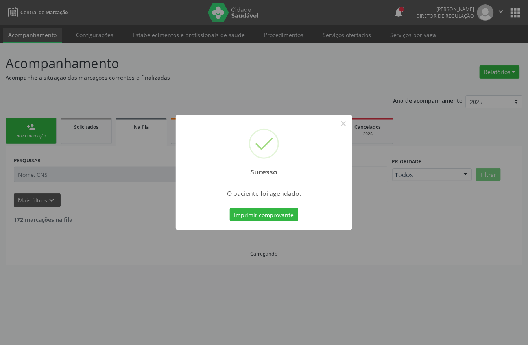
scroll to position [0, 0]
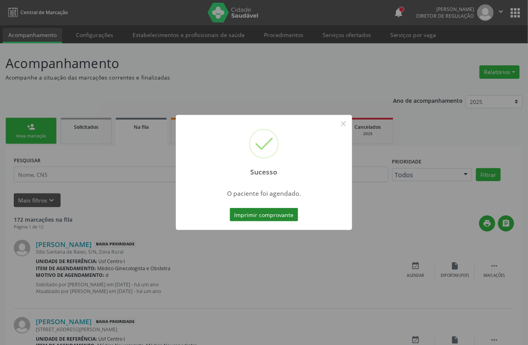
click at [285, 214] on button "Imprimir comprovante" at bounding box center [264, 214] width 68 height 13
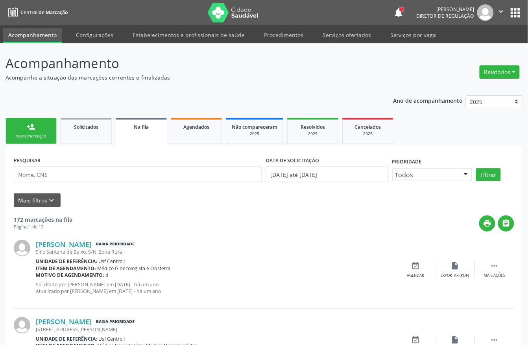
click at [33, 139] on link "person_add Nova marcação" at bounding box center [31, 131] width 51 height 26
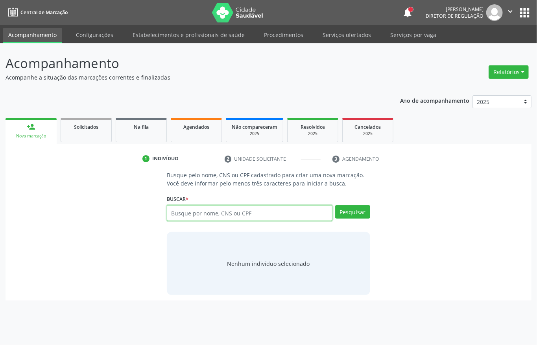
click at [185, 213] on input "text" at bounding box center [250, 213] width 166 height 16
type input "ELIEGIA"
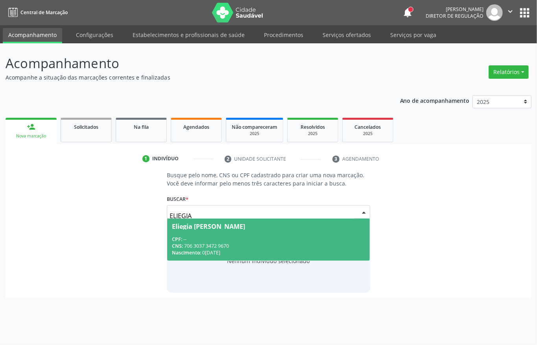
click at [202, 225] on div "Eliegia [PERSON_NAME]" at bounding box center [208, 226] width 73 height 6
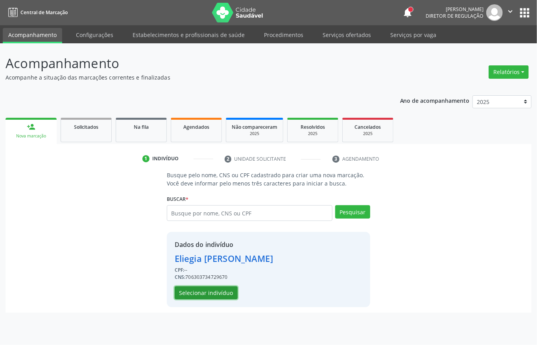
click at [191, 291] on button "Selecionar indivíduo" at bounding box center [206, 292] width 63 height 13
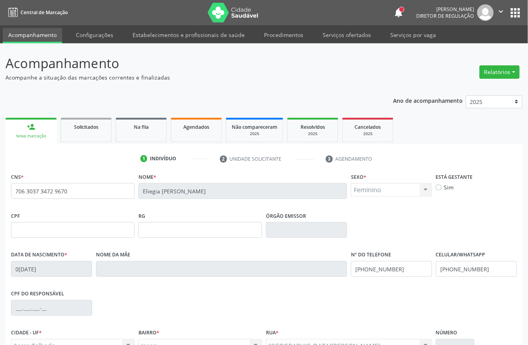
scroll to position [82, 0]
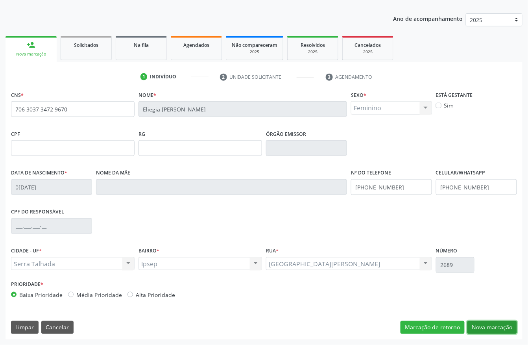
click at [491, 325] on button "Nova marcação" at bounding box center [492, 327] width 50 height 13
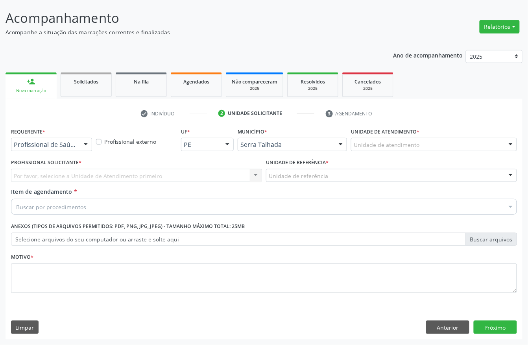
scroll to position [46, 0]
click at [61, 138] on div at bounding box center [51, 144] width 81 height 13
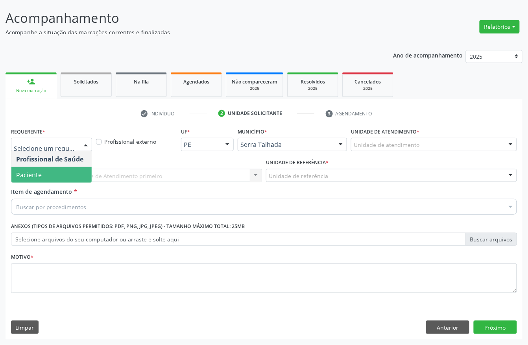
click at [63, 171] on span "Paciente" at bounding box center [51, 175] width 80 height 16
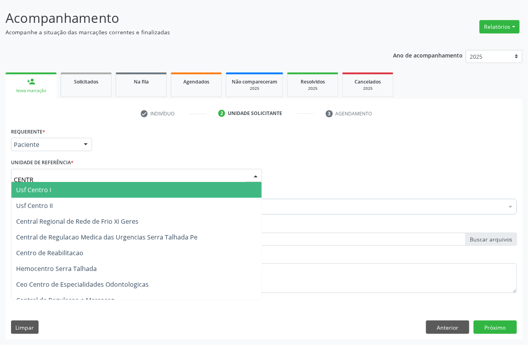
type input "CENTRO"
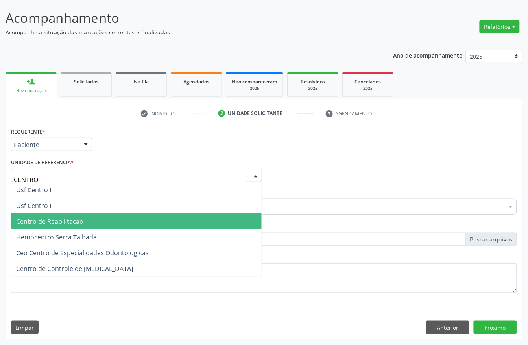
drag, startPoint x: 62, startPoint y: 221, endPoint x: 59, endPoint y: 217, distance: 4.7
click at [61, 221] on span "Centro de Reabilitacao" at bounding box center [49, 221] width 67 height 9
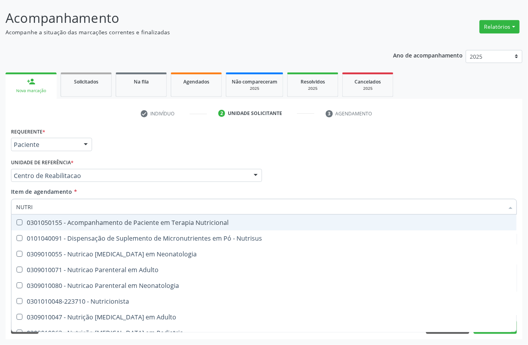
type input "NUTRIC"
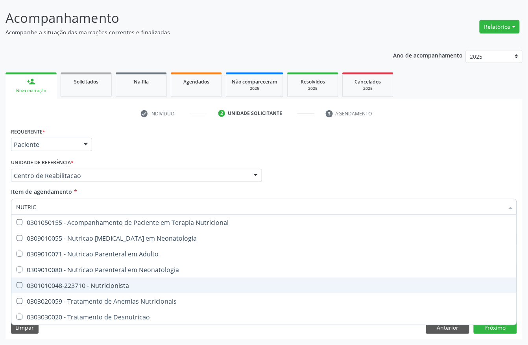
click at [164, 280] on span "0301010048-223710 - Nutricionista" at bounding box center [263, 285] width 505 height 16
checkbox Nutricionista "true"
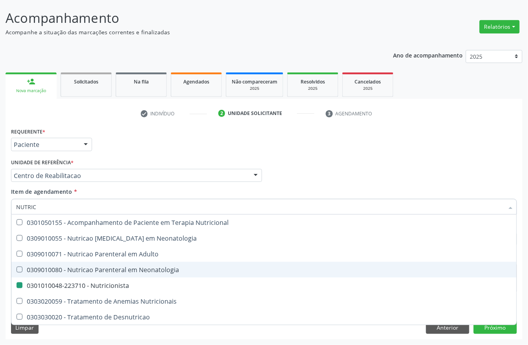
click at [0, 221] on div "Acompanhamento Acompanhe a situação das marcações correntes e finalizadas Relat…" at bounding box center [264, 171] width 528 height 347
checkbox Neonatologia "true"
checkbox Nutricionista "false"
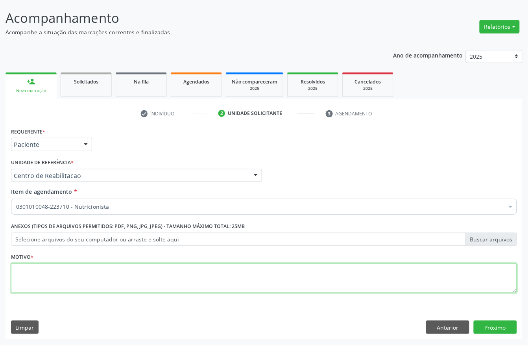
click at [27, 268] on textarea at bounding box center [264, 278] width 506 height 30
type textarea "."
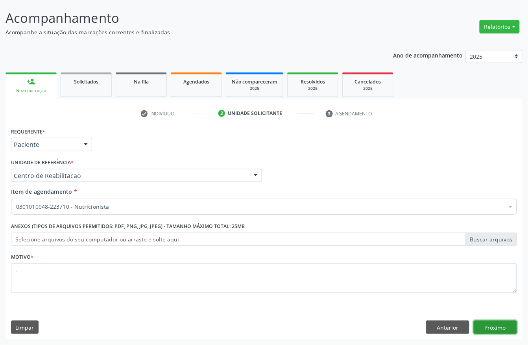
click at [504, 326] on button "Próximo" at bounding box center [495, 326] width 43 height 13
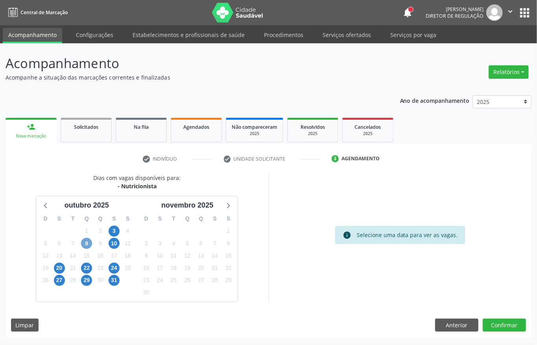
click at [85, 244] on span "8" at bounding box center [86, 243] width 11 height 11
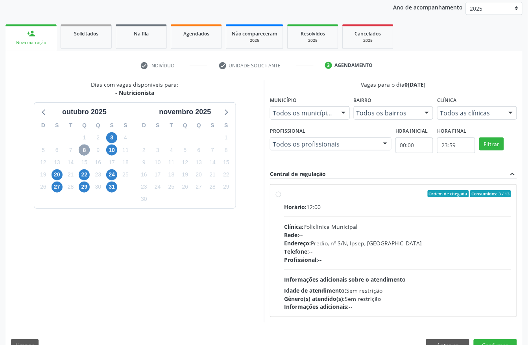
scroll to position [105, 0]
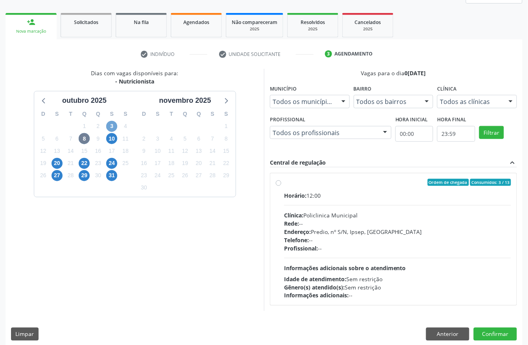
click at [116, 127] on span "3" at bounding box center [111, 126] width 11 height 11
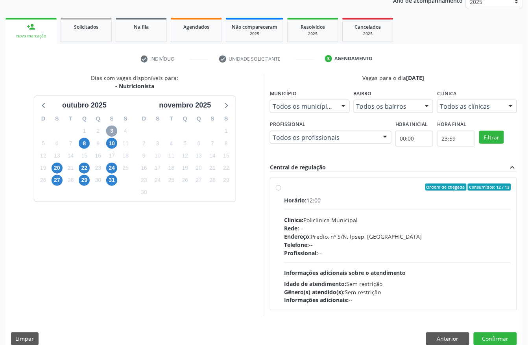
scroll to position [113, 0]
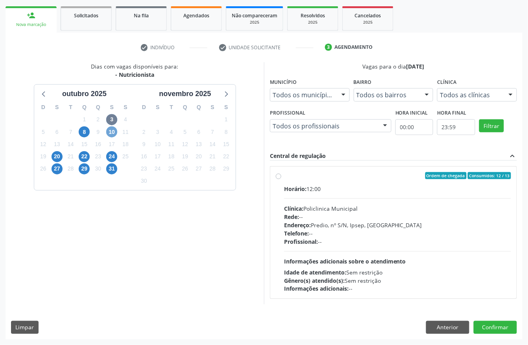
click at [107, 132] on span "10" at bounding box center [111, 131] width 11 height 11
click at [374, 226] on div "Endereço: Predio, nº S/N, Ipsep, [GEOGRAPHIC_DATA]" at bounding box center [397, 225] width 227 height 8
click at [281, 179] on input "Ordem de chegada Consumidos: 2 / 13 Horário: 12:00 Clínica: Policlinica Municip…" at bounding box center [279, 175] width 6 height 7
radio input "true"
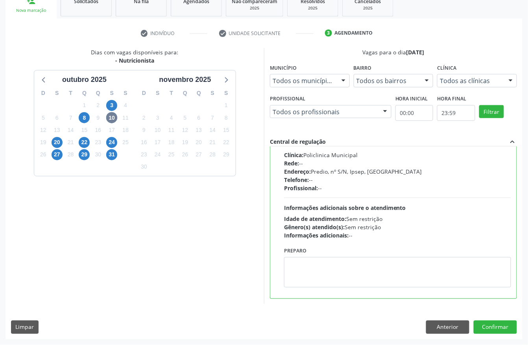
scroll to position [0, 0]
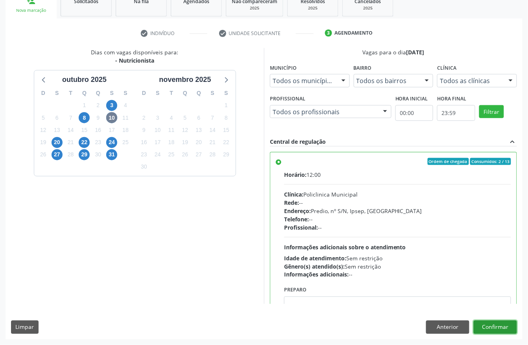
click at [499, 325] on button "Confirmar" at bounding box center [495, 326] width 43 height 13
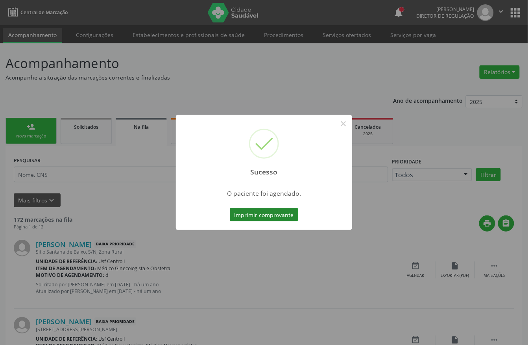
click at [264, 210] on button "Imprimir comprovante" at bounding box center [264, 214] width 68 height 13
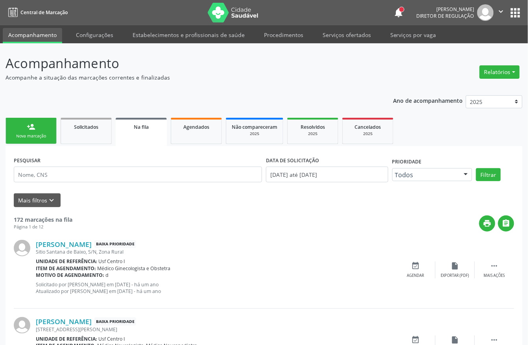
click at [18, 131] on link "person_add Nova marcação" at bounding box center [31, 131] width 51 height 26
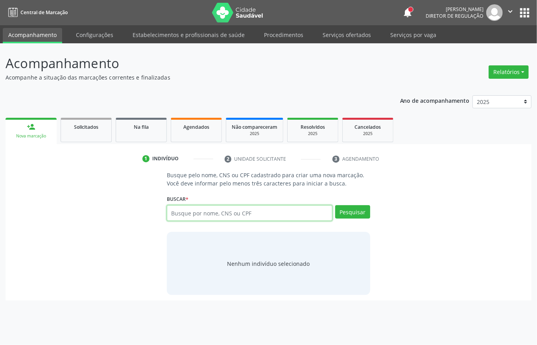
click at [249, 206] on input "text" at bounding box center [250, 213] width 166 height 16
type input "706303734729670"
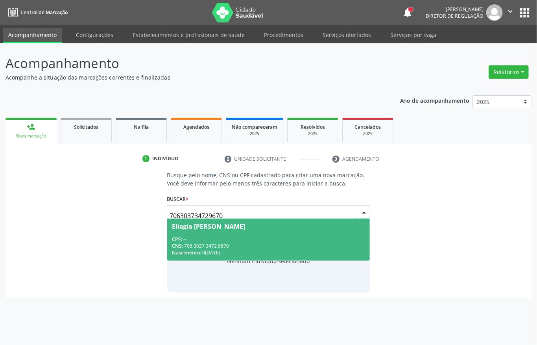
click at [330, 234] on span "Eliegia [PERSON_NAME] CPF: -- CNS: 706 3037 3472 9670 Nascimento: 0[DATE]" at bounding box center [268, 239] width 203 height 42
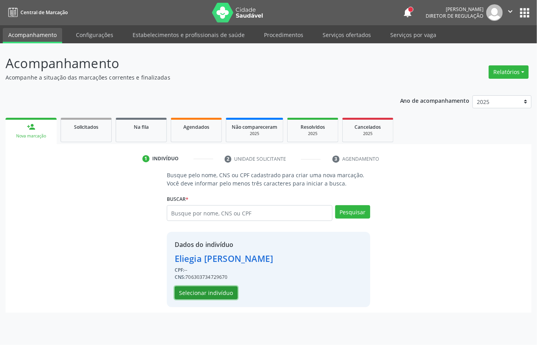
click at [216, 292] on button "Selecionar indivíduo" at bounding box center [206, 292] width 63 height 13
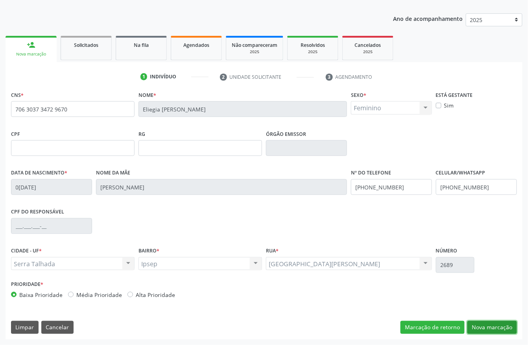
click at [473, 326] on button "Nova marcação" at bounding box center [492, 327] width 50 height 13
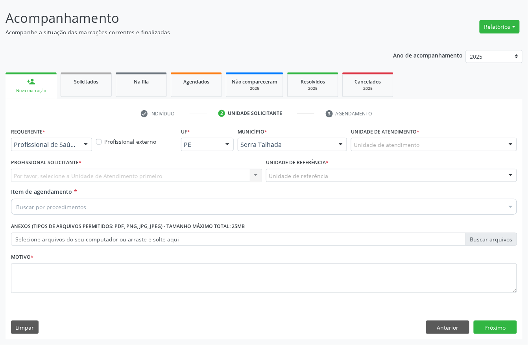
scroll to position [46, 0]
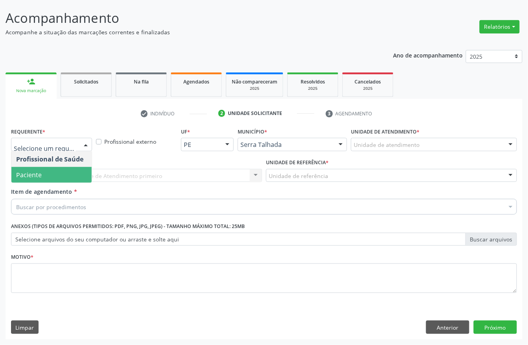
click at [61, 168] on span "Paciente" at bounding box center [51, 175] width 80 height 16
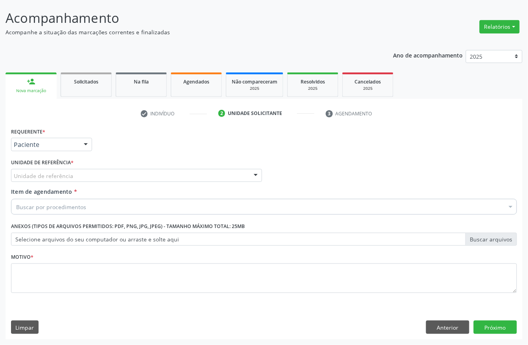
click at [80, 174] on div "Unidade de referência" at bounding box center [136, 175] width 251 height 13
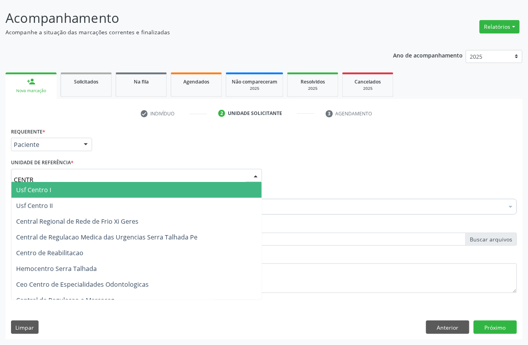
type input "CENTRO"
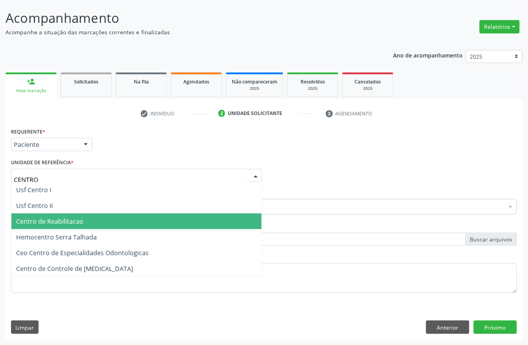
click at [63, 220] on span "Centro de Reabilitacao" at bounding box center [49, 221] width 67 height 9
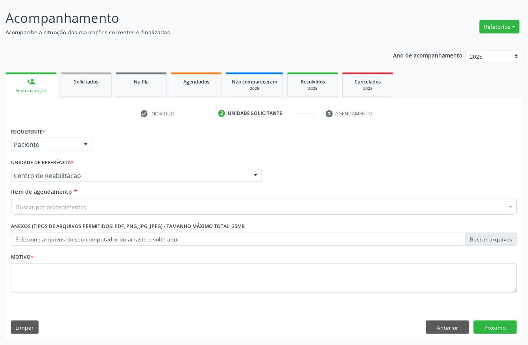
click at [100, 205] on div "Buscar por procedimentos" at bounding box center [264, 207] width 506 height 16
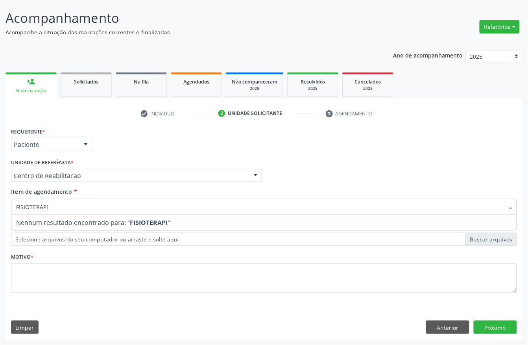
type input "FISIOTERAP"
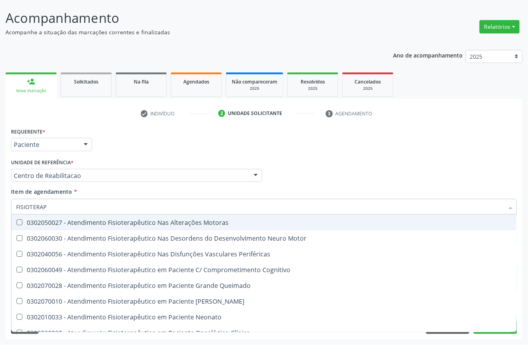
click at [102, 222] on div "0302050027 - Atendimento Fisioterapêutico Nas Alterações Motoras" at bounding box center [264, 222] width 496 height 6
checkbox Motoras "true"
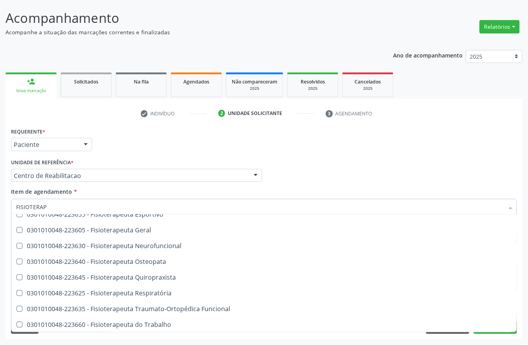
scroll to position [402, 0]
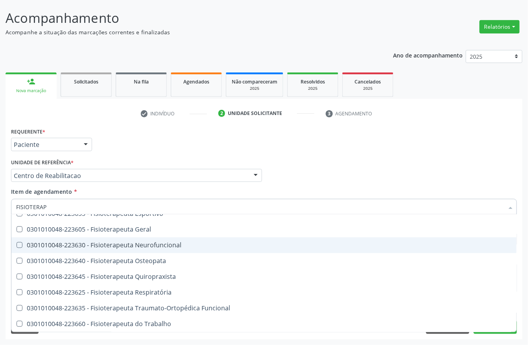
click at [0, 245] on div "Acompanhamento Acompanhe a situação das marcações correntes e finalizadas Relat…" at bounding box center [264, 171] width 528 height 347
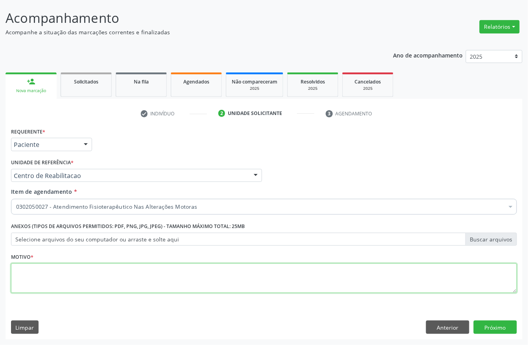
click at [35, 275] on textarea at bounding box center [264, 278] width 506 height 30
type textarea "."
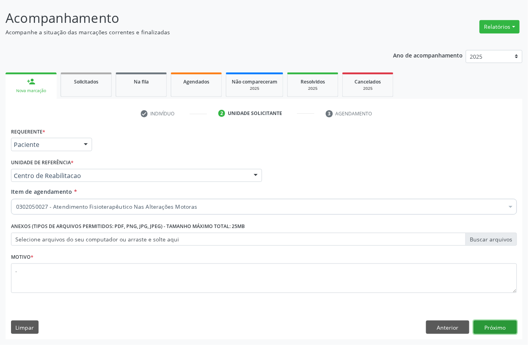
click at [486, 323] on button "Próximo" at bounding box center [495, 326] width 43 height 13
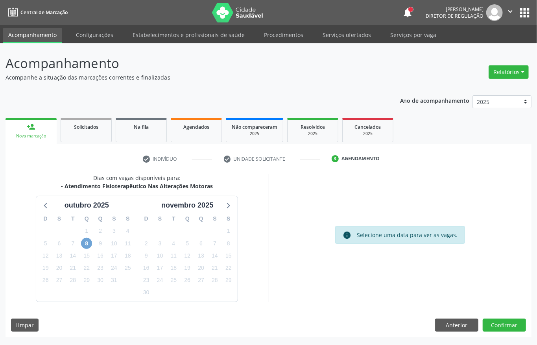
click at [87, 245] on span "8" at bounding box center [86, 243] width 11 height 11
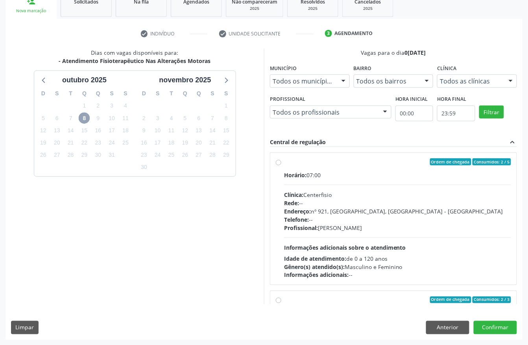
scroll to position [126, 0]
click at [377, 231] on div "Profissional: [PERSON_NAME]" at bounding box center [397, 227] width 227 height 8
click at [281, 165] on input "Ordem de chegada Consumidos: 2 / 5 Horário: 07:00 Clínica: Centerfisio Rede: --…" at bounding box center [279, 161] width 6 height 7
radio input "true"
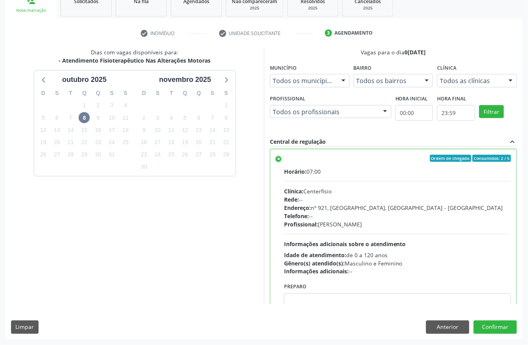
scroll to position [0, 0]
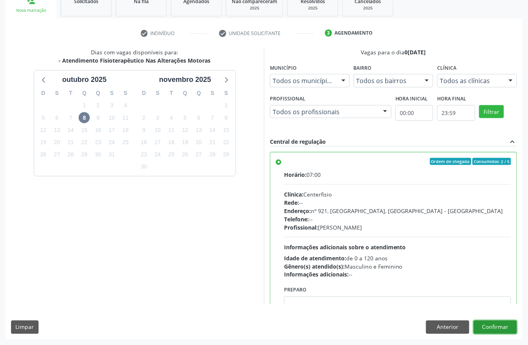
click at [485, 322] on button "Confirmar" at bounding box center [495, 326] width 43 height 13
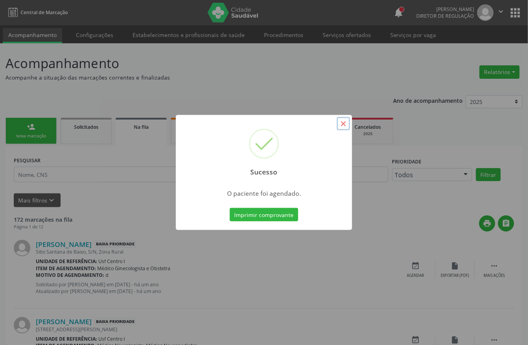
click at [345, 119] on button "×" at bounding box center [343, 123] width 13 height 13
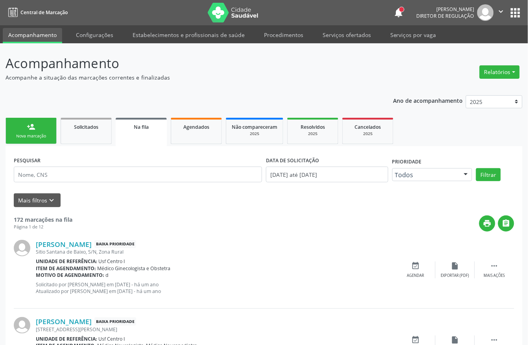
click at [32, 129] on div "person_add" at bounding box center [31, 126] width 9 height 9
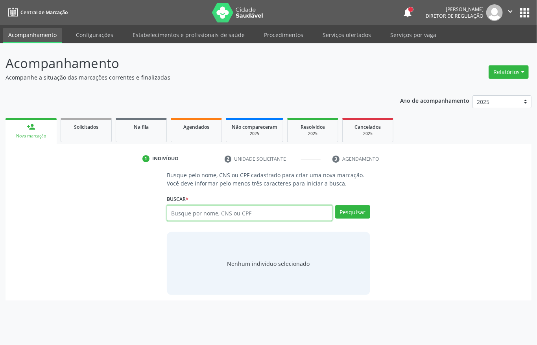
click at [221, 213] on input "text" at bounding box center [250, 213] width 166 height 16
paste input "703 2056 1937 0795"
type input "703 2056 1937 0795"
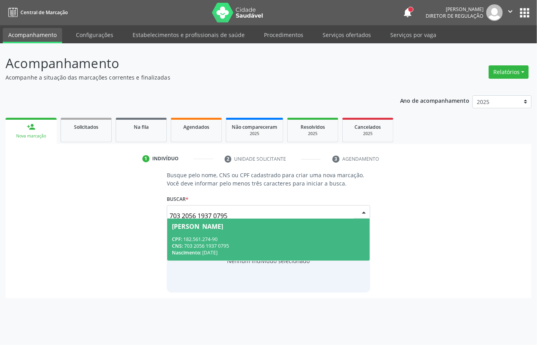
click at [235, 238] on div "CPF: 182.561.274-90" at bounding box center [268, 239] width 193 height 7
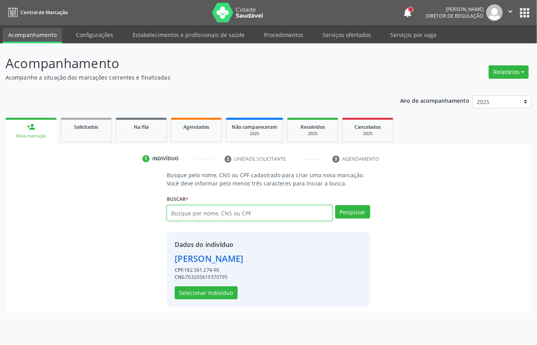
click at [257, 221] on input "text" at bounding box center [250, 213] width 166 height 16
type input "ELIEGIA"
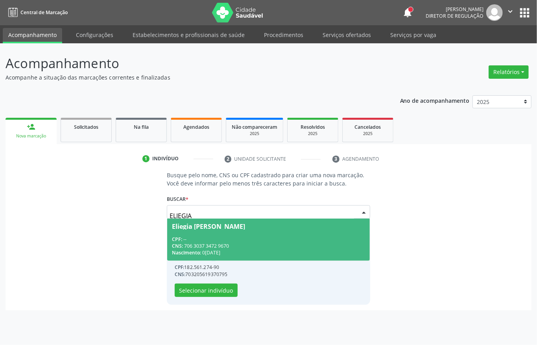
click at [257, 221] on span "Eliegia [PERSON_NAME] CPF: -- CNS: 706 3037 3472 9670 Nascimento: 0[DATE]" at bounding box center [268, 239] width 203 height 42
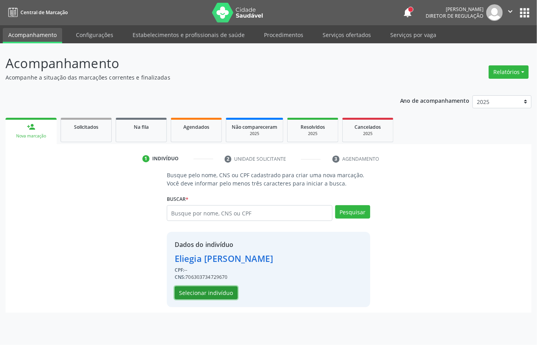
click at [230, 289] on button "Selecionar indivíduo" at bounding box center [206, 292] width 63 height 13
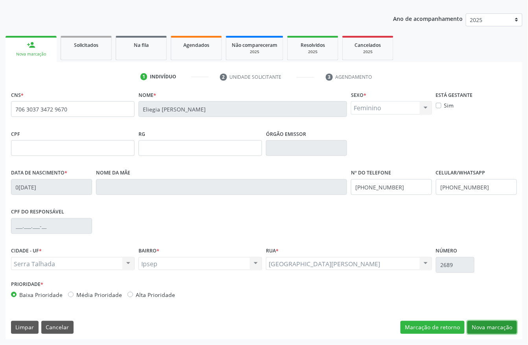
click at [473, 323] on button "Nova marcação" at bounding box center [492, 327] width 50 height 13
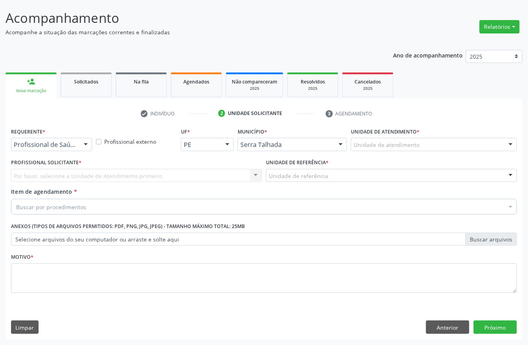
scroll to position [46, 0]
click at [82, 174] on div "Por favor, selecione a Unidade de Atendimento primeiro Nenhum resultado encontr…" at bounding box center [136, 175] width 251 height 13
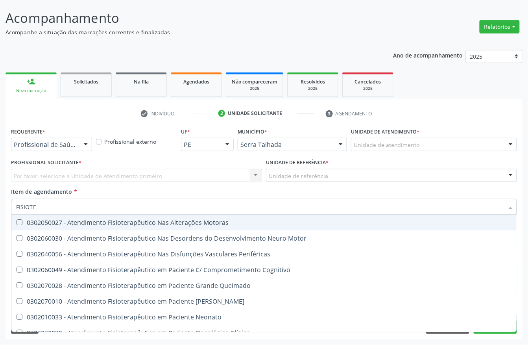
type input "FISIOTER"
click at [69, 228] on span "0302050027 - Atendimento Fisioterapêutico Nas Alterações Motoras" at bounding box center [263, 222] width 505 height 16
checkbox Motoras "true"
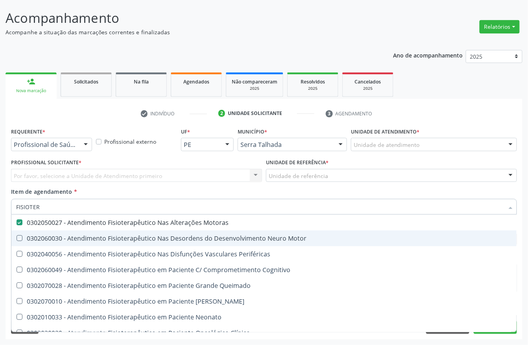
click at [0, 235] on div "Acompanhamento Acompanhe a situação das marcações correntes e finalizadas Relat…" at bounding box center [264, 171] width 528 height 347
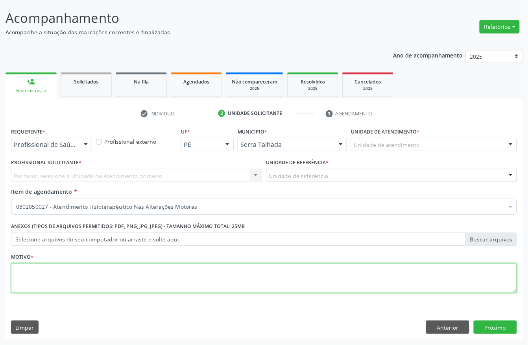
click at [196, 285] on textarea at bounding box center [264, 278] width 506 height 30
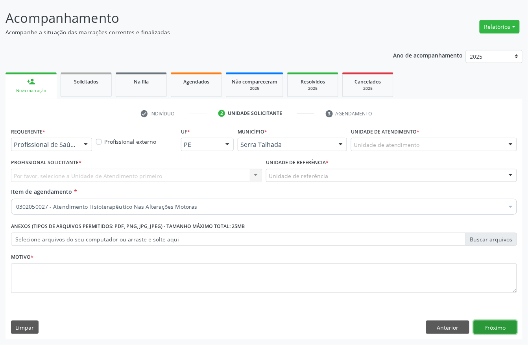
click at [504, 323] on button "Próximo" at bounding box center [495, 326] width 43 height 13
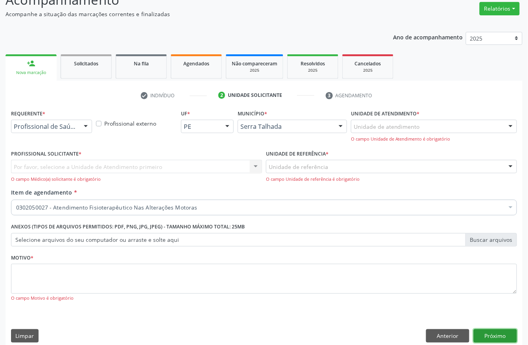
scroll to position [73, 0]
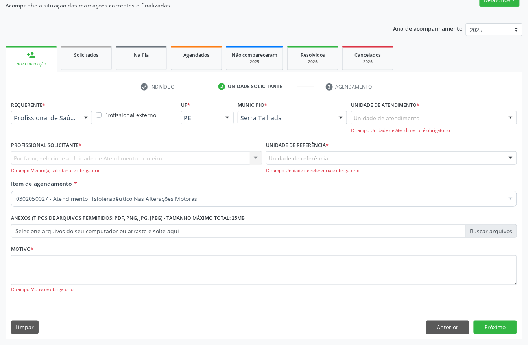
click at [79, 114] on div "Profissional de Saúde Profissional de Saúde Paciente Nenhum resultado encontrad…" at bounding box center [51, 117] width 81 height 13
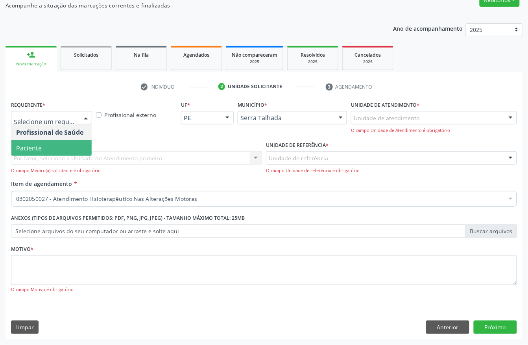
click at [59, 145] on span "Paciente" at bounding box center [51, 148] width 80 height 16
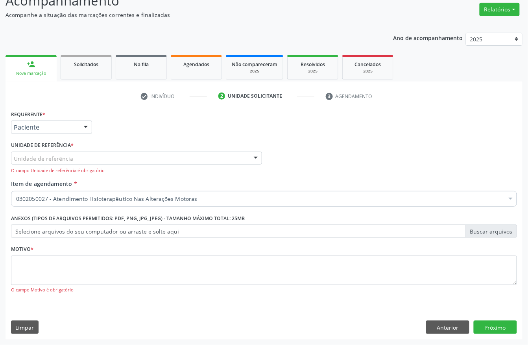
scroll to position [63, 0]
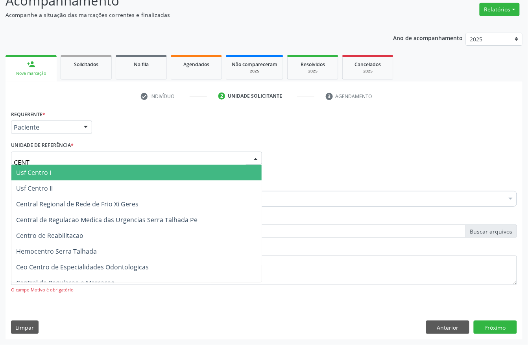
type input "CENTR"
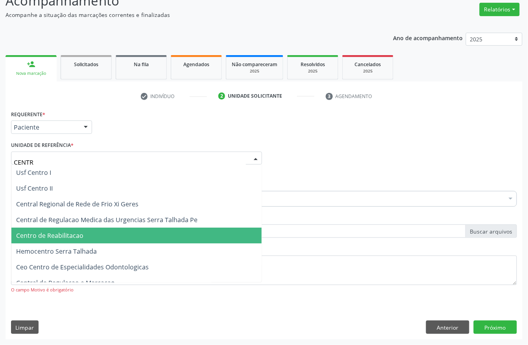
click at [79, 234] on span "Centro de Reabilitacao" at bounding box center [49, 235] width 67 height 9
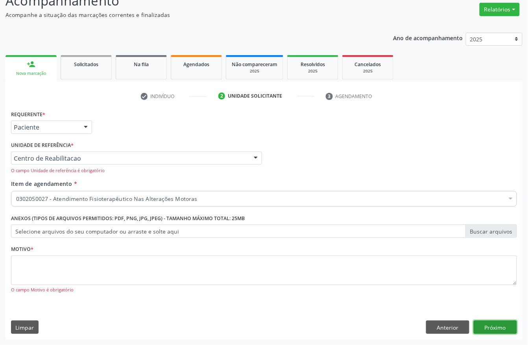
click at [501, 326] on button "Próximo" at bounding box center [495, 326] width 43 height 13
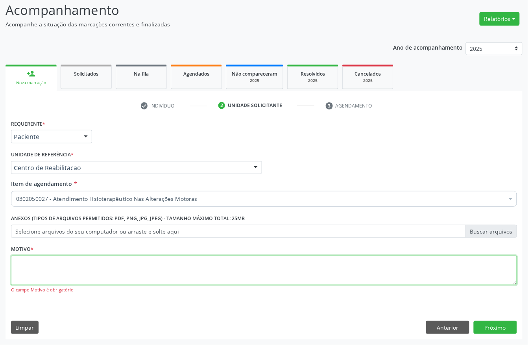
click at [130, 269] on textarea at bounding box center [264, 270] width 506 height 30
type textarea "."
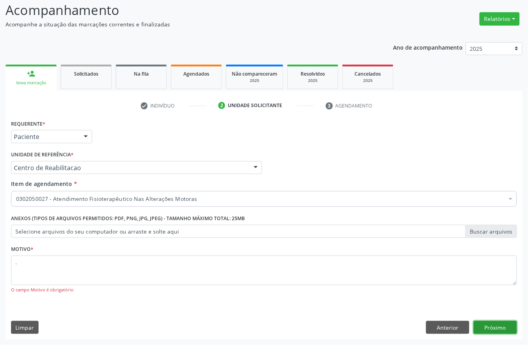
click at [490, 321] on button "Próximo" at bounding box center [495, 327] width 43 height 13
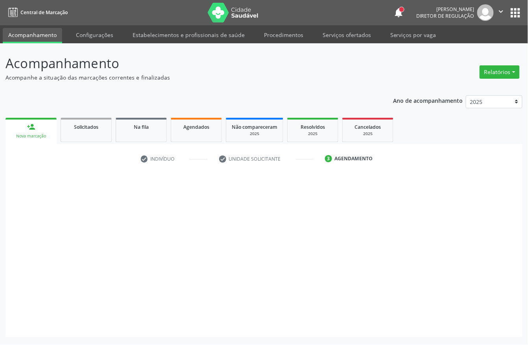
scroll to position [0, 0]
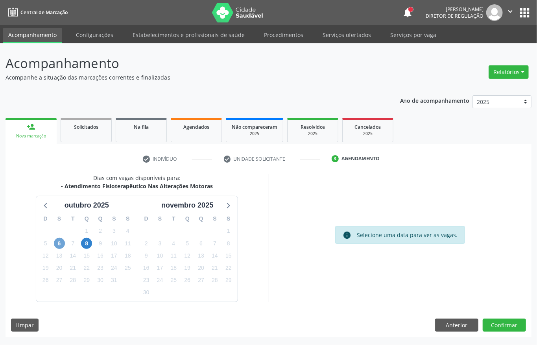
click at [62, 243] on span "6" at bounding box center [59, 243] width 11 height 11
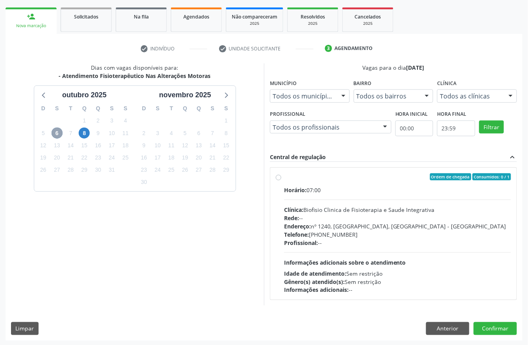
scroll to position [113, 0]
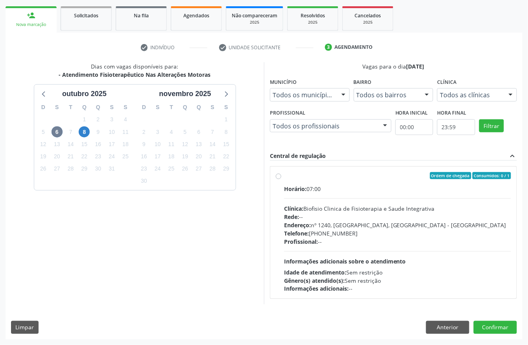
click at [345, 251] on div "Horário: 07:00 Clínica: Biofisio Clinica de Fisioterapia e Saude Integrativa Re…" at bounding box center [397, 239] width 227 height 108
click at [281, 179] on input "Ordem de chegada Consumidos: 0 / 1 Horário: 07:00 Clínica: Biofisio Clinica de …" at bounding box center [279, 175] width 6 height 7
radio input "true"
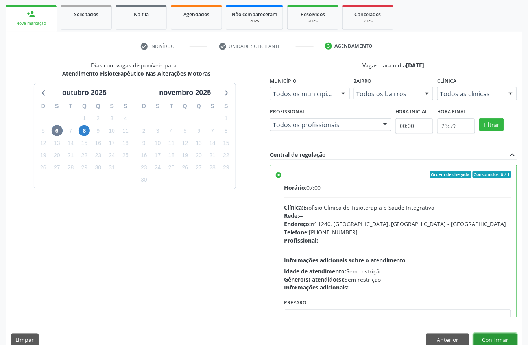
click at [496, 338] on button "Confirmar" at bounding box center [495, 339] width 43 height 13
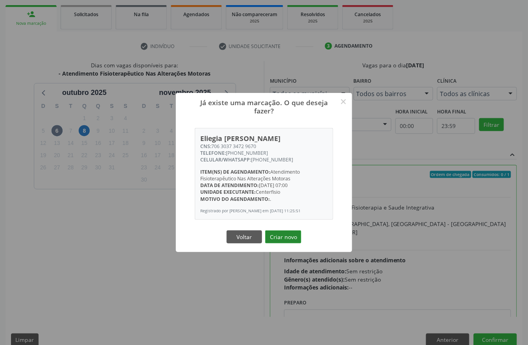
click at [290, 242] on button "Criar novo" at bounding box center [283, 236] width 36 height 13
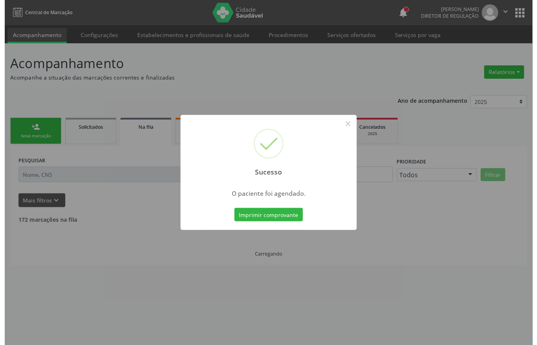
scroll to position [0, 0]
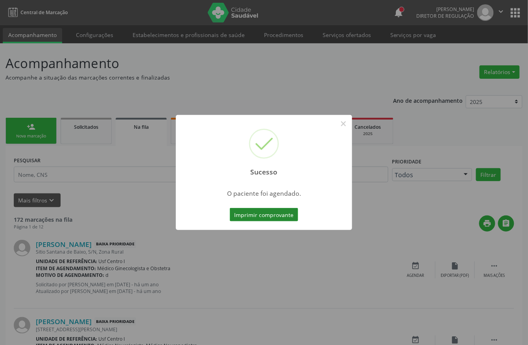
click at [259, 216] on button "Imprimir comprovante" at bounding box center [264, 214] width 68 height 13
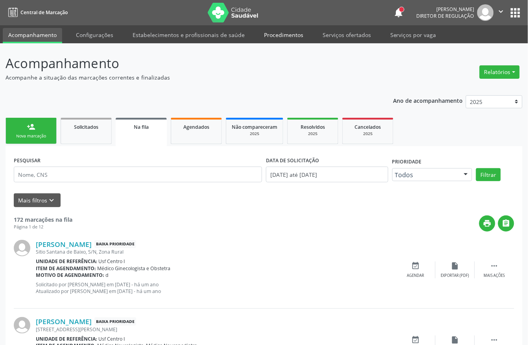
click at [289, 35] on link "Procedimentos" at bounding box center [284, 35] width 50 height 14
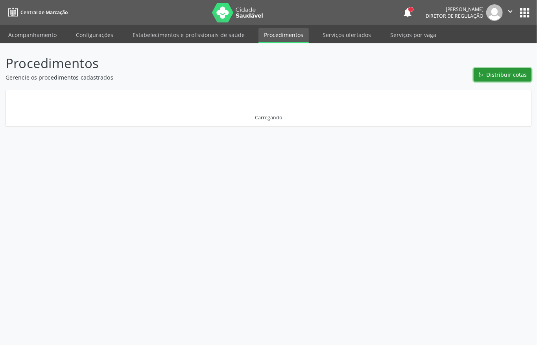
click at [484, 77] on icon "Git Merge" at bounding box center [481, 75] width 6 height 6
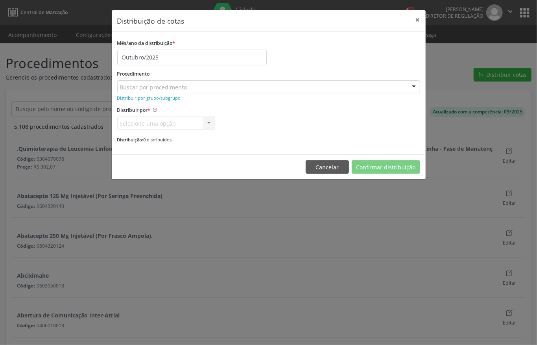
click at [212, 89] on div "Buscar por procedimento" at bounding box center [268, 86] width 303 height 13
type input "A"
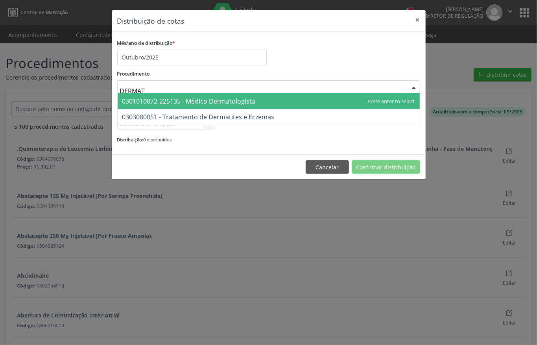
click at [214, 95] on span "0301010072-225135 - Médico Dermatologista" at bounding box center [269, 101] width 302 height 16
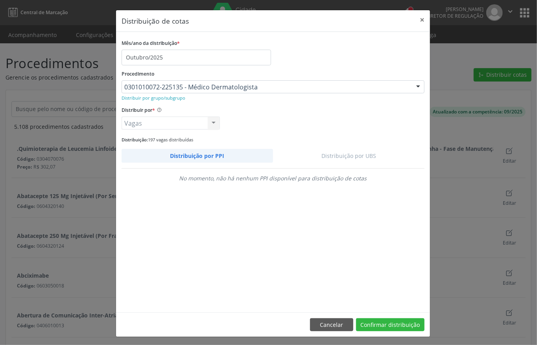
click at [348, 159] on link "Distribuição por UBS" at bounding box center [349, 156] width 152 height 14
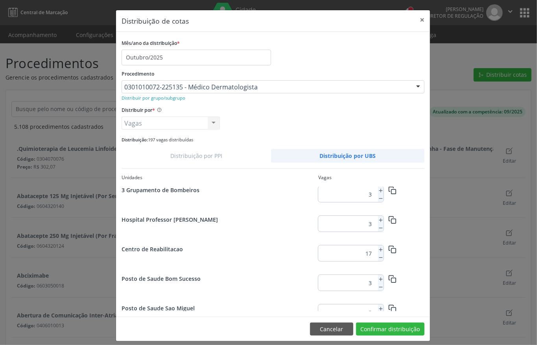
scroll to position [333, 0]
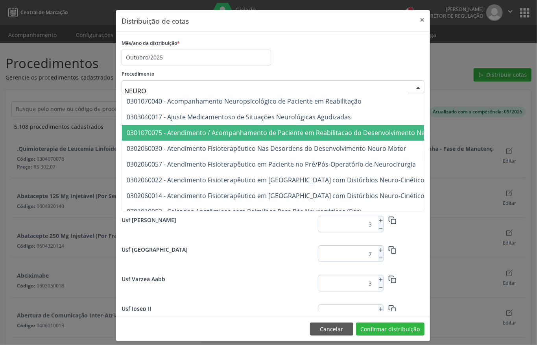
type input "NEUROL"
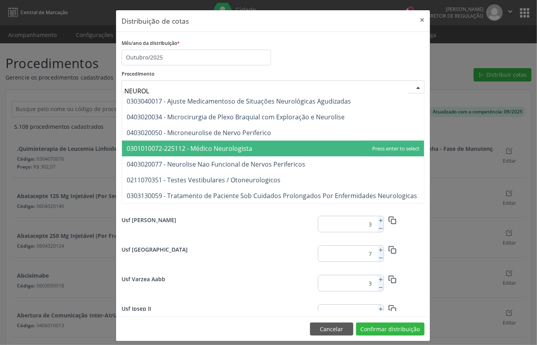
click at [312, 149] on span "0301010072-225112 - Médico Neurologista" at bounding box center [273, 148] width 302 height 16
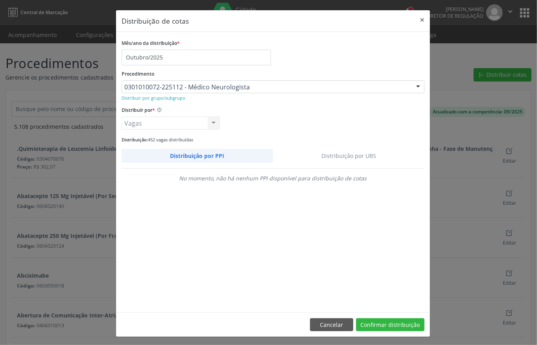
click at [342, 156] on link "Distribuição por UBS" at bounding box center [349, 156] width 152 height 14
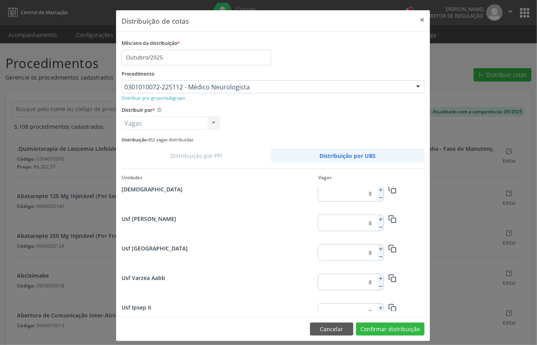
scroll to position [628, 0]
click at [378, 250] on icon at bounding box center [381, 250] width 6 height 6
type input "10"
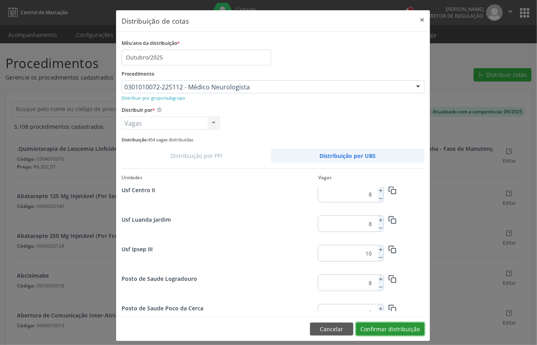
click at [397, 326] on button "Confirmar distribuição" at bounding box center [390, 328] width 68 height 13
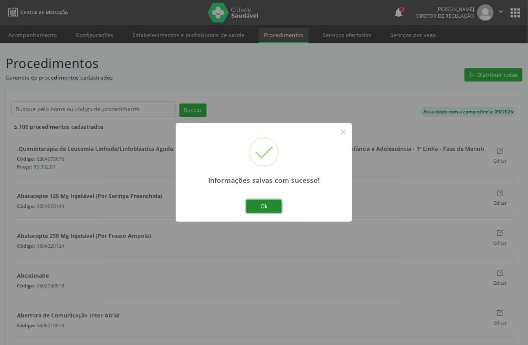
click at [264, 206] on button "Ok" at bounding box center [263, 205] width 35 height 13
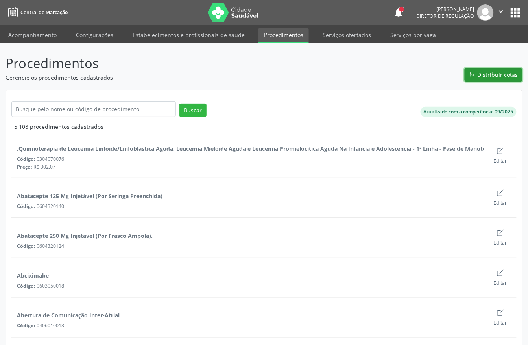
click at [477, 75] on button "Distribuir cotas" at bounding box center [494, 74] width 58 height 13
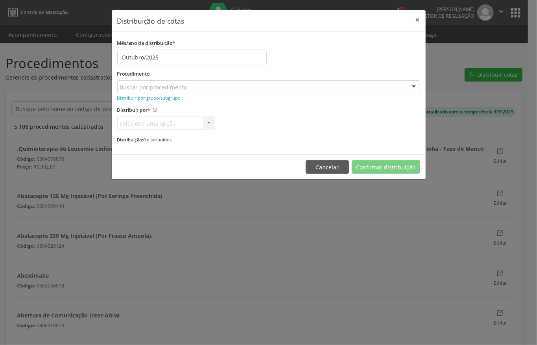
click at [201, 86] on div "Buscar por procedimento" at bounding box center [268, 86] width 303 height 13
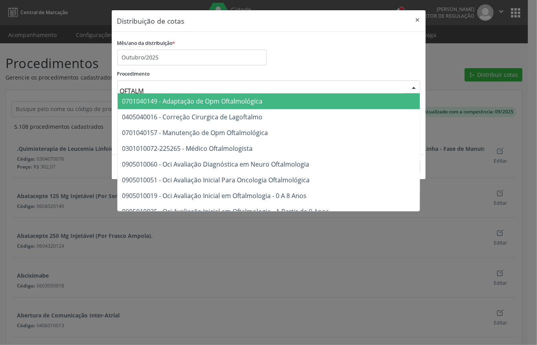
type input "OFTALMO"
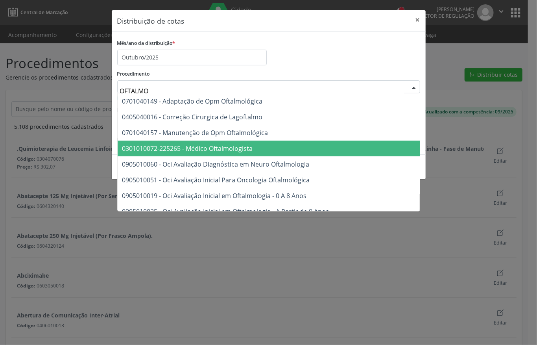
click at [240, 148] on span "0301010072-225265 - Médico Oftalmologista" at bounding box center [187, 148] width 131 height 9
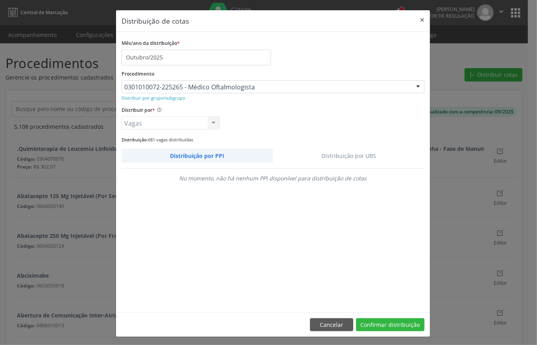
click at [331, 151] on link "Distribuição por UBS" at bounding box center [349, 156] width 152 height 14
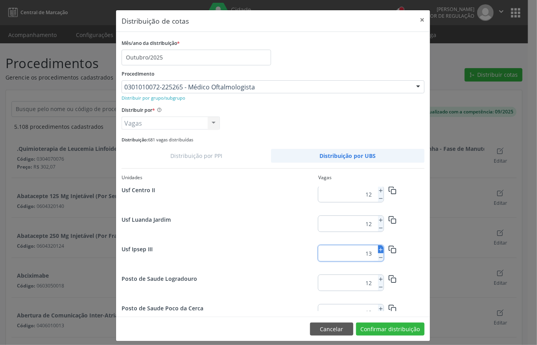
click at [378, 249] on icon at bounding box center [381, 250] width 6 height 6
type input "15"
click at [378, 251] on icon at bounding box center [381, 250] width 6 height 6
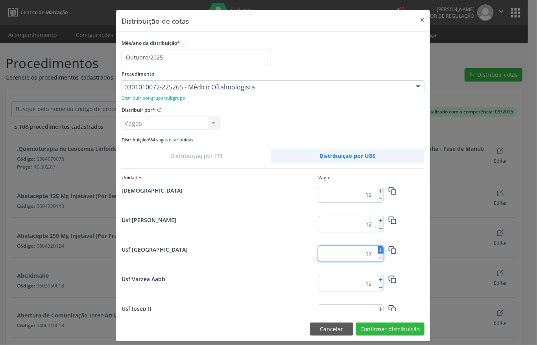
click at [378, 251] on icon at bounding box center [381, 250] width 6 height 6
type input "18"
click at [379, 249] on line at bounding box center [380, 249] width 3 height 0
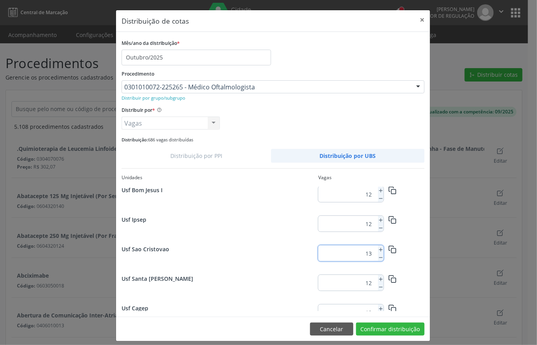
type input "14"
click at [382, 325] on button "Confirmar distribuição" at bounding box center [390, 328] width 68 height 13
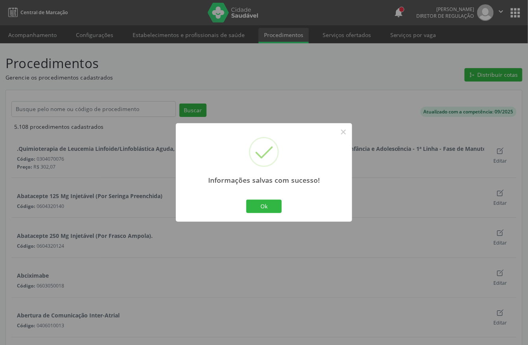
click at [264, 198] on div "Ok No Cancel" at bounding box center [264, 206] width 39 height 17
click at [265, 205] on button "Ok" at bounding box center [263, 205] width 35 height 13
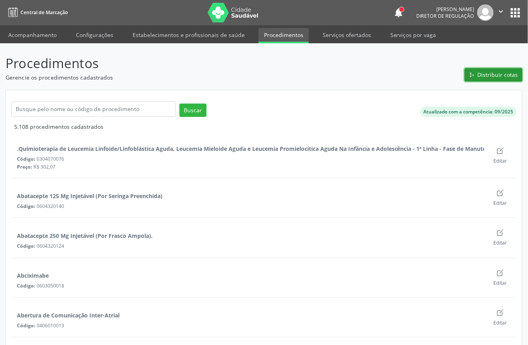
click at [475, 78] on button "Distribuir cotas" at bounding box center [494, 74] width 58 height 13
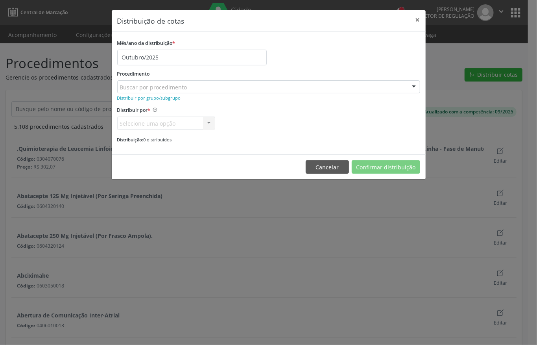
click at [198, 89] on div "Buscar por procedimento" at bounding box center [268, 86] width 303 height 13
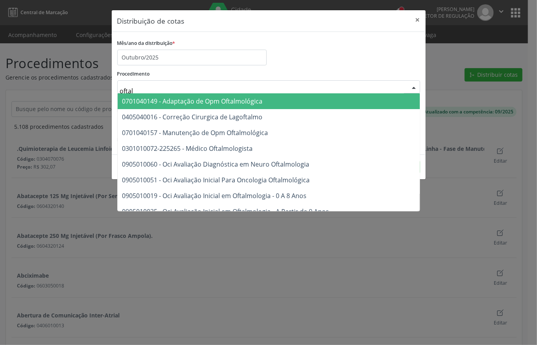
type input "oftalm"
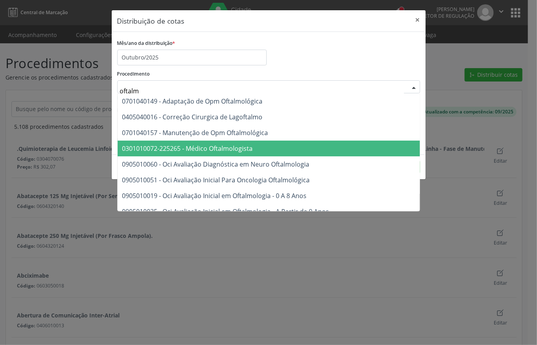
click at [215, 144] on span "0301010072-225265 - Médico Oftalmologista" at bounding box center [187, 148] width 131 height 9
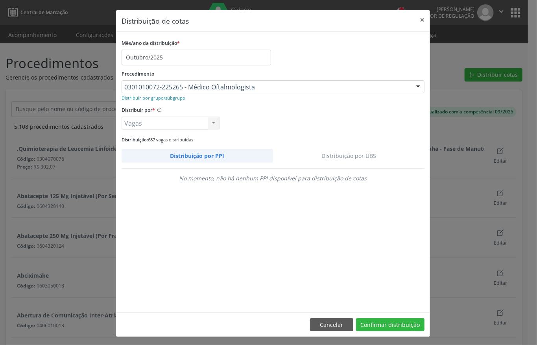
click at [338, 156] on link "Distribuição por UBS" at bounding box center [349, 156] width 152 height 14
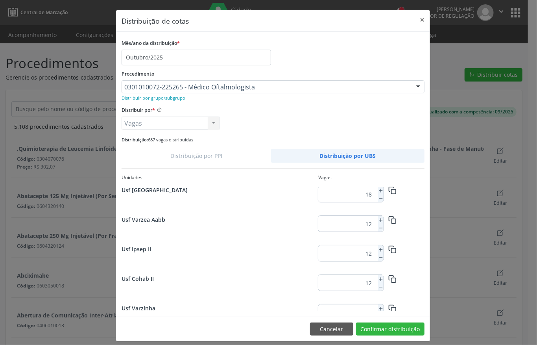
scroll to position [628, 0]
click at [378, 249] on icon at bounding box center [381, 250] width 6 height 6
type input "16"
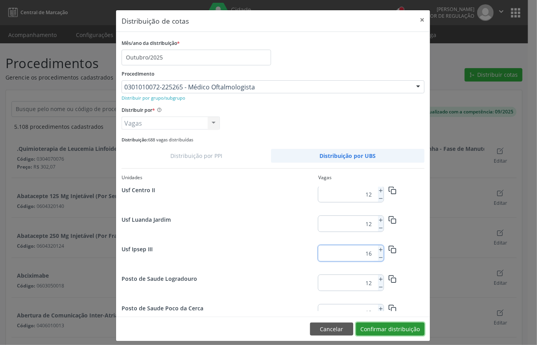
click at [390, 329] on button "Confirmar distribuição" at bounding box center [390, 328] width 68 height 13
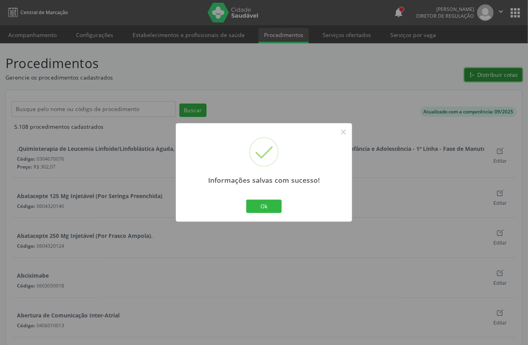
click at [465, 68] on button "Distribuir cotas" at bounding box center [494, 74] width 58 height 13
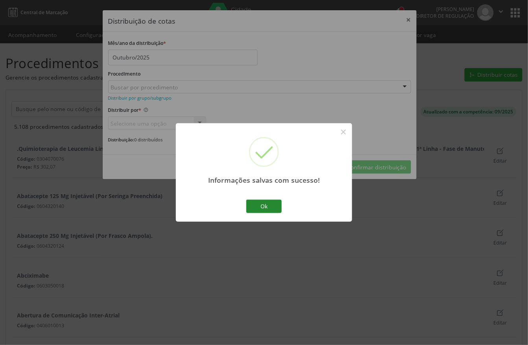
click at [266, 201] on button "Ok" at bounding box center [263, 205] width 35 height 13
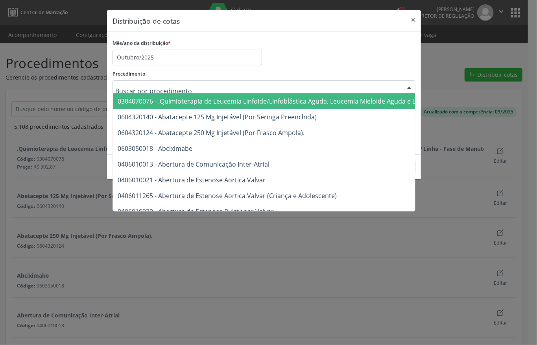
click at [208, 87] on div at bounding box center [264, 86] width 303 height 13
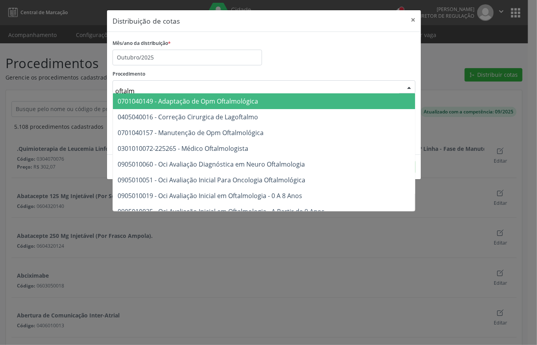
type input "oftalmo"
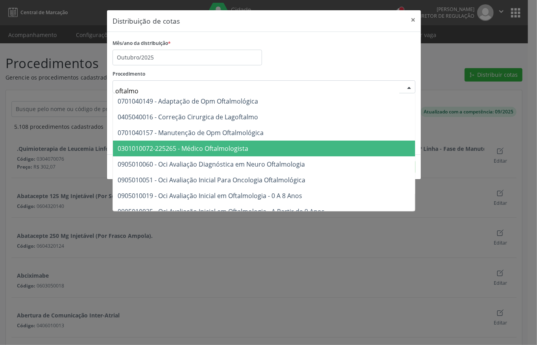
drag, startPoint x: 225, startPoint y: 140, endPoint x: 229, endPoint y: 146, distance: 7.0
click at [229, 146] on ul "0701040149 - Adaptação de Opm Oftalmológica 0405040016 - Correção Cirurgica de …" at bounding box center [319, 321] width 412 height 456
click at [229, 146] on span "0301010072-225265 - Médico Oftalmologista" at bounding box center [183, 148] width 131 height 9
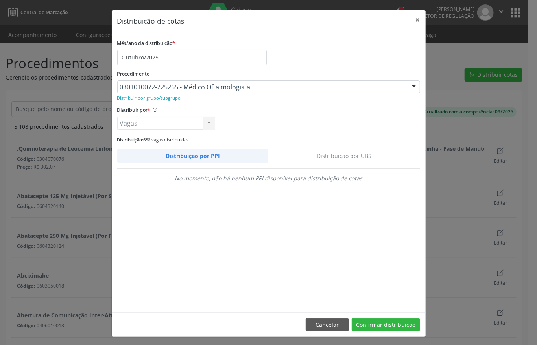
click at [347, 153] on link "Distribuição por UBS" at bounding box center [344, 156] width 152 height 14
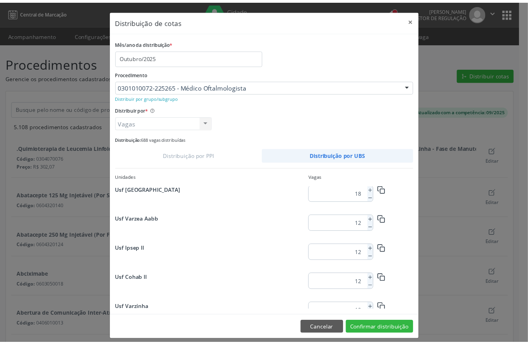
scroll to position [127, 0]
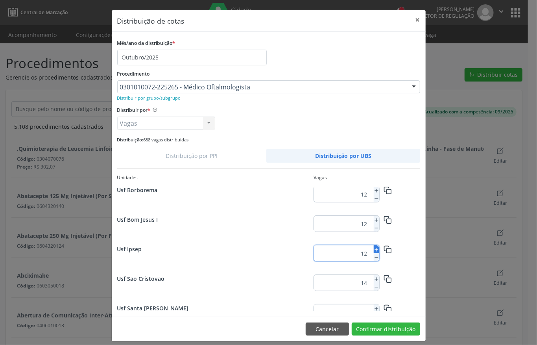
click at [374, 247] on icon at bounding box center [377, 250] width 6 height 6
type input "13"
click at [390, 328] on button "Confirmar distribuição" at bounding box center [386, 328] width 68 height 13
